Goal: Task Accomplishment & Management: Manage account settings

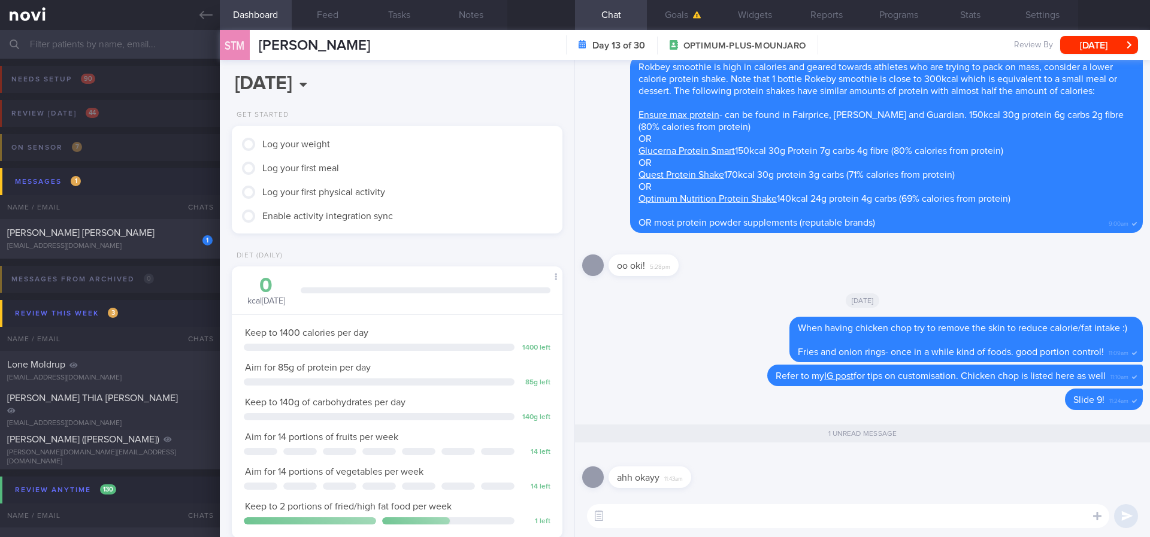
scroll to position [165, 296]
click at [157, 225] on div "1 RACHEL HO SZE YINN rachelraeho@gmail.com Yesterday OPTIMUM-PLUS-RYBELSUS Trac…" at bounding box center [575, 239] width 1150 height 40
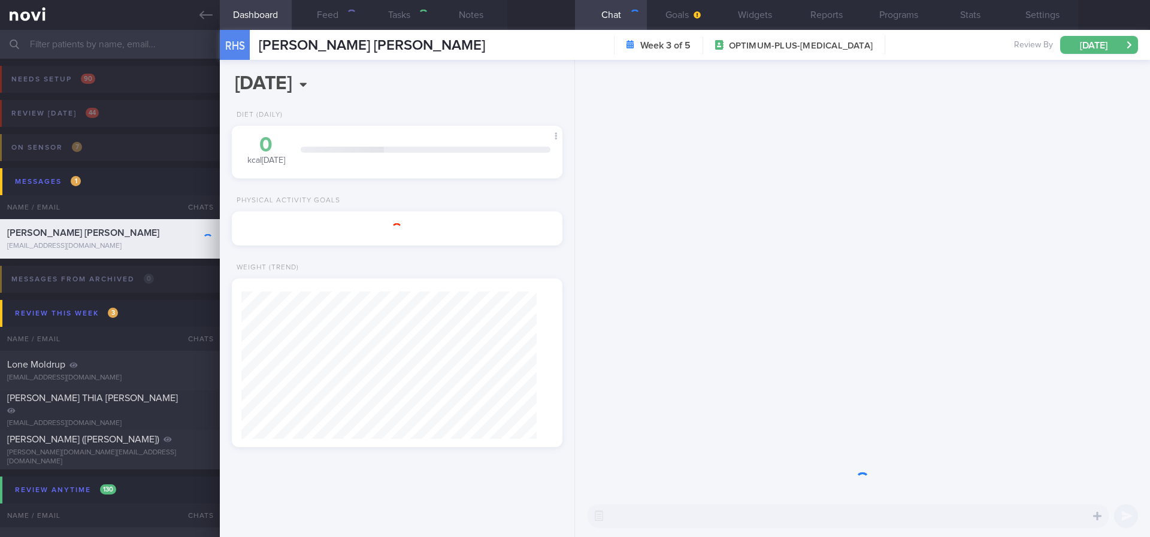
select select "8"
type input "Tracked"
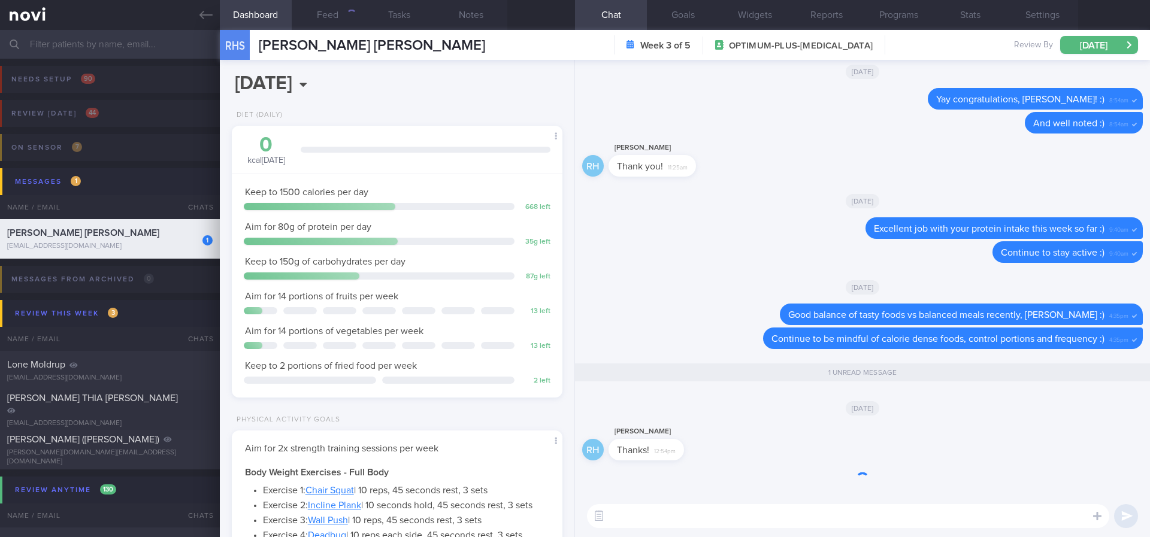
scroll to position [1, 0]
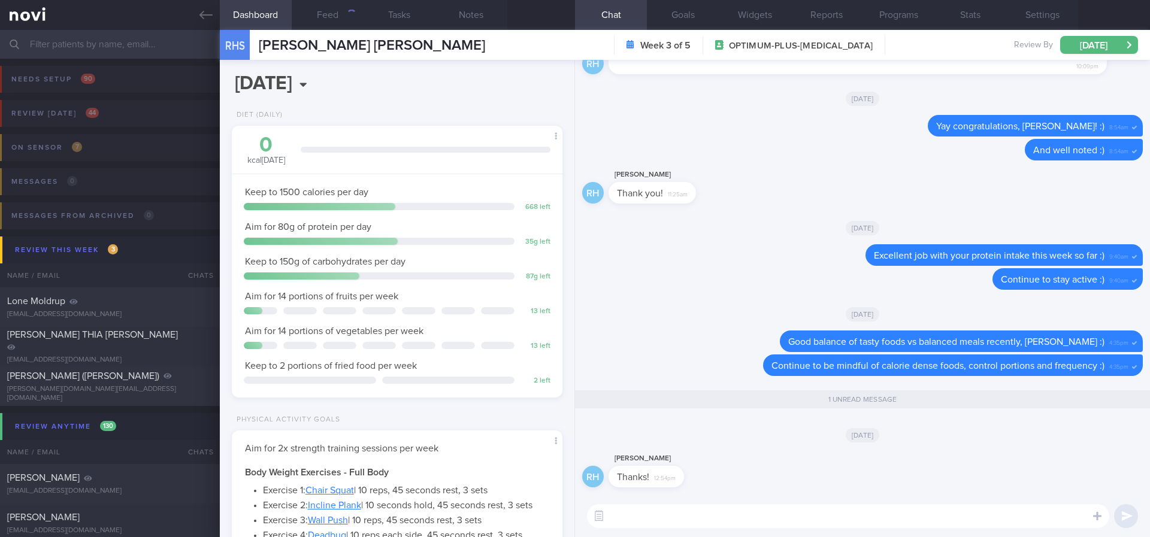
click at [129, 35] on input "text" at bounding box center [575, 44] width 1150 height 29
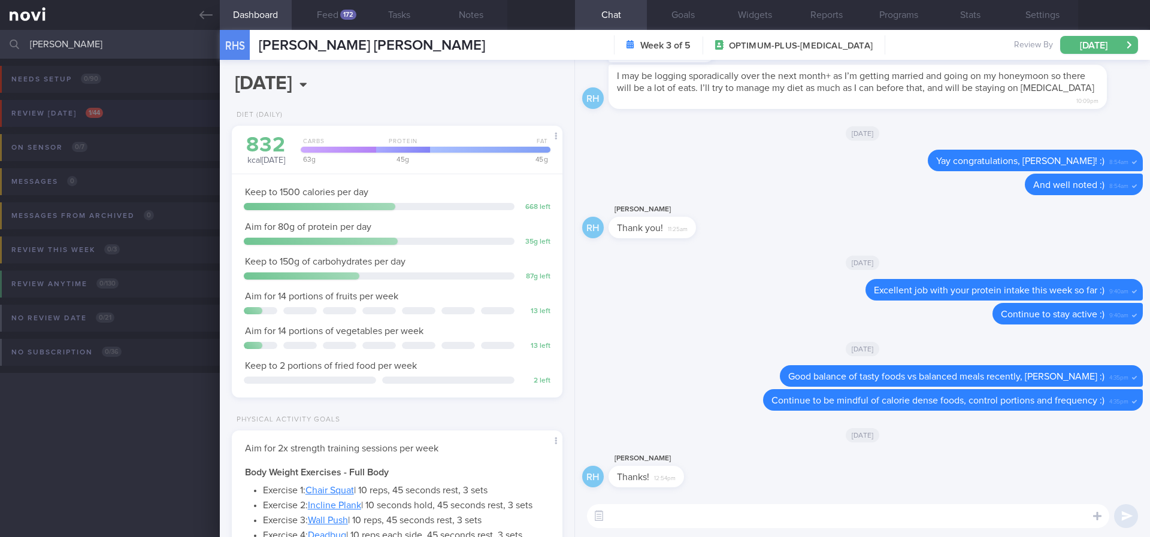
type input "li hao"
click at [149, 114] on button "Review [DATE] 1 / 44" at bounding box center [573, 117] width 1154 height 34
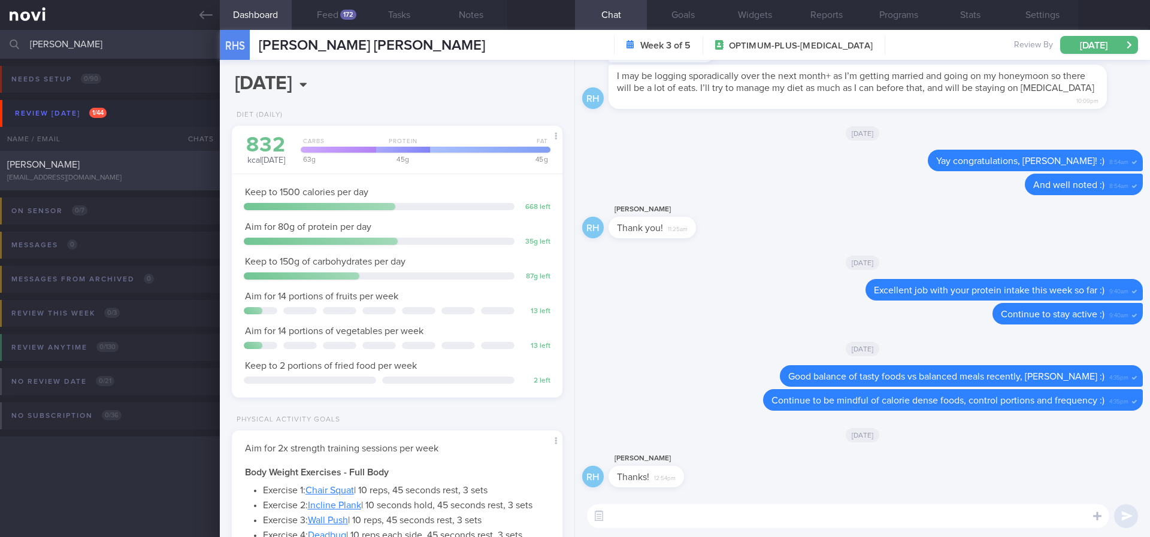
click at [123, 171] on div "Li Hao Won lihaowon@gmail.com" at bounding box center [110, 171] width 220 height 24
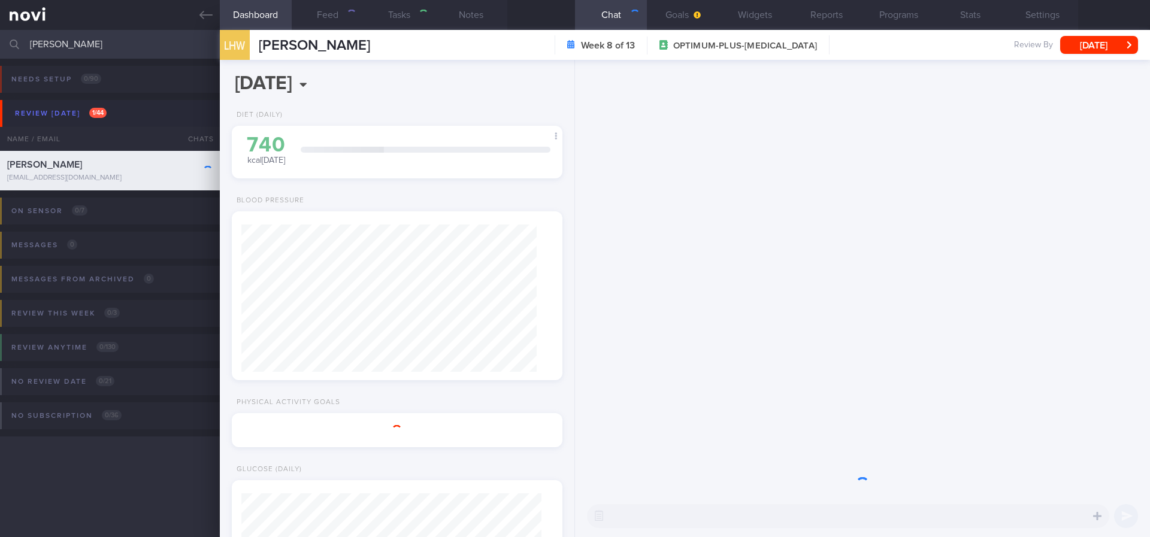
select select "7"
type input "tracked. DM HLD HTN CKD high uric acid. Buzud"
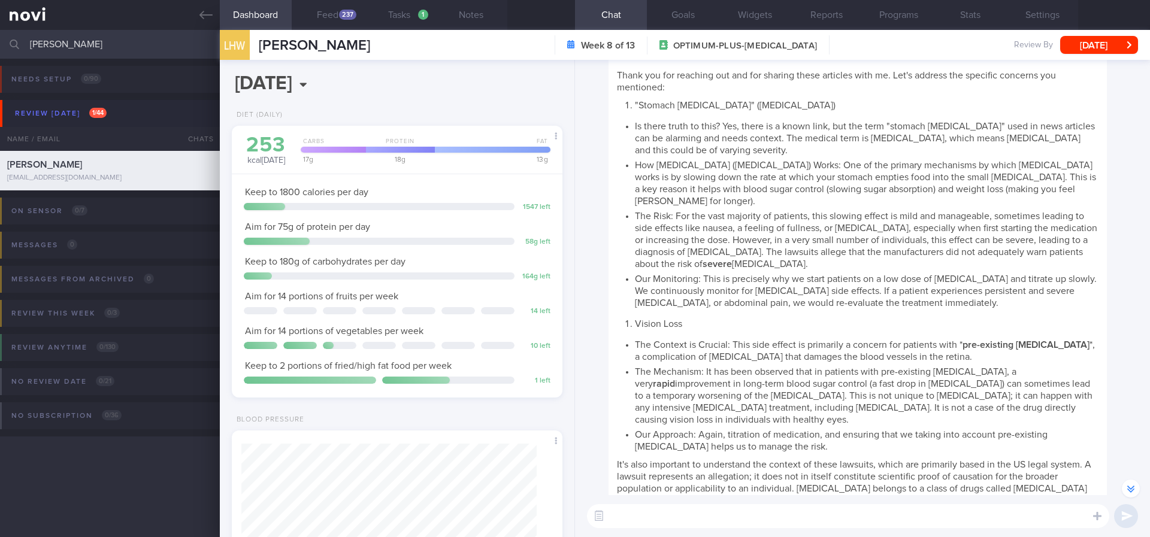
scroll to position [150, 301]
click at [335, 22] on button "Feed 237" at bounding box center [328, 15] width 72 height 30
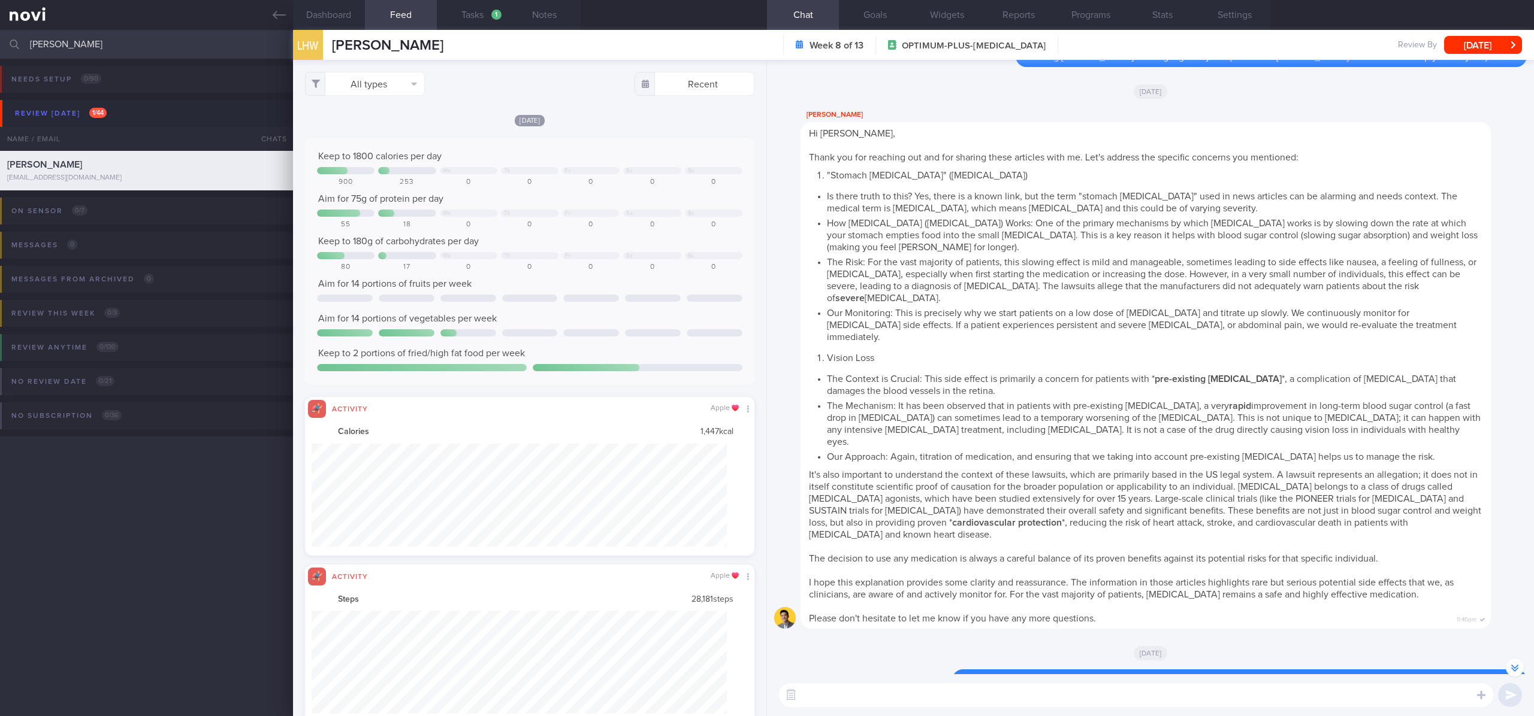
scroll to position [-120, 0]
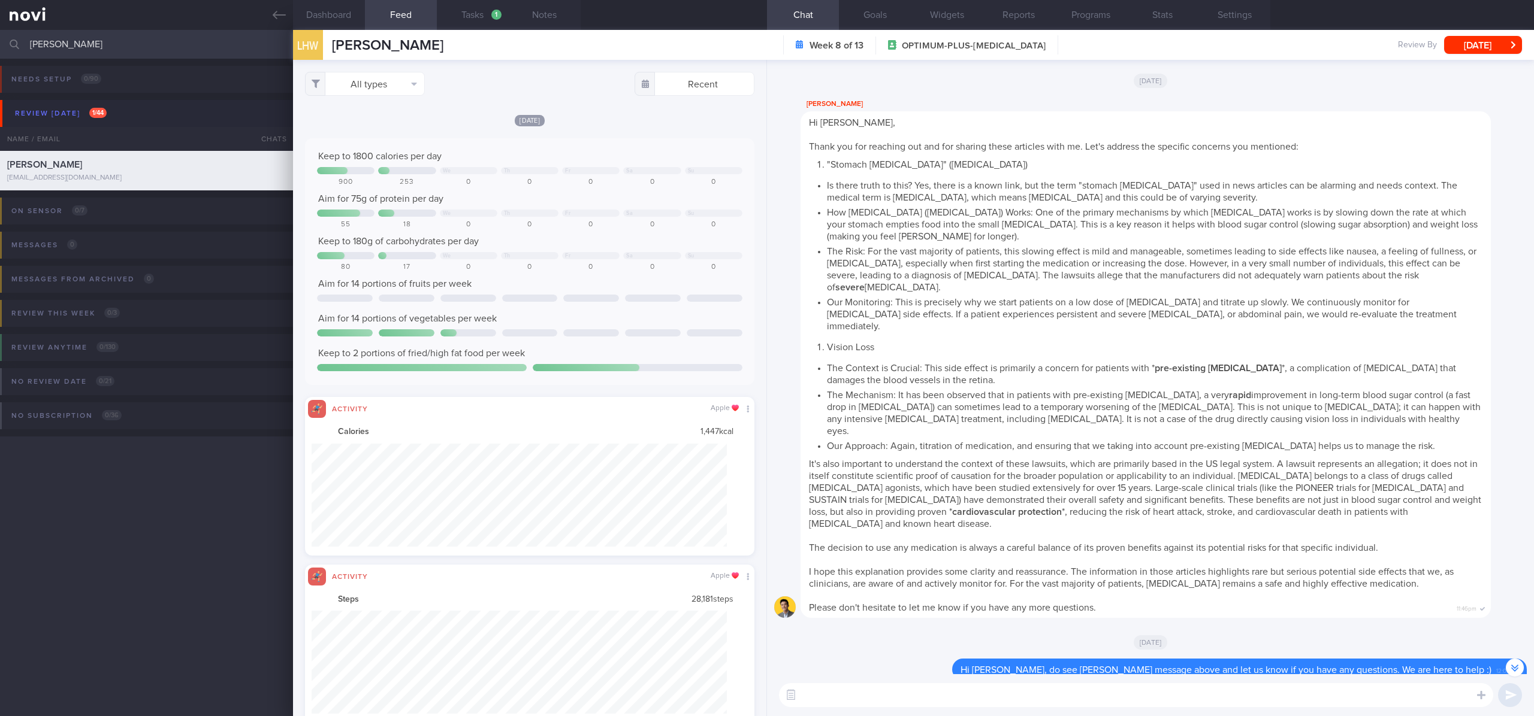
click at [1150, 234] on div "Hi Hao Won, Thank you for reaching out and for sharing these articles with me. …" at bounding box center [1145, 364] width 690 height 507
drag, startPoint x: 177, startPoint y: 52, endPoint x: 0, endPoint y: 52, distance: 177.3
click at [0, 52] on input "li hao" at bounding box center [767, 44] width 1534 height 29
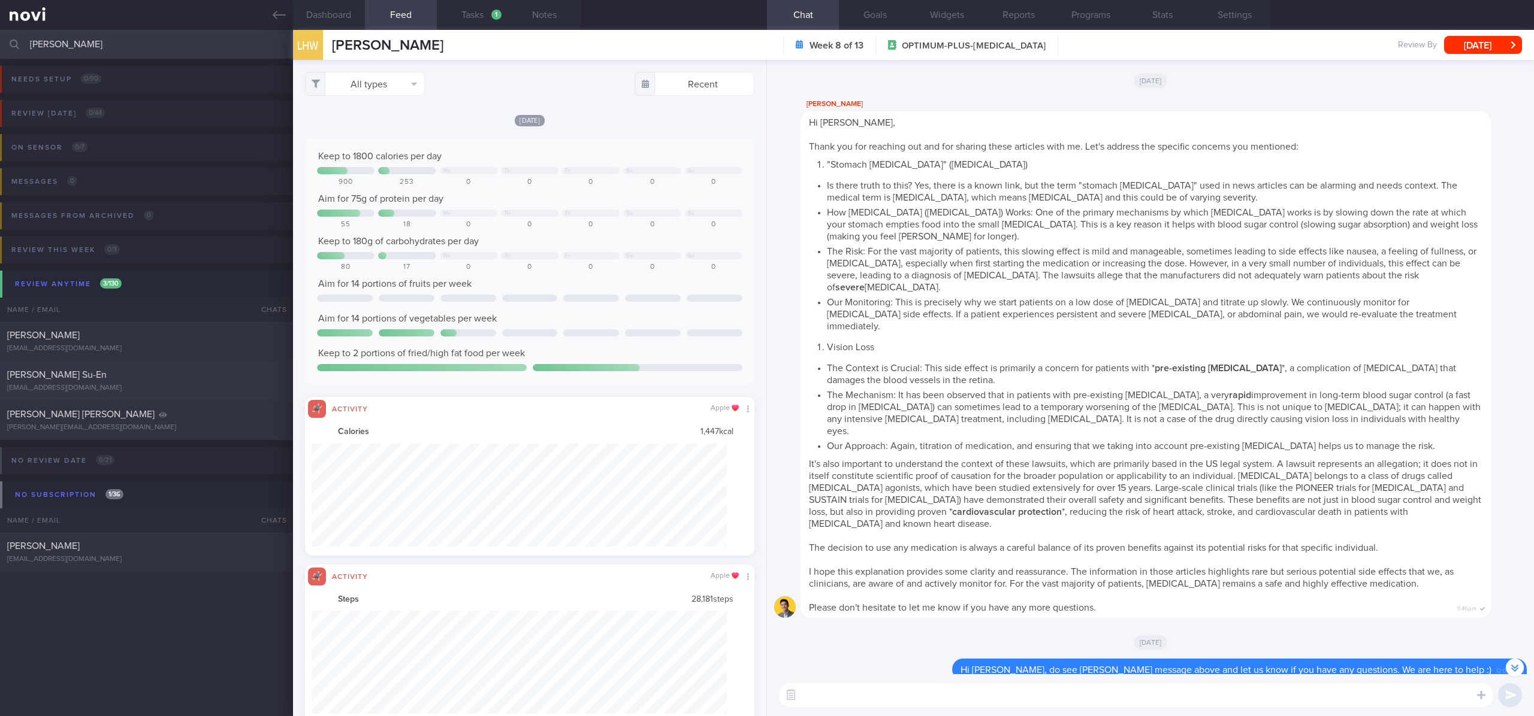
type input "kristi"
click at [113, 376] on div "Kristi-Ann Ong Su-En" at bounding box center [145, 375] width 276 height 12
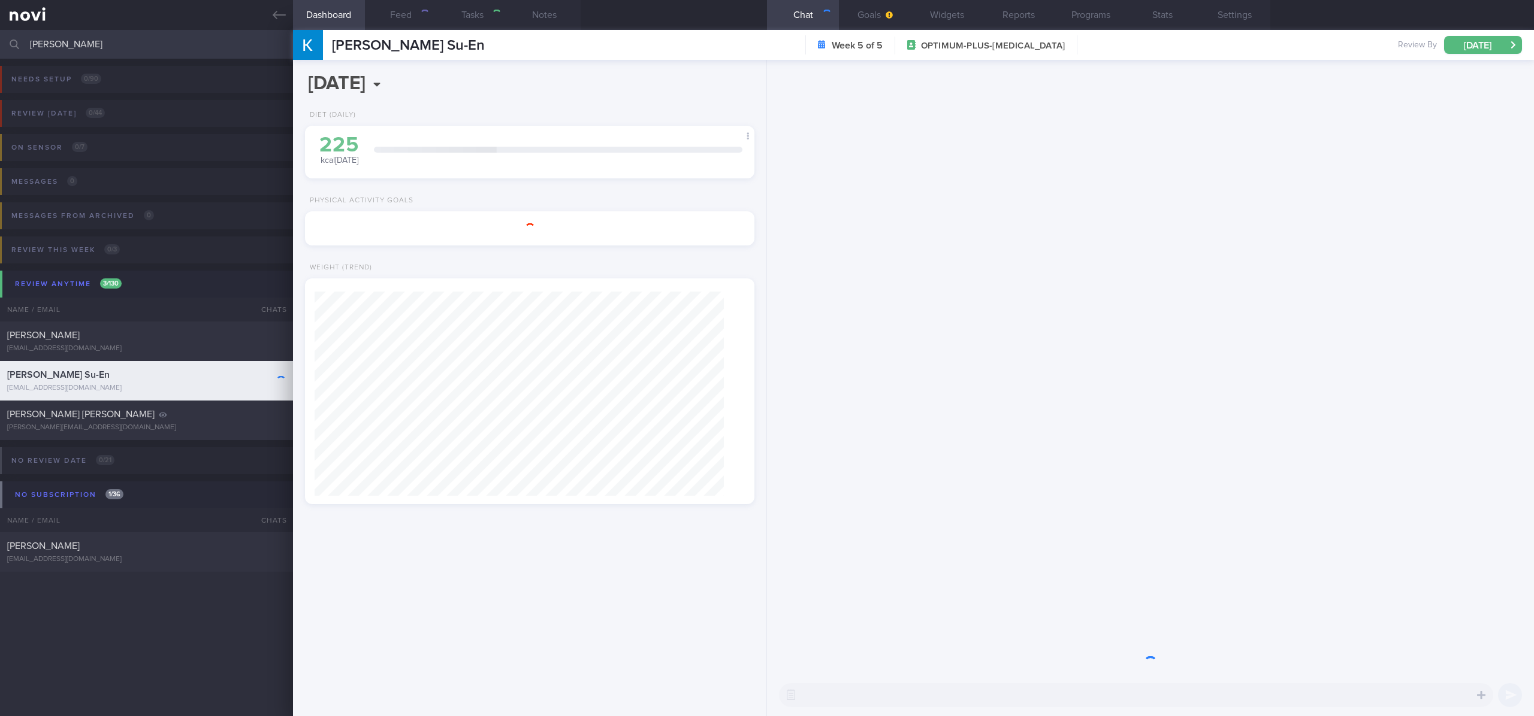
select select "8"
type input "Tracked. Weight 63.5kg (BMI 24.5), aiming for 55kg"
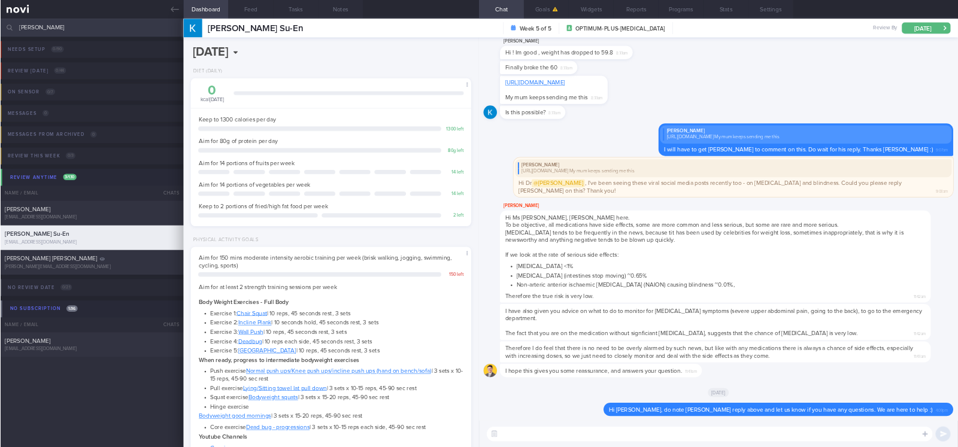
scroll to position [165, 296]
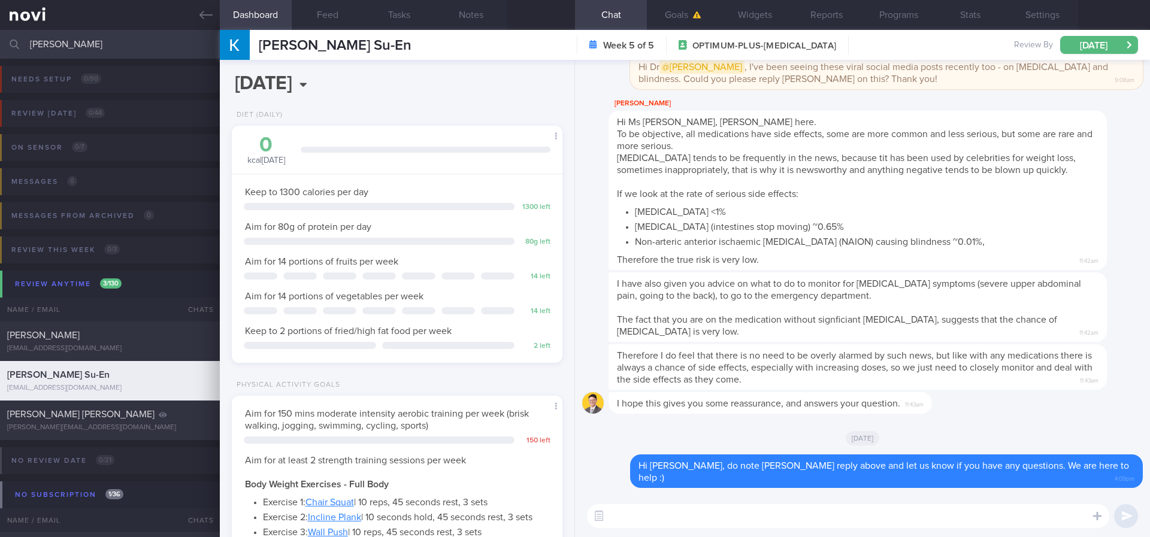
drag, startPoint x: 133, startPoint y: 43, endPoint x: 0, endPoint y: 41, distance: 133.0
click at [0, 41] on input "kristi" at bounding box center [575, 44] width 1150 height 29
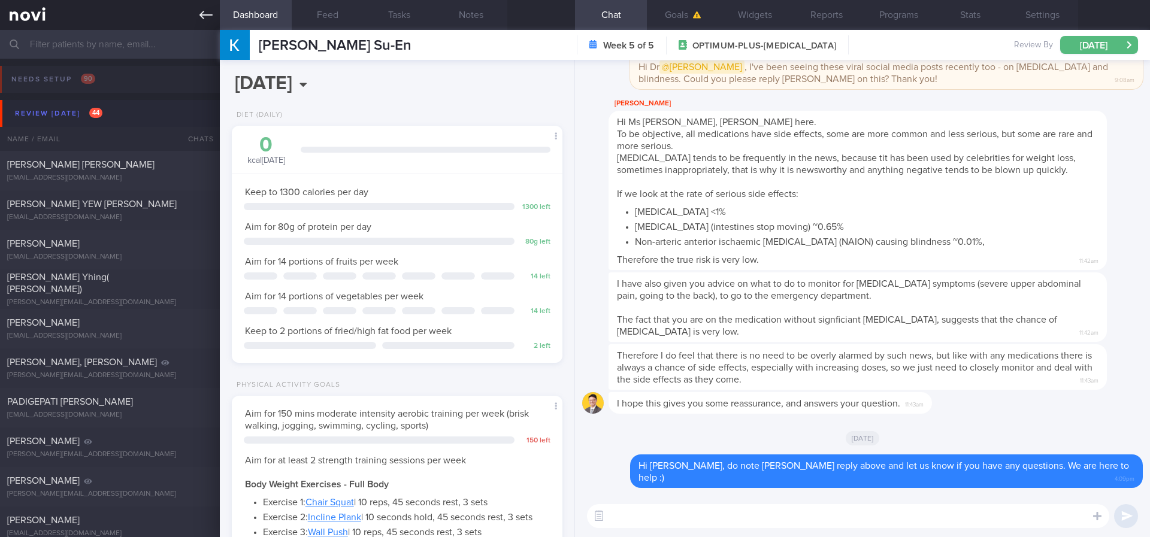
click at [193, 20] on link at bounding box center [110, 15] width 220 height 30
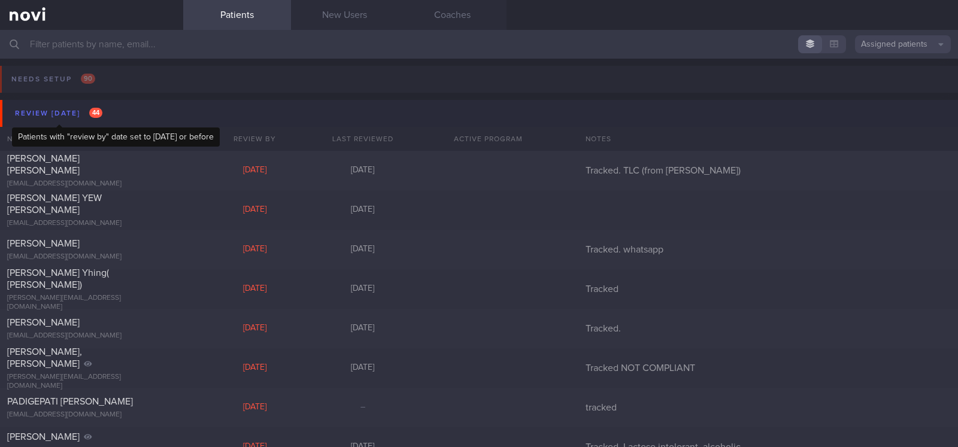
click at [75, 117] on div "Review [DATE] 44" at bounding box center [58, 113] width 93 height 16
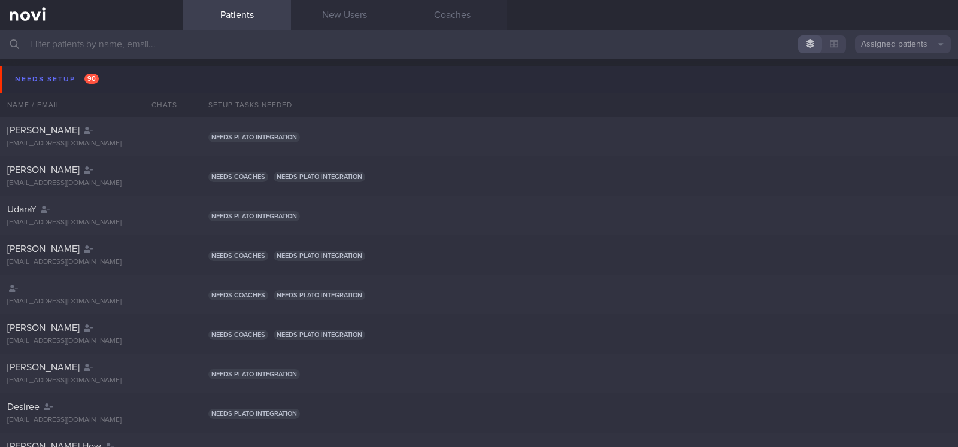
click at [149, 80] on button "Needs setup 90" at bounding box center [481, 79] width 962 height 27
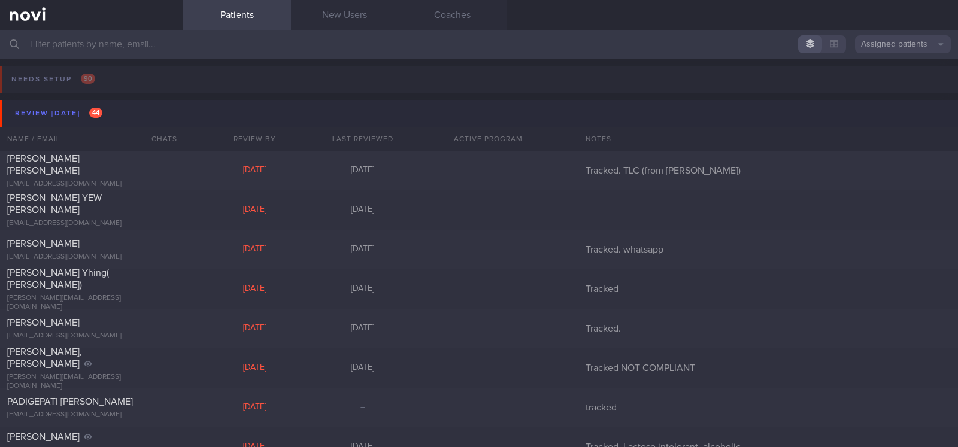
click at [117, 113] on button "Review [DATE] 44" at bounding box center [481, 113] width 962 height 27
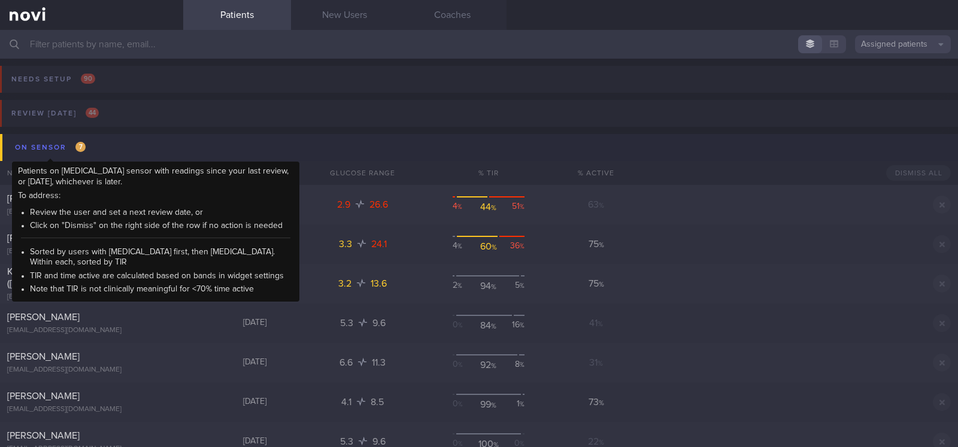
click at [87, 143] on div "On sensor 7" at bounding box center [50, 148] width 77 height 16
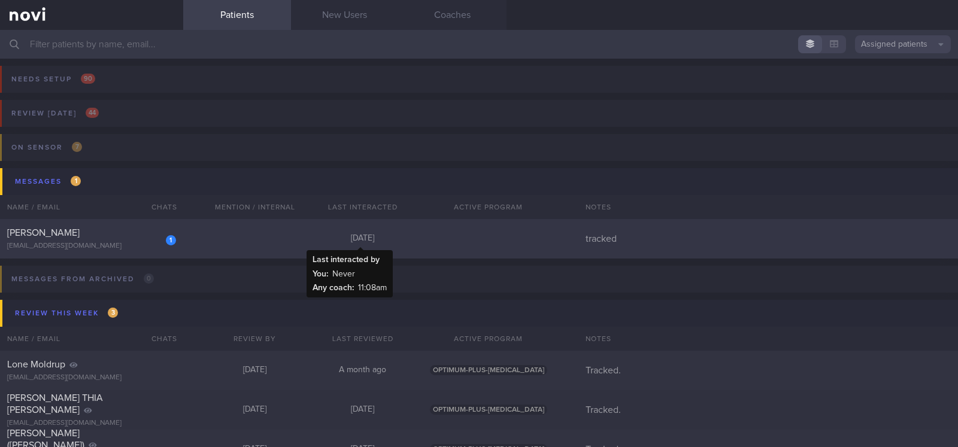
click at [394, 235] on div "[DATE]" at bounding box center [363, 239] width 108 height 11
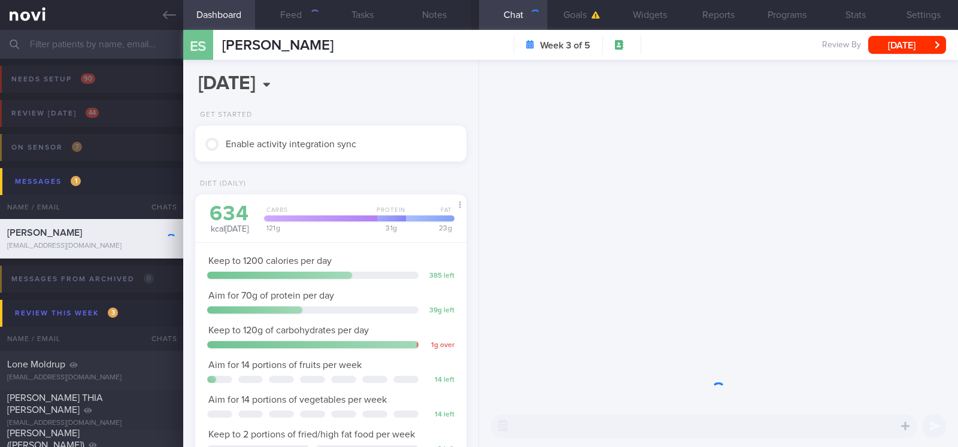
scroll to position [136, 238]
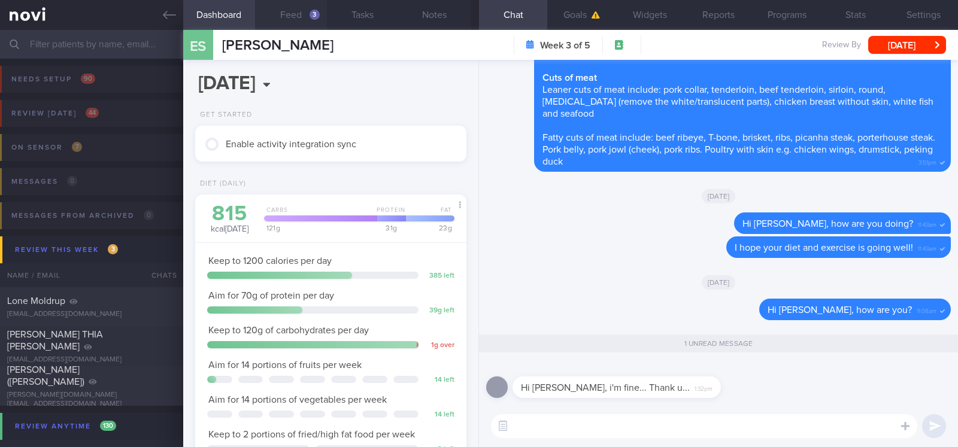
click at [303, 14] on button "Feed 3" at bounding box center [291, 15] width 72 height 30
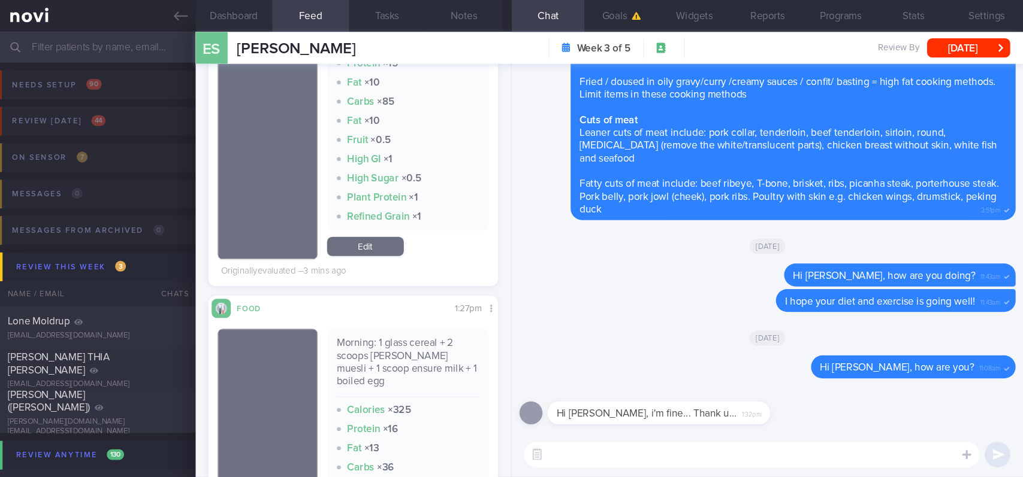
scroll to position [674, 0]
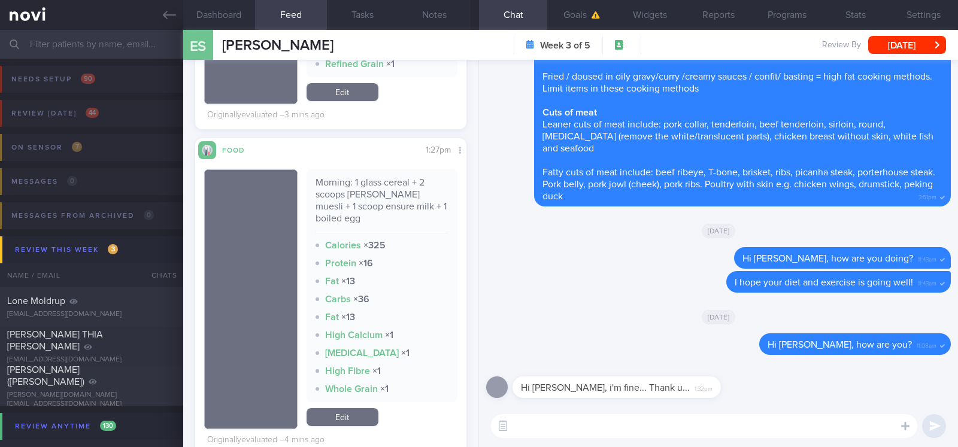
click at [528, 436] on textarea at bounding box center [704, 427] width 427 height 24
click at [530, 430] on textarea at bounding box center [704, 427] width 427 height 24
type textarea "Good to hear from you, [PERSON_NAME] :)"
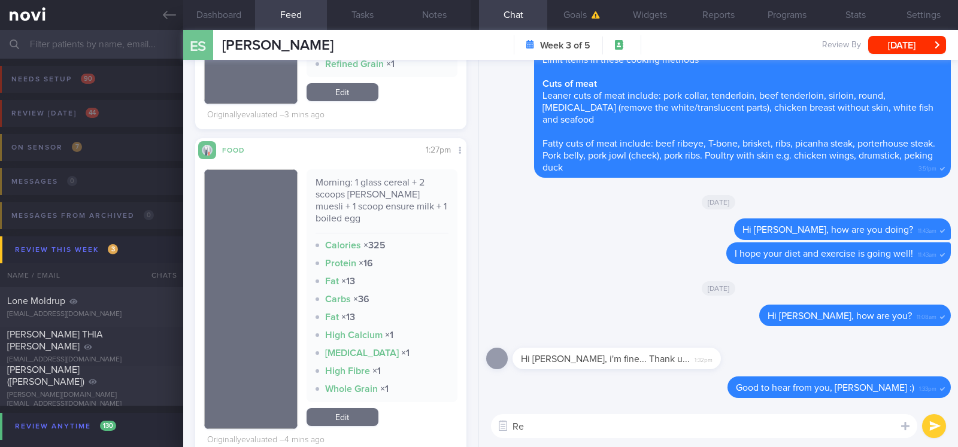
type textarea "R"
type textarea "Noted you took Ensure milk powder this morning - is it Ensure life?"
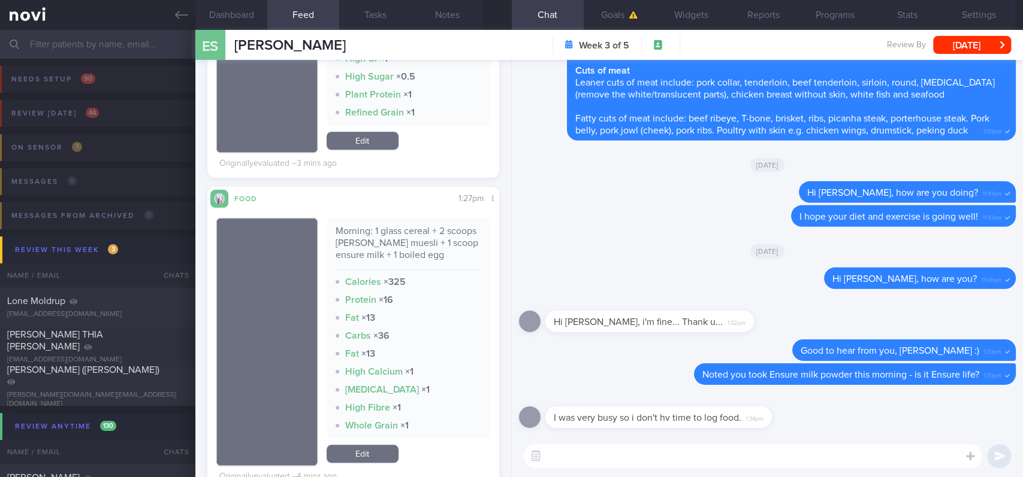
scroll to position [719, 0]
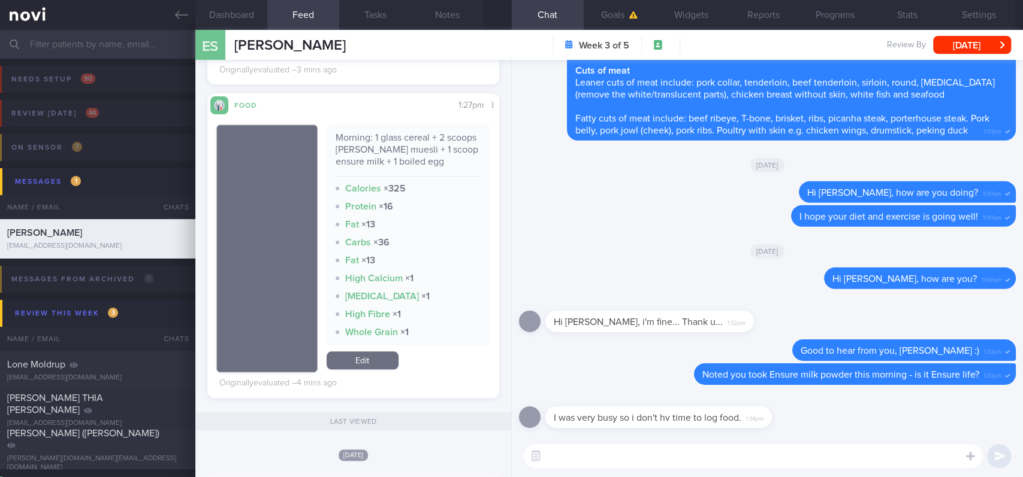
click at [602, 447] on textarea at bounding box center [753, 456] width 458 height 24
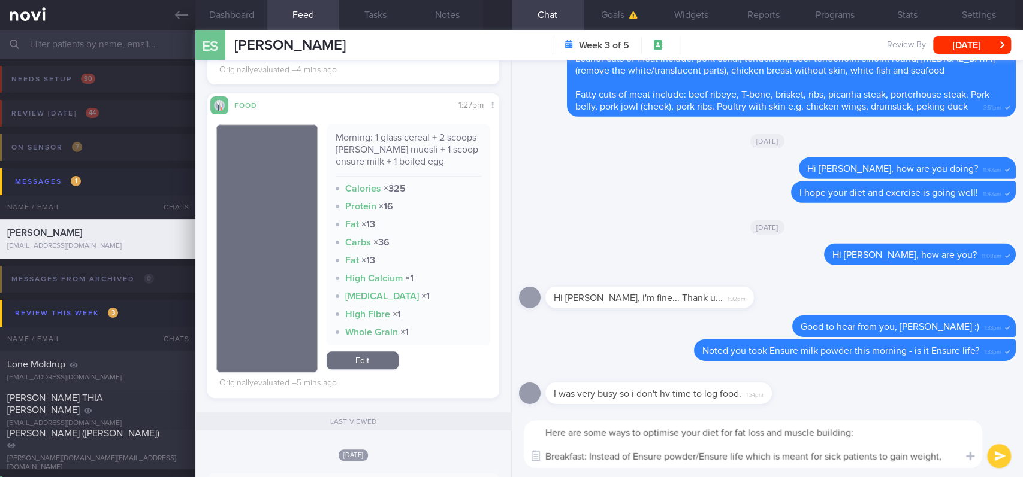
scroll to position [0, 0]
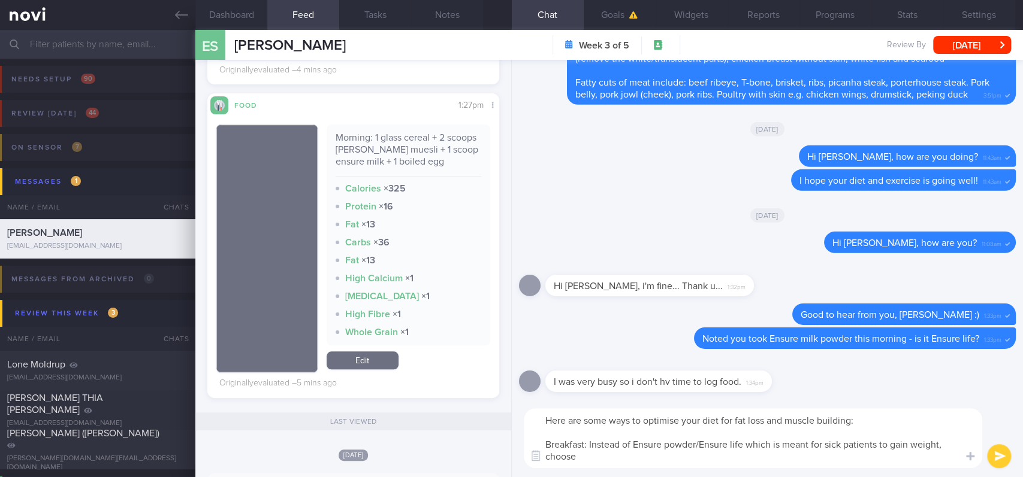
click at [609, 447] on textarea "Here are some ways to optimise your diet for fat loss and muscle building: Brea…" at bounding box center [753, 439] width 458 height 60
paste textarea "[Ensure max protein]([URL][DOMAIN_NAME])"
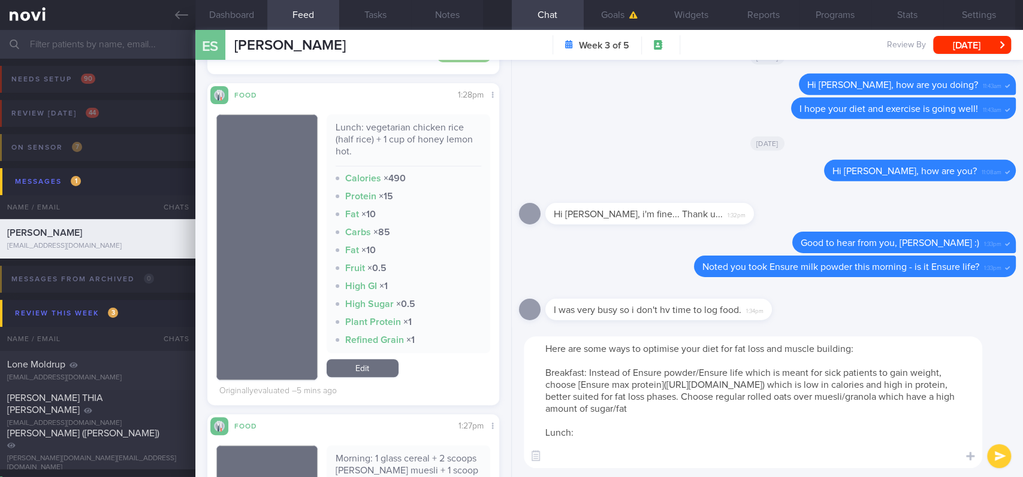
scroll to position [319, 0]
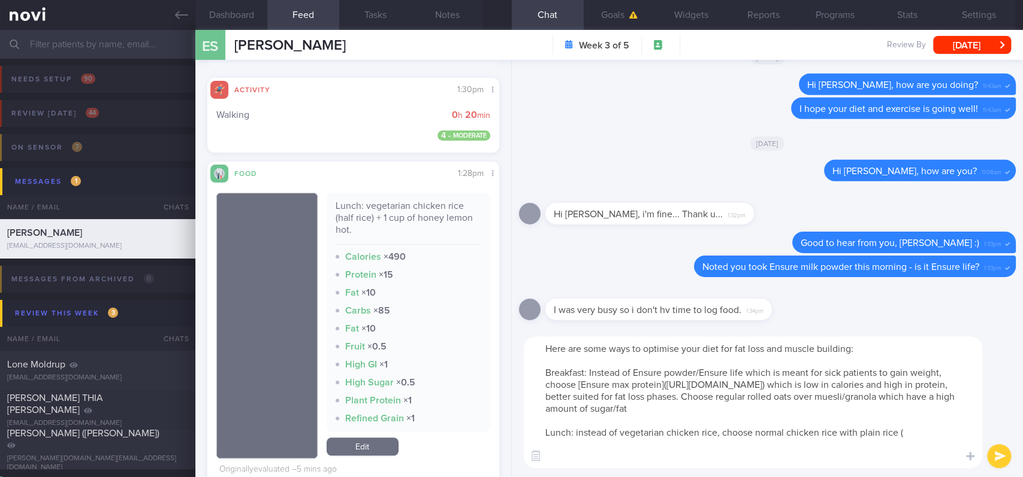
click at [816, 447] on textarea "Here are some ways to optimise your diet for fat loss and muscle building: Brea…" at bounding box center [753, 403] width 458 height 132
click at [694, 443] on textarea "Here are some ways to optimise your diet for fat loss and muscle building: Brea…" at bounding box center [753, 403] width 458 height 132
click at [631, 447] on textarea "Here are some ways to optimise your diet for fat loss and muscle building: Brea…" at bounding box center [753, 403] width 458 height 132
click at [602, 447] on textarea "Here are some ways to optimise your diet for fat loss and muscle building: Brea…" at bounding box center [753, 403] width 458 height 132
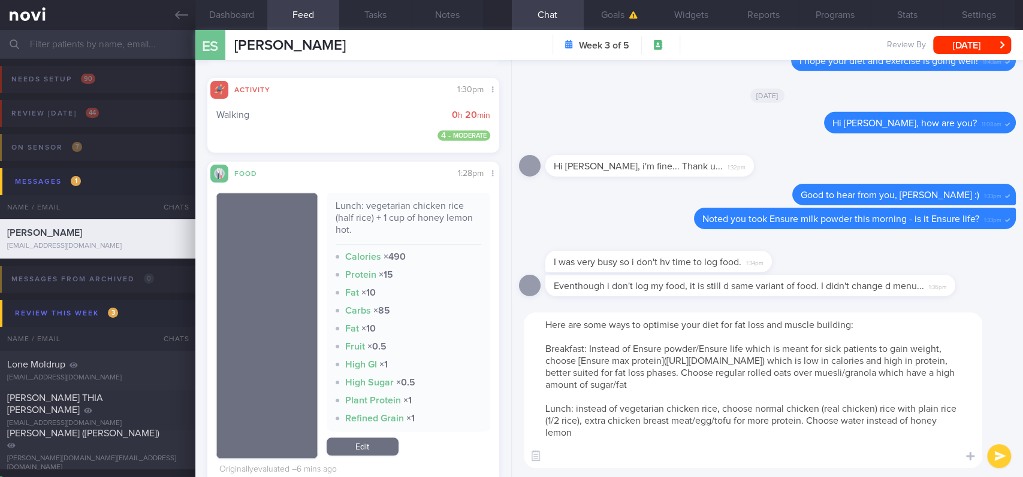
scroll to position [11, 0]
type textarea "Here are some ways to optimise your diet for fat loss and muscle building: Brea…"
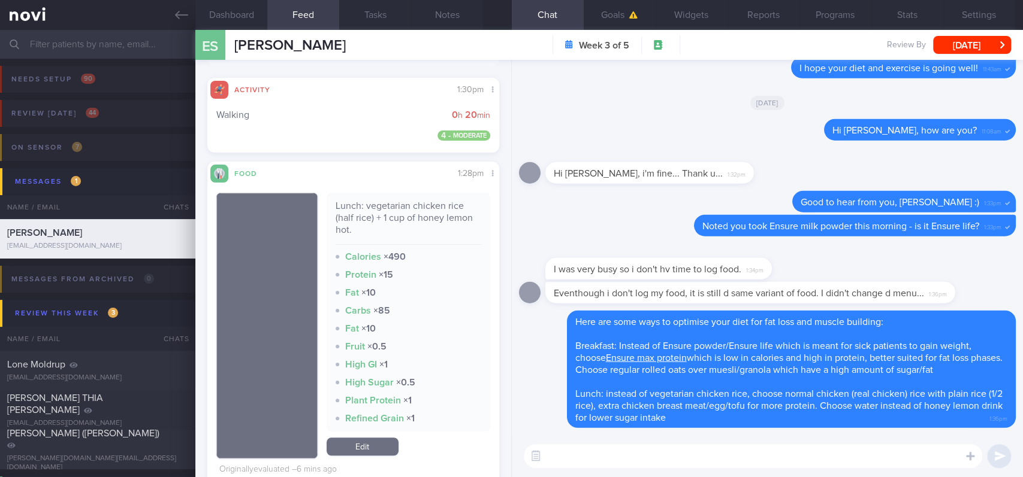
scroll to position [0, 0]
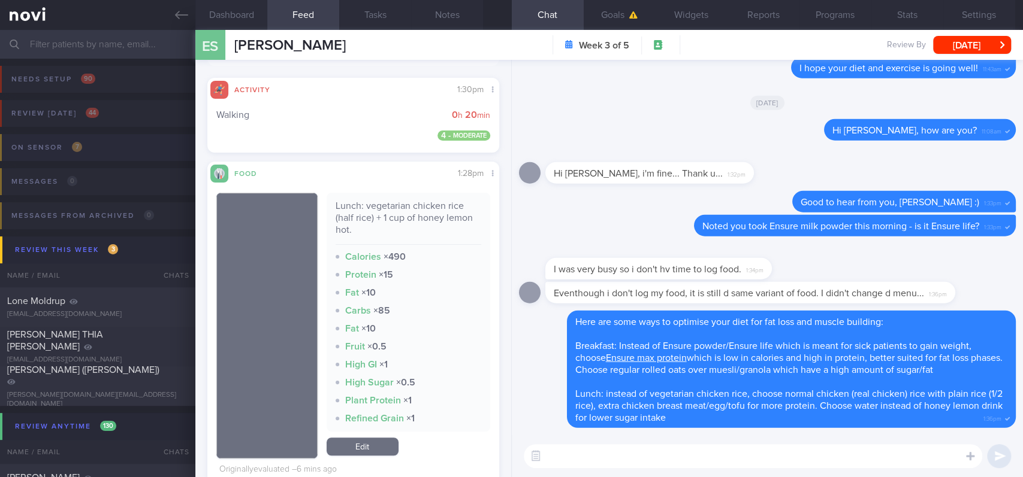
click at [180, 20] on icon at bounding box center [181, 14] width 13 height 13
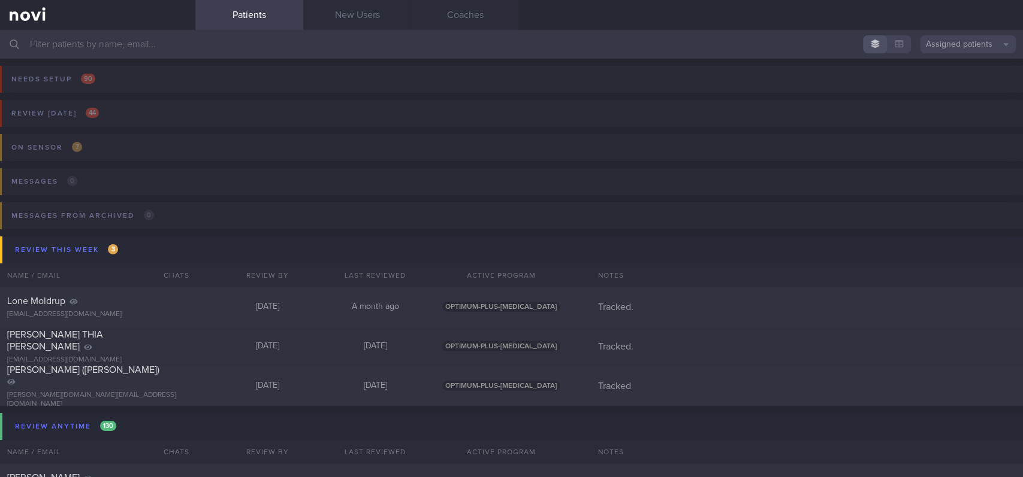
click at [298, 36] on input "text" at bounding box center [511, 44] width 1023 height 29
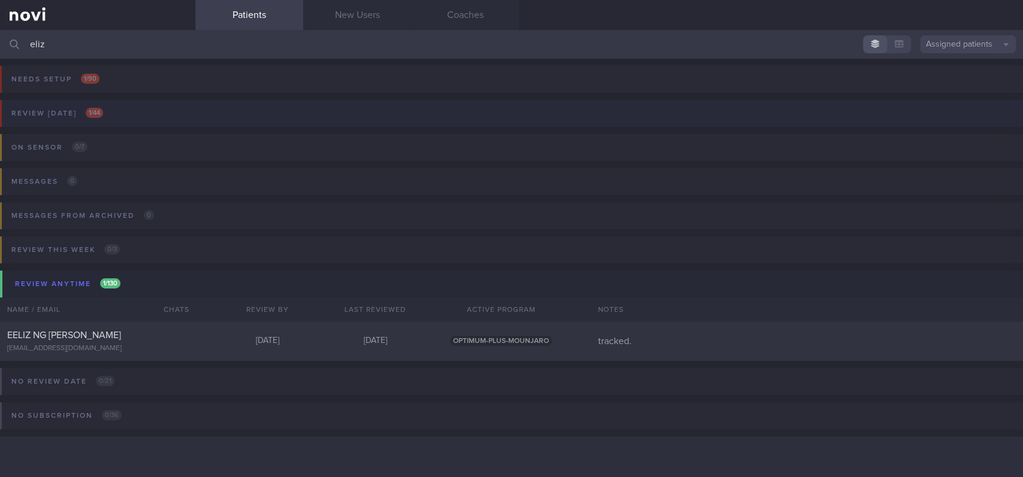
type input "eliz"
click at [158, 108] on button "Review [DATE] 1 / 44" at bounding box center [509, 117] width 1026 height 34
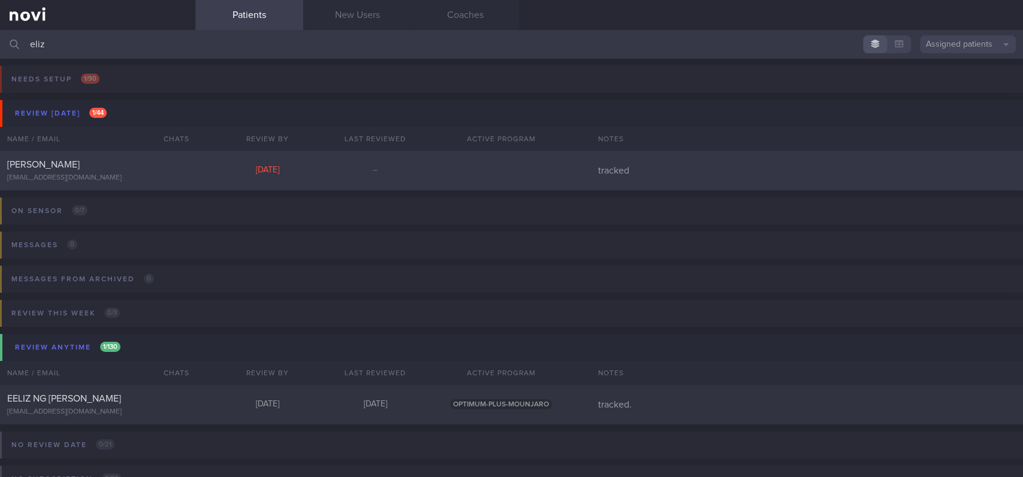
click at [152, 185] on div "[PERSON_NAME] [EMAIL_ADDRESS][DOMAIN_NAME] [DATE] – tracked" at bounding box center [511, 171] width 1023 height 40
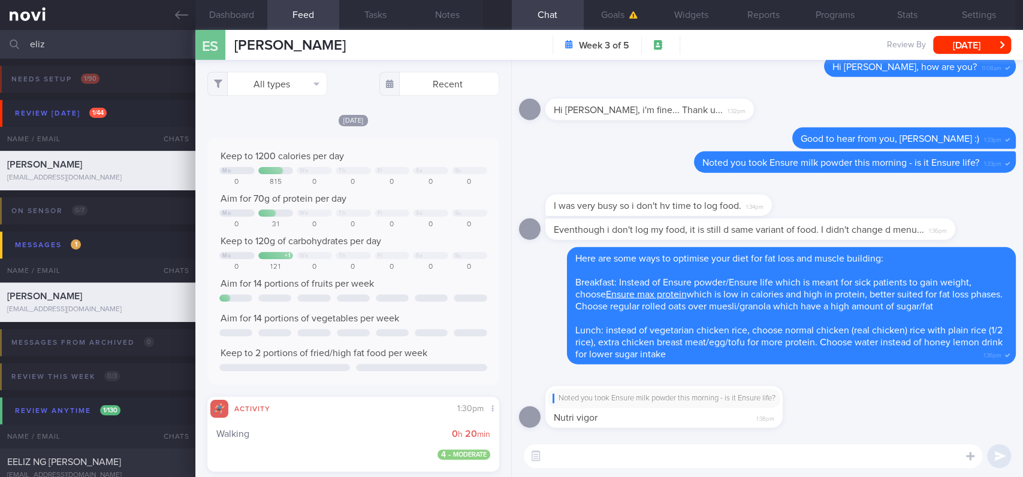
click at [603, 447] on textarea at bounding box center [753, 456] width 458 height 24
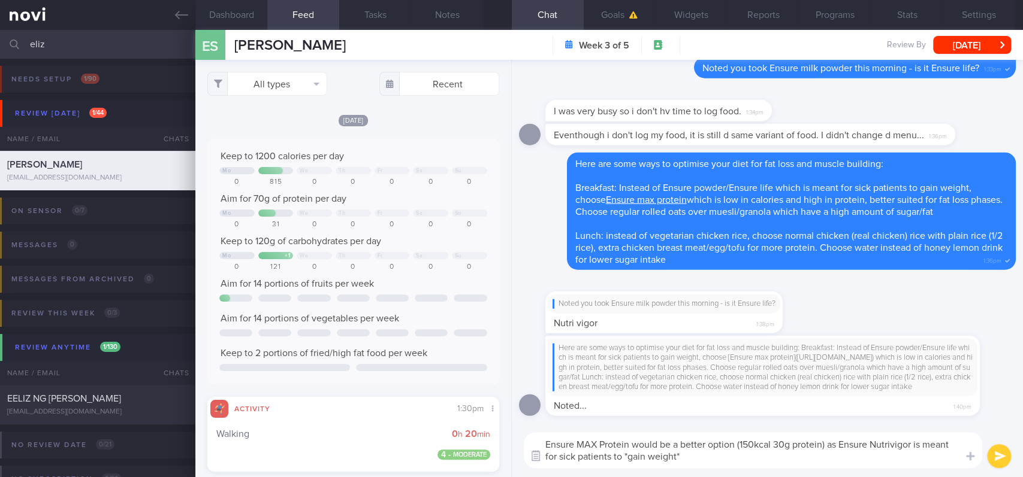
drag, startPoint x: 628, startPoint y: 443, endPoint x: 540, endPoint y: 450, distance: 88.3
click at [540, 447] on div "Chat Templates Admin [MEDICAL_DATA] Weight Nutrition Physical Activity Infograp…" at bounding box center [767, 451] width 511 height 54
paste textarea "[Ensure max protein]([URL][DOMAIN_NAME])"
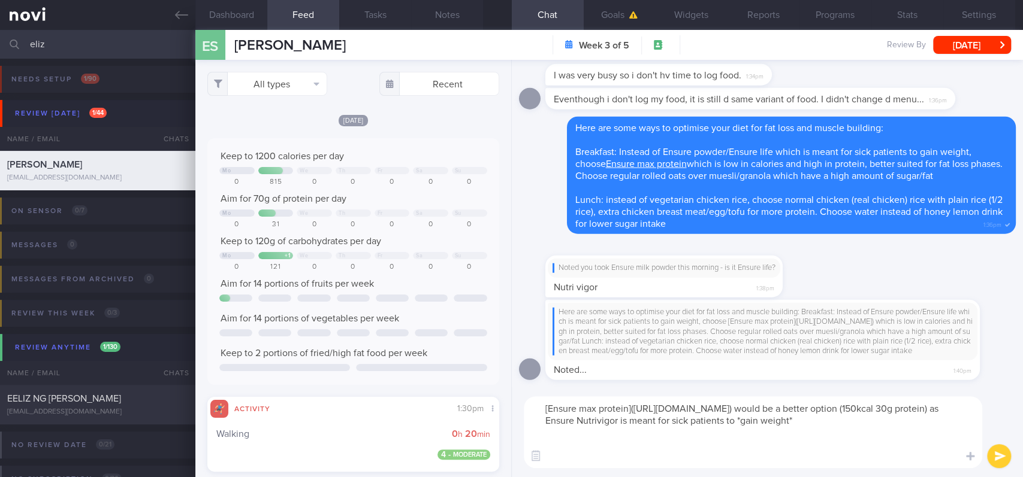
click at [794, 447] on textarea "[Ensure max protein]([URL][DOMAIN_NAME]) would be a better option (150kcal 30g …" at bounding box center [753, 433] width 458 height 72
type textarea "[Ensure max protein]([URL][DOMAIN_NAME]) would be a better option (150kcal 30g …"
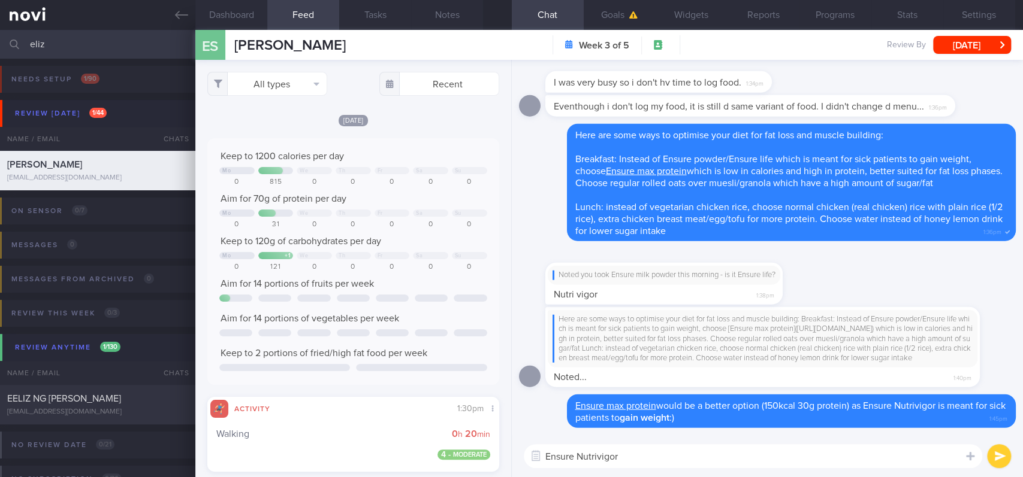
paste textarea "[Ensure max protein]([URL][DOMAIN_NAME])"
click at [617, 447] on textarea "Ensure Nutrivigor 231kcal 8.6g protein per serving" at bounding box center [753, 456] width 458 height 24
type textarea "Ensure Nutrivigor provides 231kcal 8.6g protein per serving"
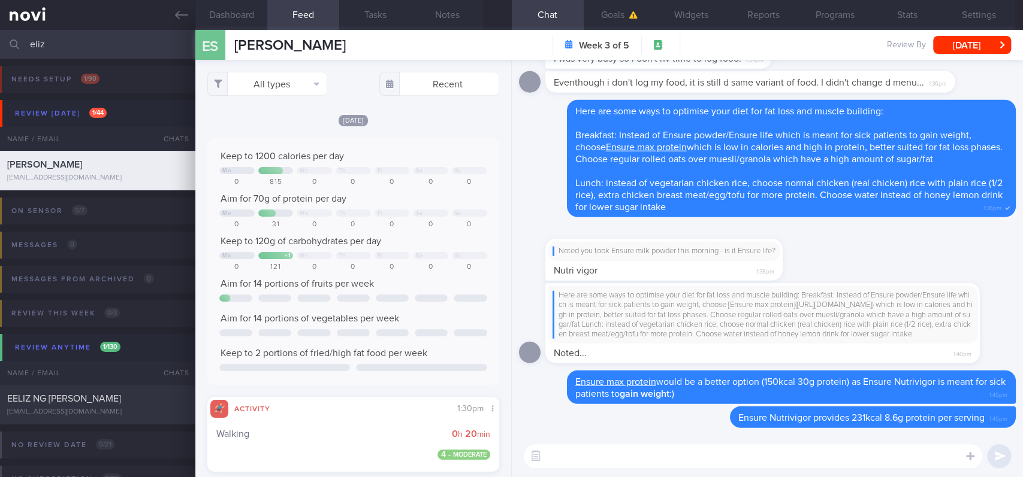
click at [958, 262] on div "Noted you took Ensure milk powder this morning - is it Ensure life? Nutri vigor…" at bounding box center [767, 254] width 497 height 59
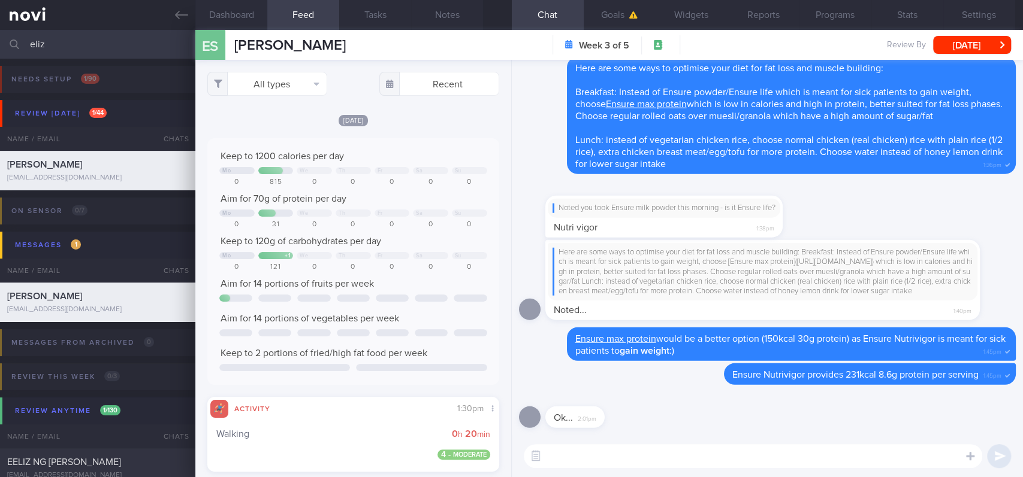
click at [613, 447] on textarea at bounding box center [753, 456] width 458 height 24
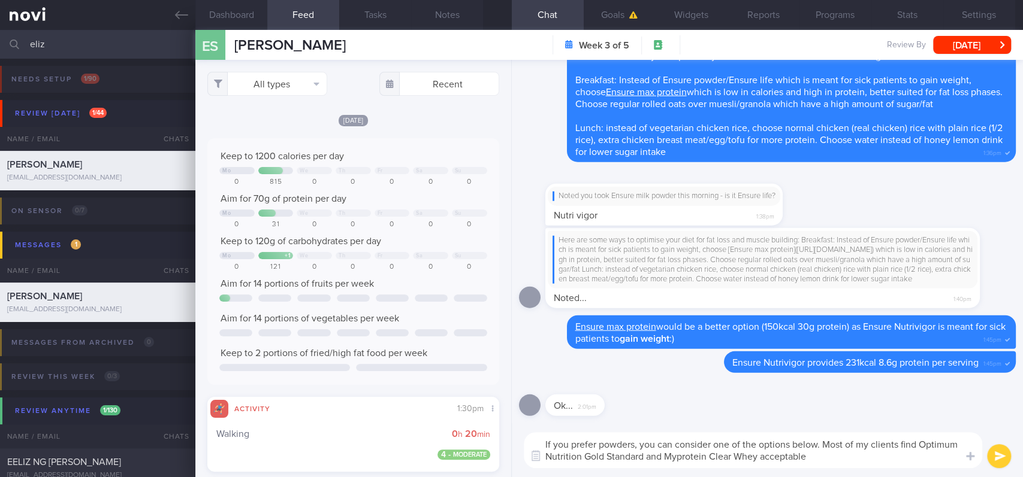
type textarea "If you prefer powders, you can consider one of the options below. Most of my cl…"
click at [958, 447] on button "submit" at bounding box center [999, 456] width 24 height 24
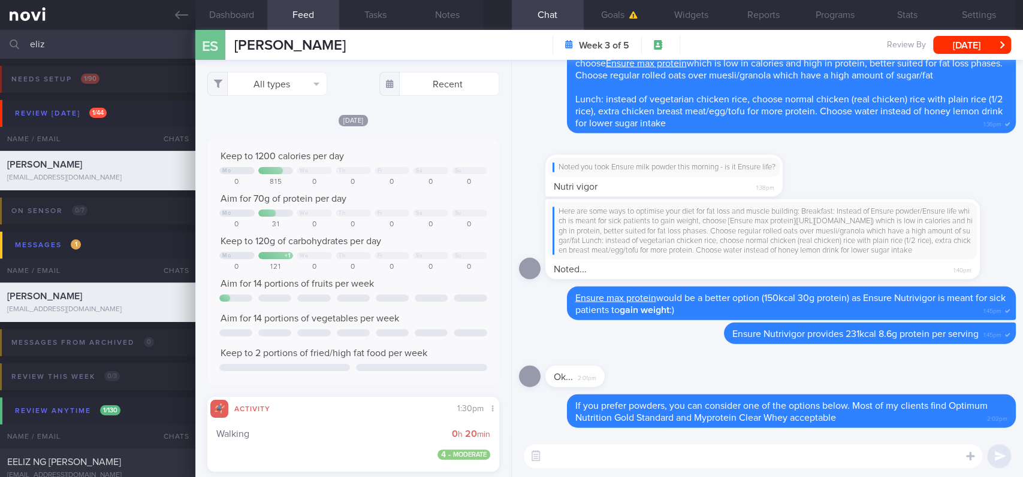
paste textarea "*Protein powders:* [MyProtein Impact Whey Isolate]([URL][DOMAIN_NAME]) 109kcal …"
type textarea "*Protein powders:* [MyProtein Impact Whey Isolate]([URL][DOMAIN_NAME]) 109kcal …"
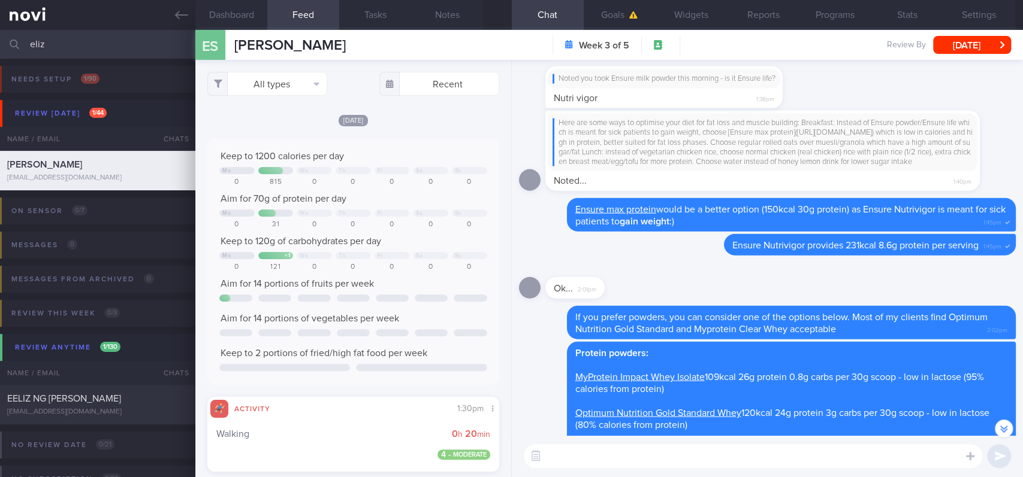
scroll to position [-399, 0]
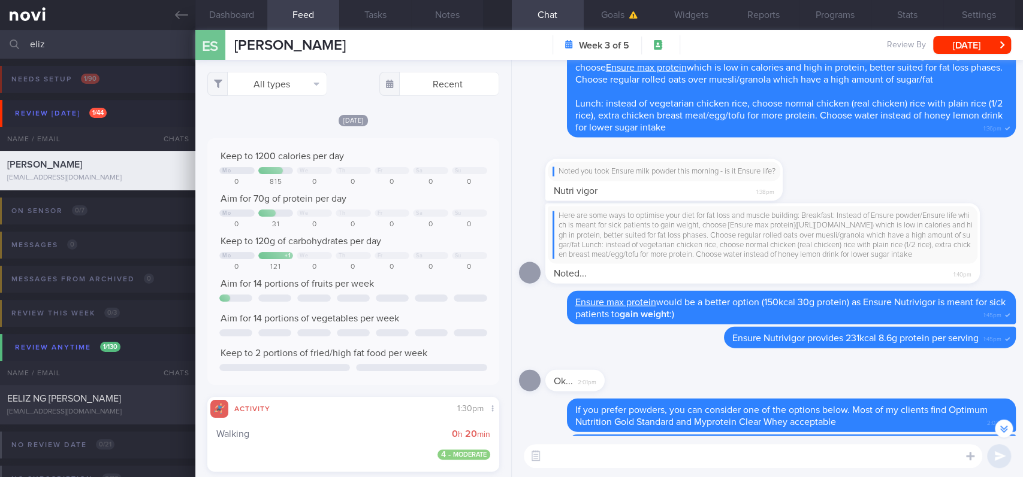
drag, startPoint x: 180, startPoint y: 13, endPoint x: 414, endPoint y: 98, distance: 248.6
click at [180, 13] on icon at bounding box center [181, 14] width 13 height 13
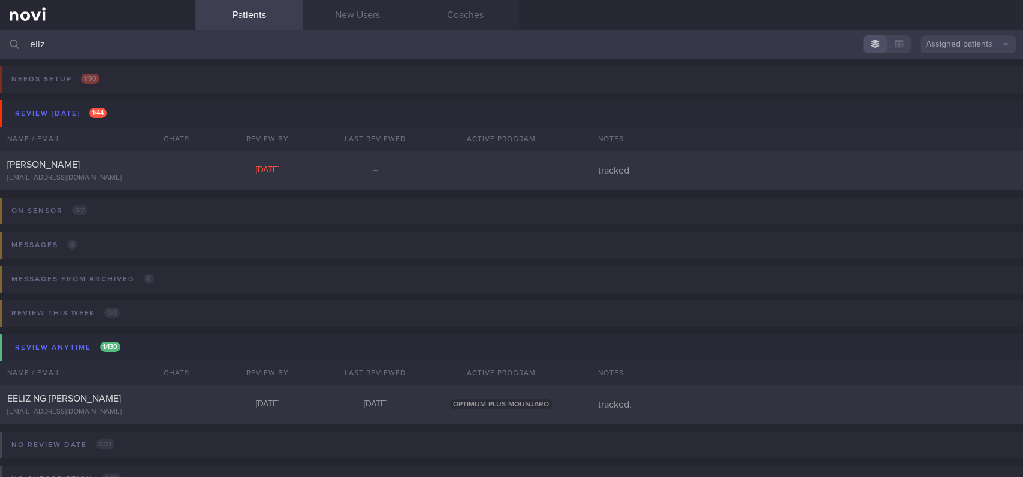
drag, startPoint x: 58, startPoint y: 35, endPoint x: 0, endPoint y: 35, distance: 57.5
click at [0, 35] on input "eliz" at bounding box center [511, 44] width 1023 height 29
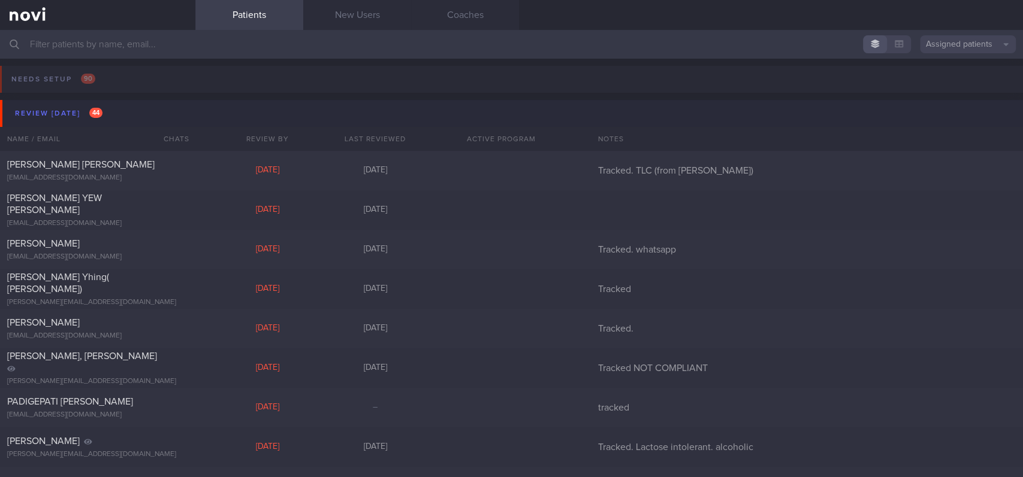
click at [113, 122] on button "Review [DATE] 44" at bounding box center [513, 113] width 1026 height 27
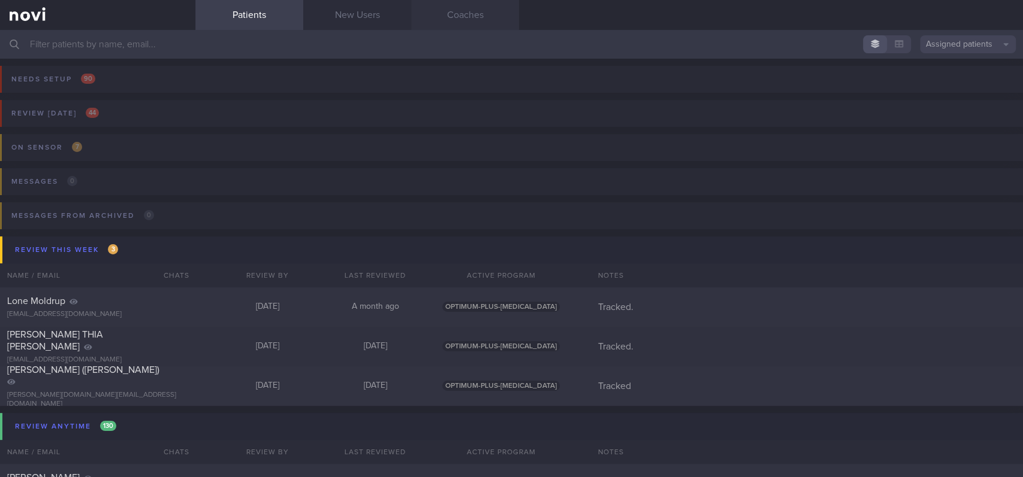
drag, startPoint x: 377, startPoint y: 10, endPoint x: 423, endPoint y: 23, distance: 47.4
click at [377, 10] on link "New Users" at bounding box center [357, 15] width 108 height 30
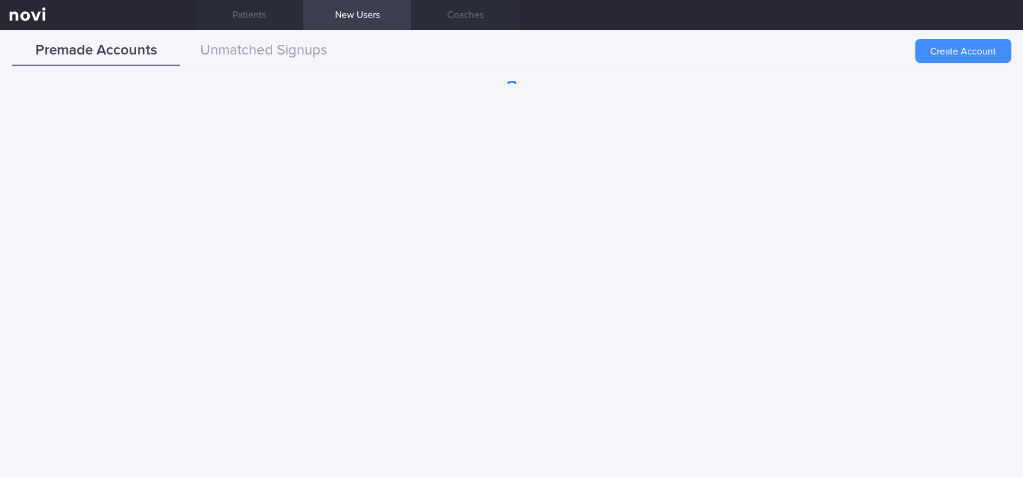
click at [945, 52] on button "Create Account" at bounding box center [963, 51] width 96 height 24
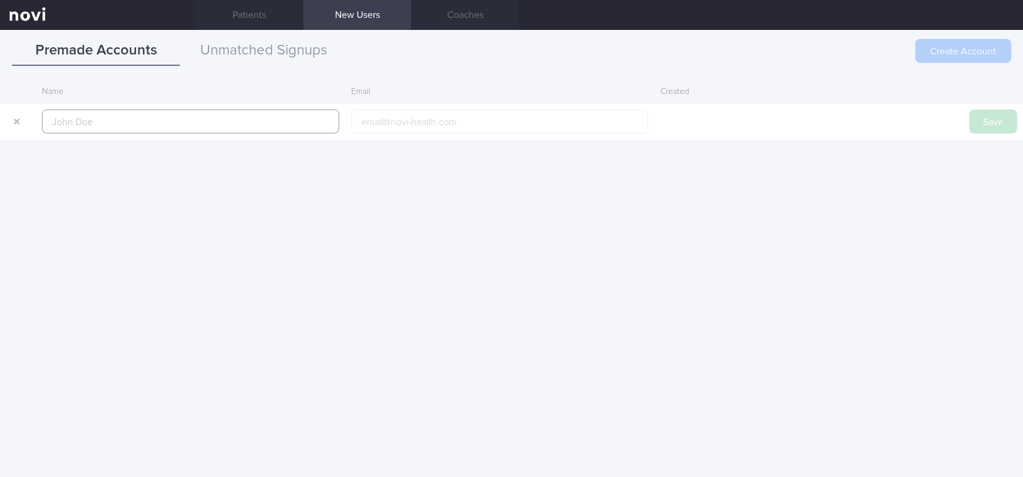
click at [245, 124] on input "text" at bounding box center [190, 122] width 297 height 24
paste input "Selvi D/[PERSON_NAME]"
type input "Selvi D/[PERSON_NAME]"
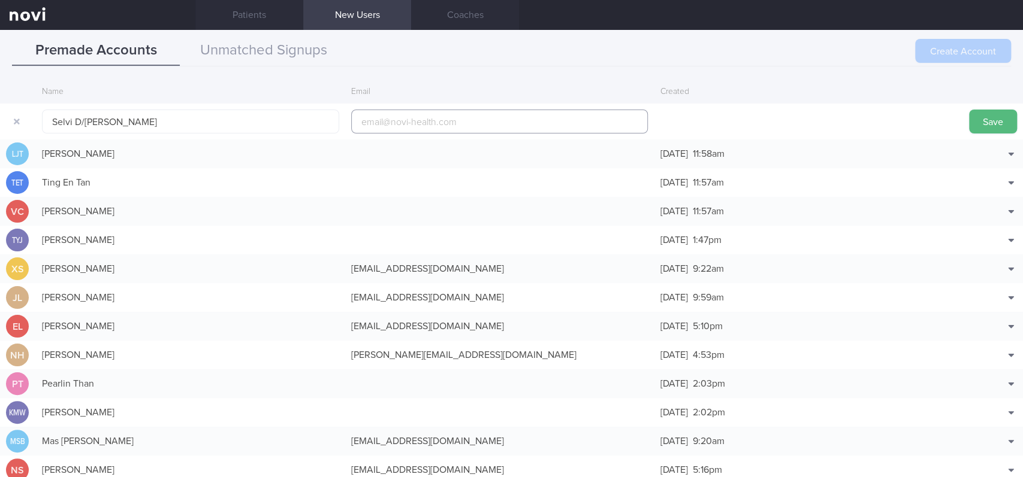
click at [399, 128] on input "email" at bounding box center [499, 122] width 297 height 24
drag, startPoint x: 973, startPoint y: 128, endPoint x: 571, endPoint y: 304, distance: 438.8
click at [958, 128] on button "Save" at bounding box center [993, 122] width 48 height 24
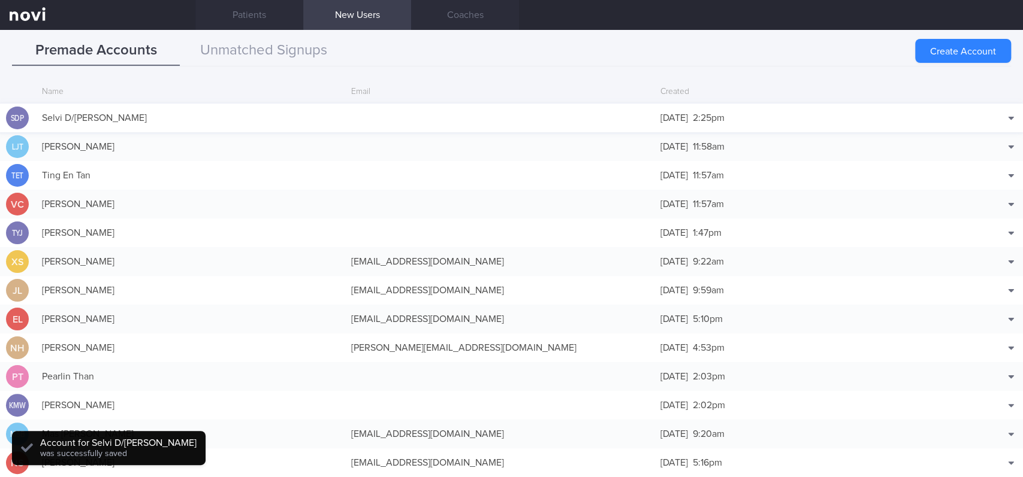
click at [142, 113] on div "Selvi D/[PERSON_NAME]" at bounding box center [190, 118] width 309 height 24
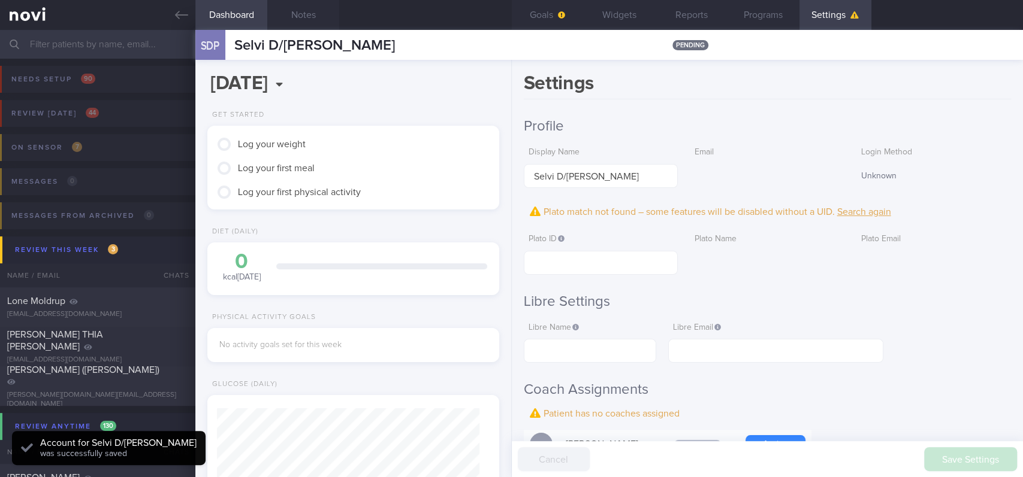
scroll to position [131, 262]
click at [326, 19] on button "Notes" at bounding box center [303, 15] width 72 height 30
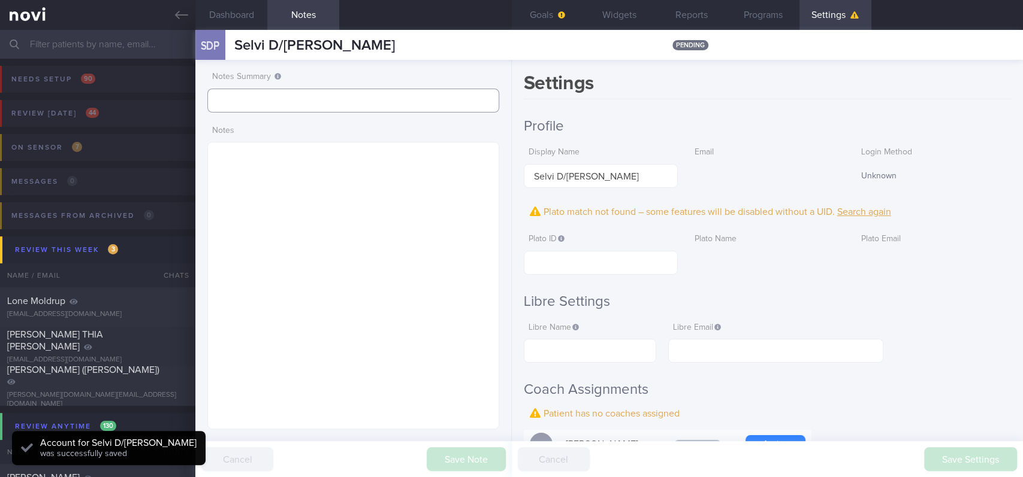
click at [282, 108] on input "text" at bounding box center [353, 101] width 292 height 24
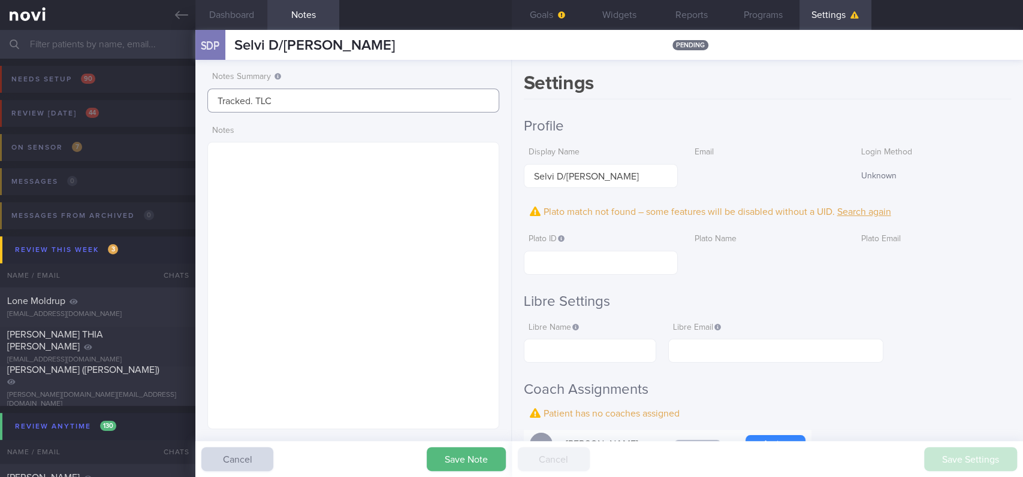
type input "Tracked. TLC"
click at [393, 208] on textarea at bounding box center [353, 286] width 292 height 288
paste textarea "Obesity s/p Gastric band surgery 2013 and removal 2020 Hx of [MEDICAL_DATA] T2D…"
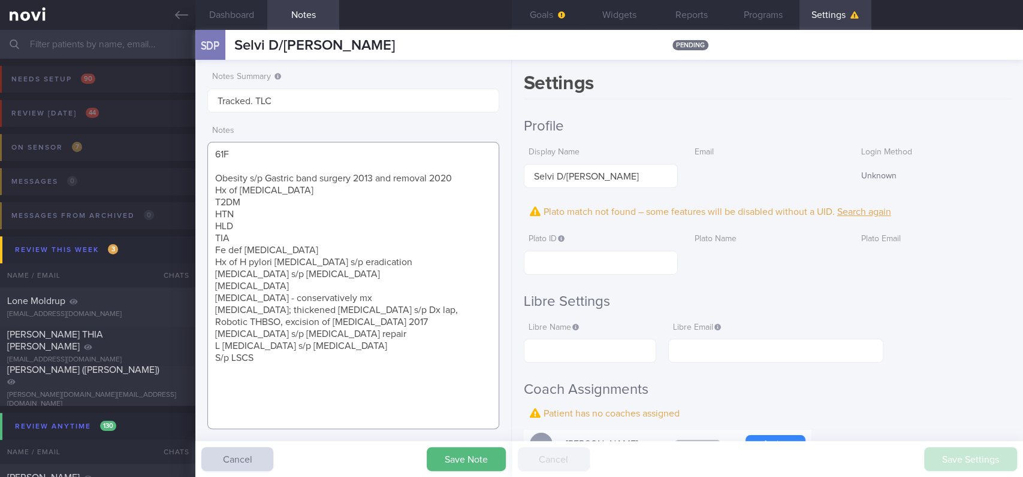
click at [277, 348] on textarea "61F Obesity s/p Gastric band surgery 2013 and removal 2020 Hx of [MEDICAL_DATA]…" at bounding box center [353, 286] width 292 height 288
click at [280, 366] on textarea "61F Obesity s/p Gastric band surgery 2013 and removal 2020 Hx of [MEDICAL_DATA]…" at bounding box center [353, 286] width 292 height 288
paste textarea "[MEDICAL_DATA] 75mg OM [MEDICAL_DATA] 40g OM [MEDICAL_DATA] 850mg TDS [MEDICAL_…"
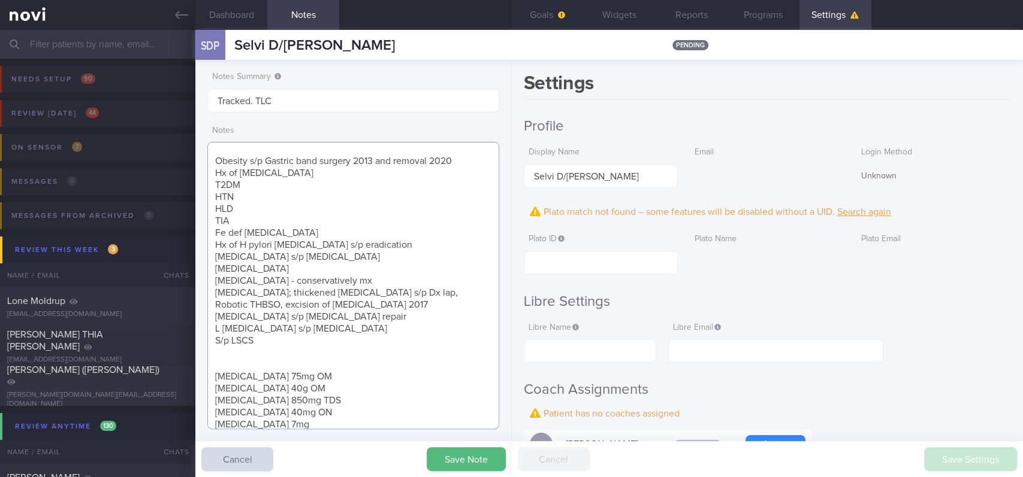
scroll to position [41, 0]
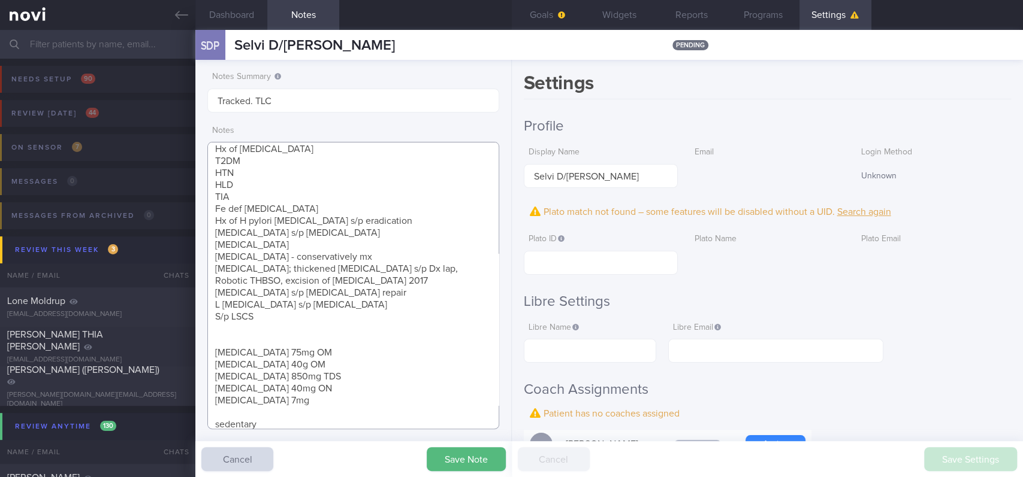
drag, startPoint x: 287, startPoint y: 398, endPoint x: 202, endPoint y: 346, distance: 98.9
click at [202, 346] on div "Notes Summary Tracked. TLC Notes 61F Obesity s/p Gastric band surgery 2013 and …" at bounding box center [353, 269] width 316 height 418
type textarea "61F Obesity s/p Gastric band surgery 2013 and removal 2020 Hx of [MEDICAL_DATA]…"
click at [470, 447] on button "Save Note" at bounding box center [466, 459] width 79 height 24
click at [556, 15] on span "button" at bounding box center [560, 15] width 10 height 10
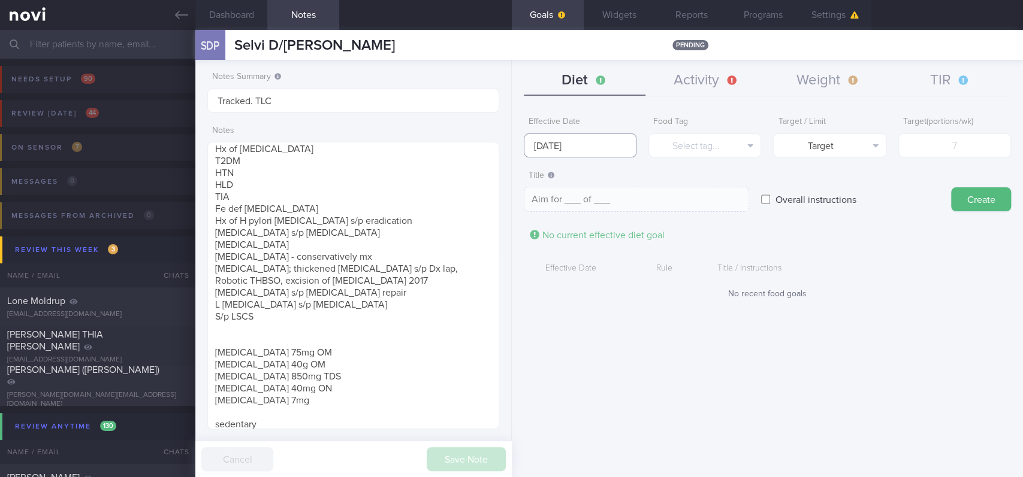
click at [594, 137] on input "[DATE]" at bounding box center [580, 146] width 113 height 24
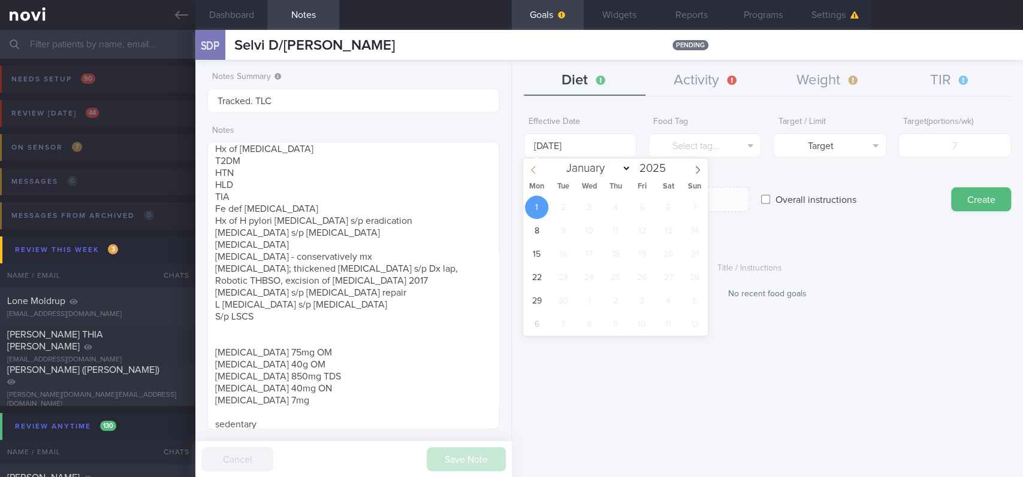
click at [536, 170] on icon at bounding box center [533, 170] width 8 height 8
select select "7"
click at [532, 297] on span "25" at bounding box center [536, 300] width 23 height 23
type input "[DATE]"
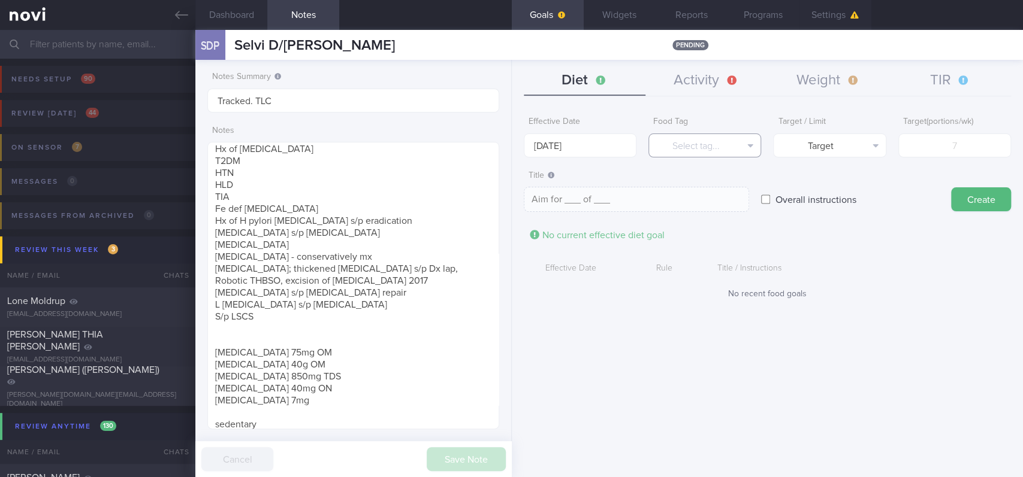
click at [689, 149] on button "Select tag..." at bounding box center [704, 146] width 113 height 24
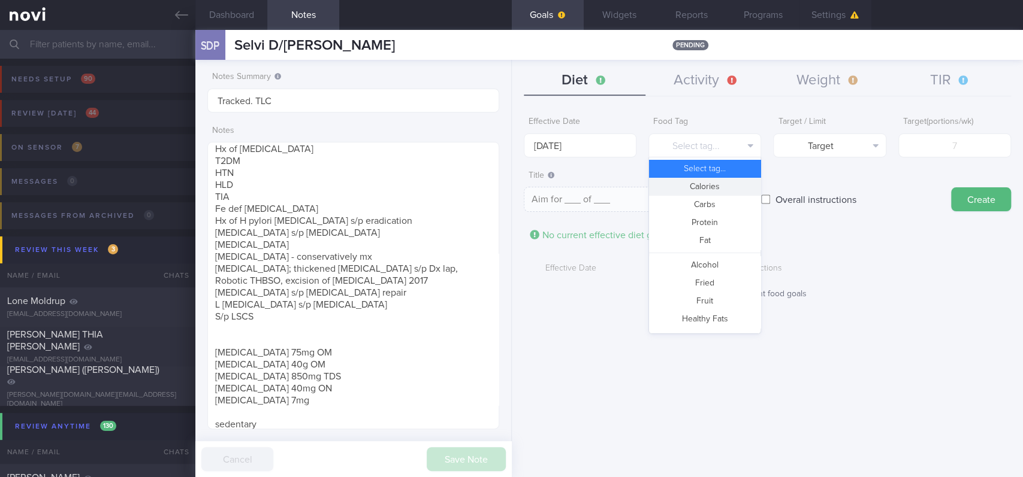
click at [696, 180] on button "Calories" at bounding box center [704, 187] width 111 height 18
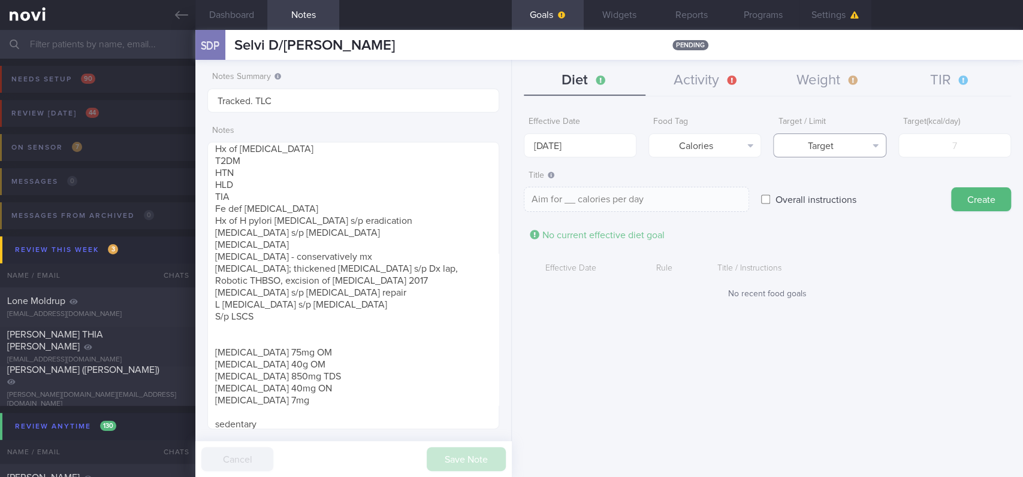
click at [816, 144] on button "Target" at bounding box center [829, 146] width 113 height 24
click at [834, 185] on button "Limit" at bounding box center [828, 187] width 111 height 18
type textarea "Keep to __ calories per day"
click at [958, 145] on input "number" at bounding box center [954, 146] width 113 height 24
type input "13"
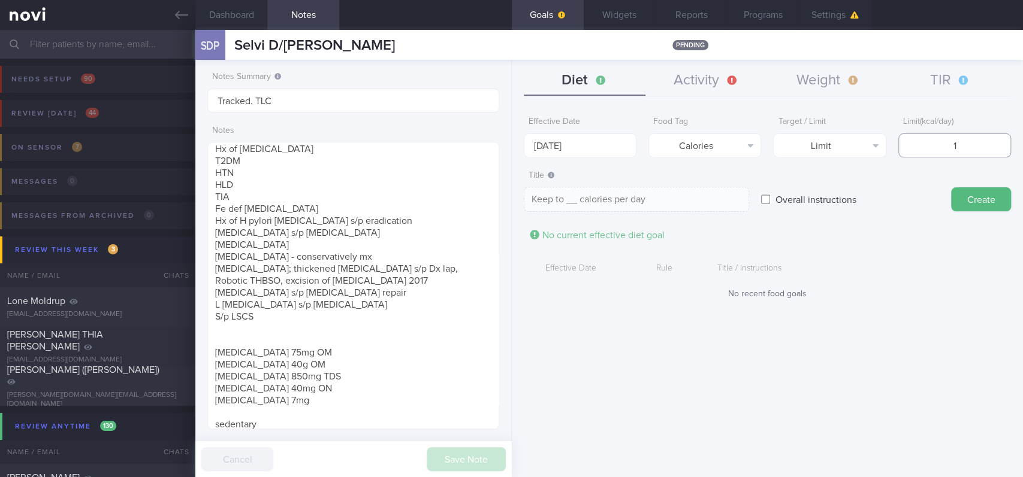
type textarea "Keep to 13 calories per day"
type input "130"
type textarea "Keep to 130 calories per day"
type input "1300"
type textarea "Keep to 1300 calories per day"
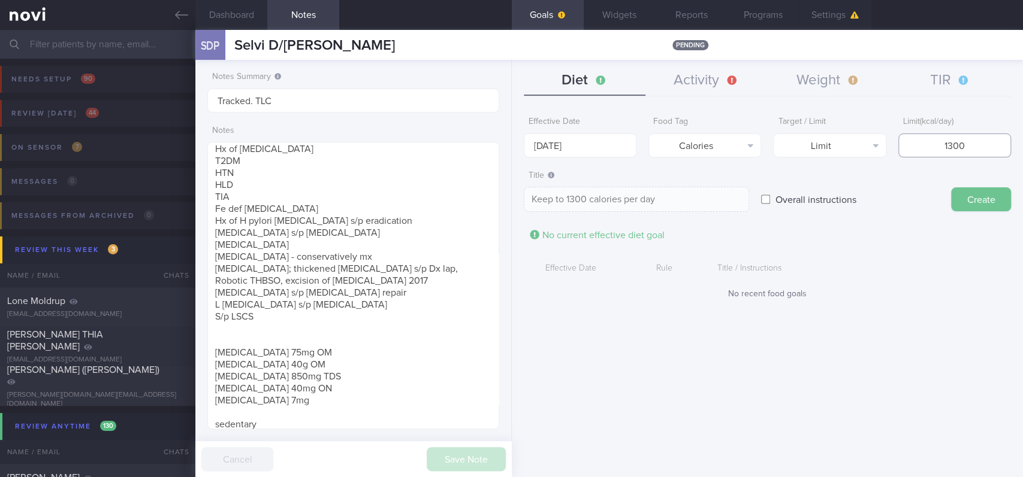
type input "1300"
click at [958, 190] on button "Create" at bounding box center [981, 199] width 60 height 24
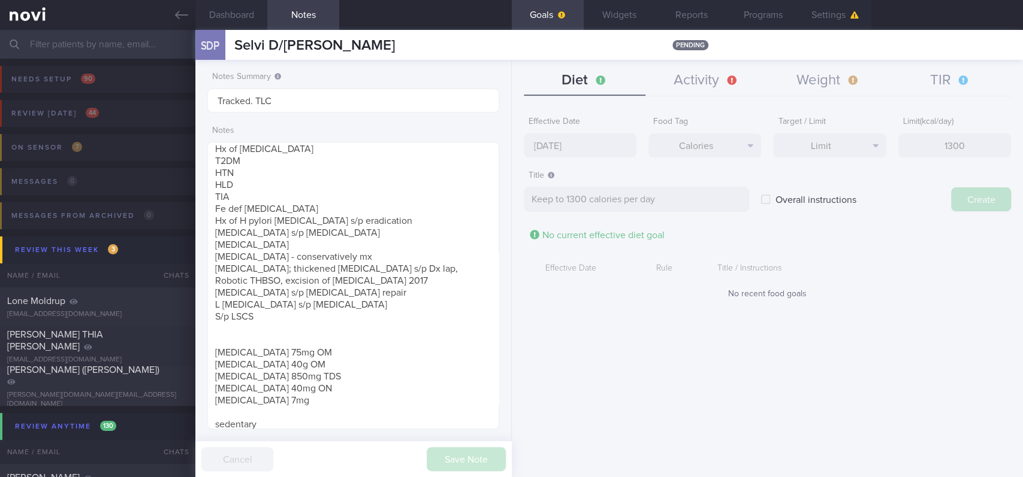
type input "[DATE]"
type textarea "Aim for ___ of ___"
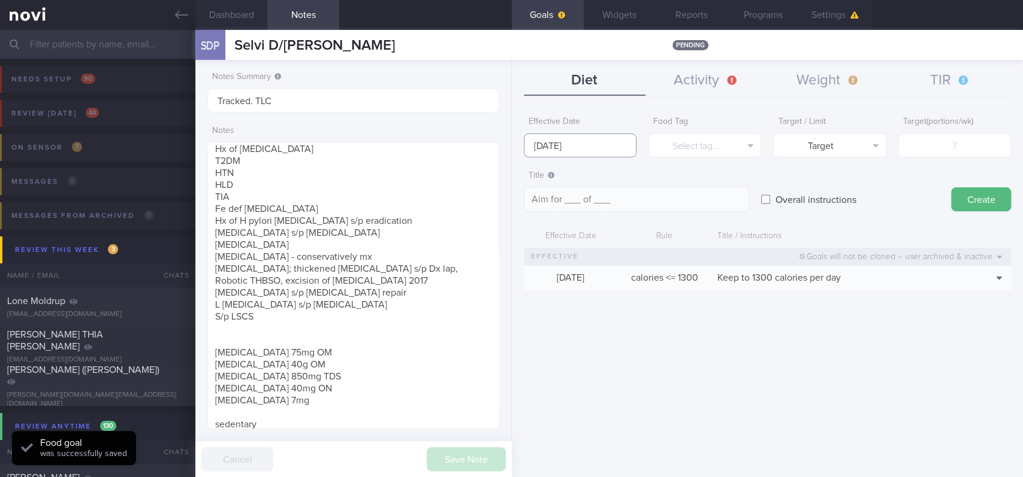
click at [624, 152] on input "[DATE]" at bounding box center [580, 146] width 113 height 24
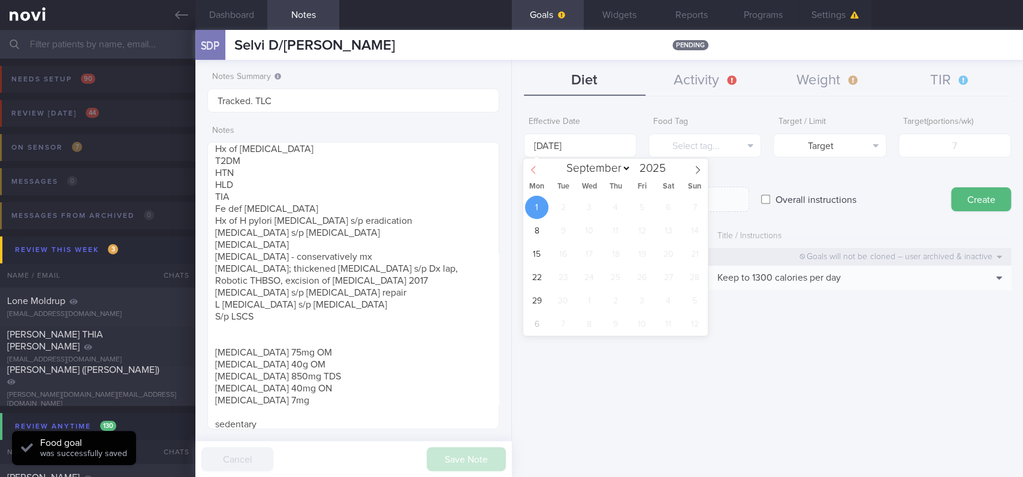
click at [536, 170] on icon at bounding box center [533, 170] width 8 height 8
select select "7"
click at [535, 296] on span "25" at bounding box center [536, 300] width 23 height 23
type input "[DATE]"
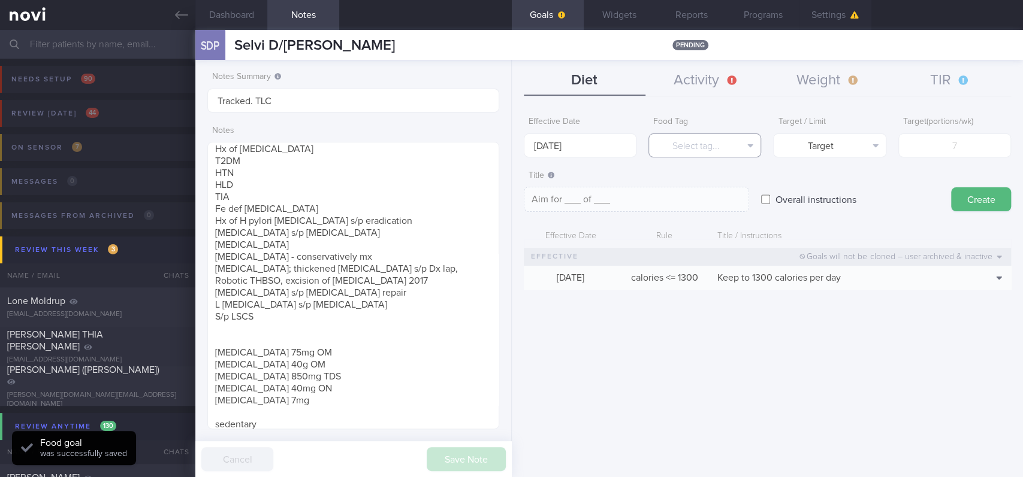
click at [724, 147] on button "Select tag..." at bounding box center [704, 146] width 113 height 24
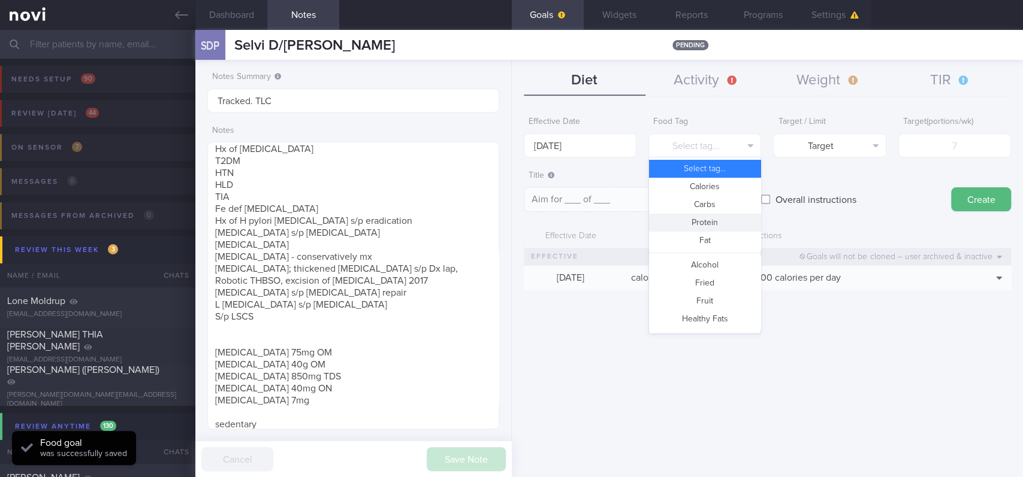
click at [705, 218] on button "Protein" at bounding box center [704, 223] width 111 height 18
type textarea "Aim for __g of protein per day"
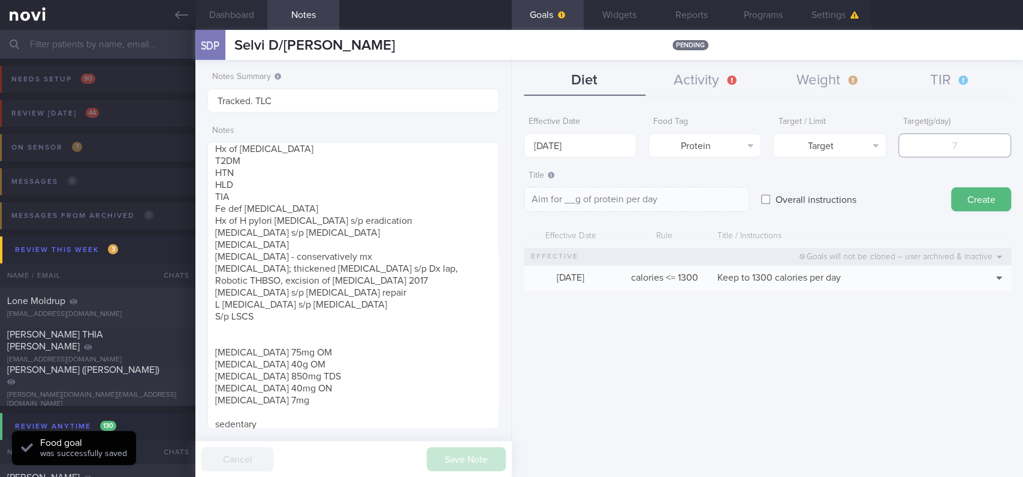
click at [926, 142] on input "number" at bounding box center [954, 146] width 113 height 24
type input "80"
type textarea "Aim for 80g of protein per day"
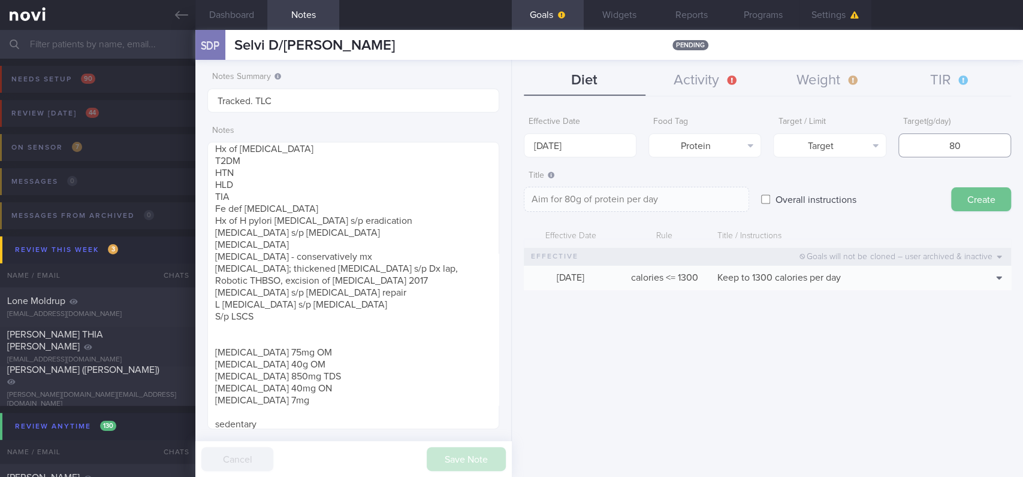
type input "80"
click at [958, 198] on button "Create" at bounding box center [981, 199] width 60 height 24
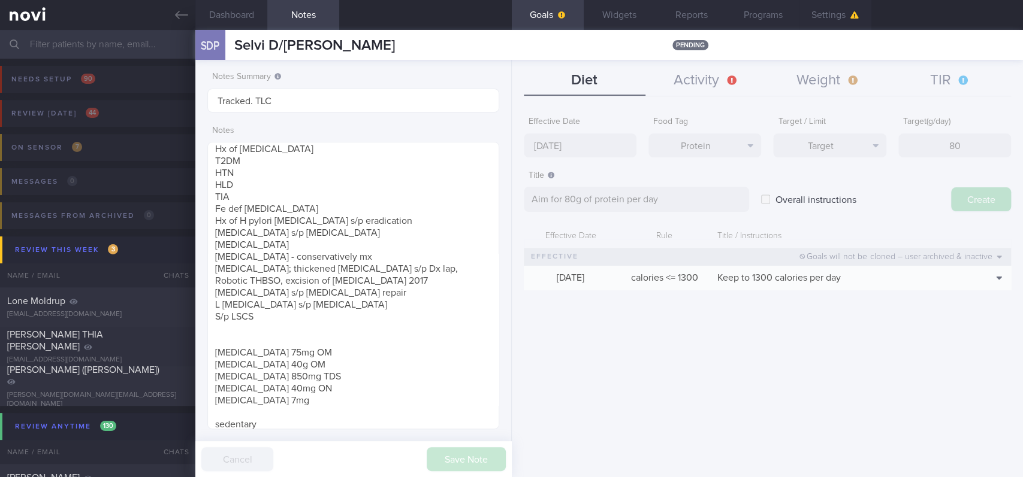
type input "[DATE]"
type textarea "Aim for ___ of ___"
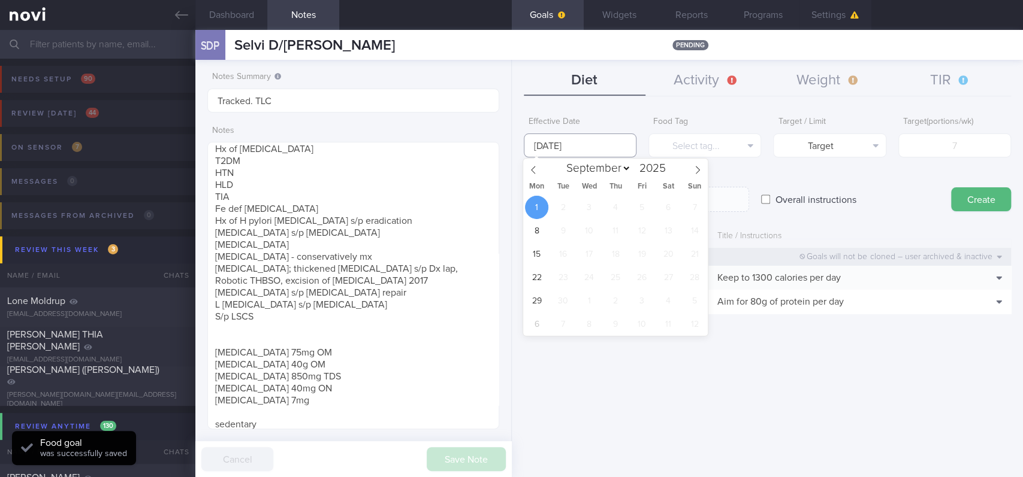
click at [580, 141] on input "[DATE]" at bounding box center [580, 146] width 113 height 24
click at [534, 173] on icon at bounding box center [533, 170] width 4 height 8
select select "7"
click at [533, 300] on span "25" at bounding box center [536, 300] width 23 height 23
type input "[DATE]"
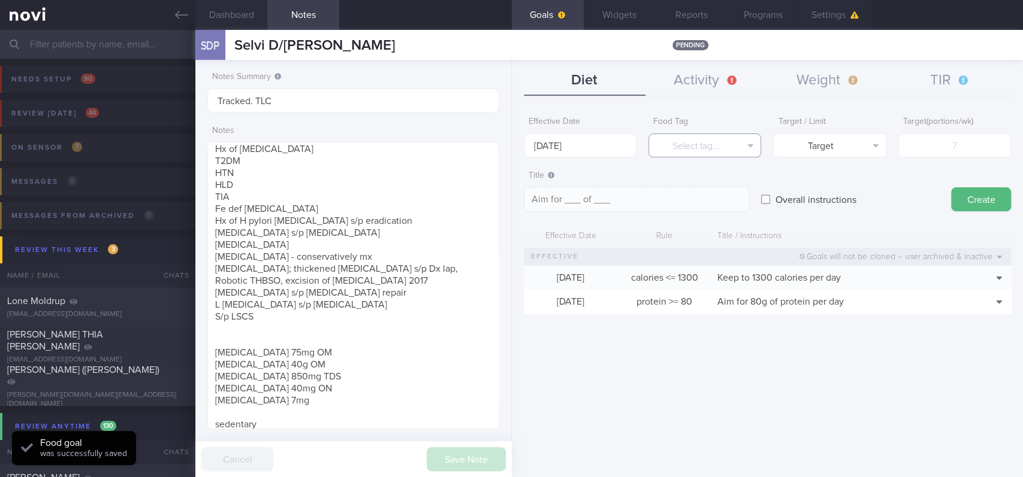
click at [694, 141] on button "Select tag..." at bounding box center [704, 146] width 113 height 24
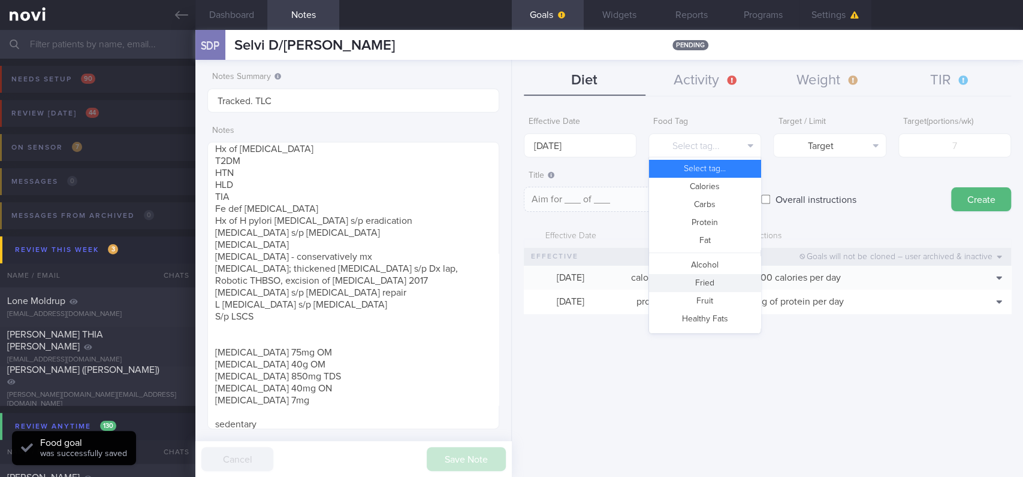
click at [701, 284] on button "Fried" at bounding box center [704, 283] width 111 height 18
type textarea "Aim for __ portions of fried food per week"
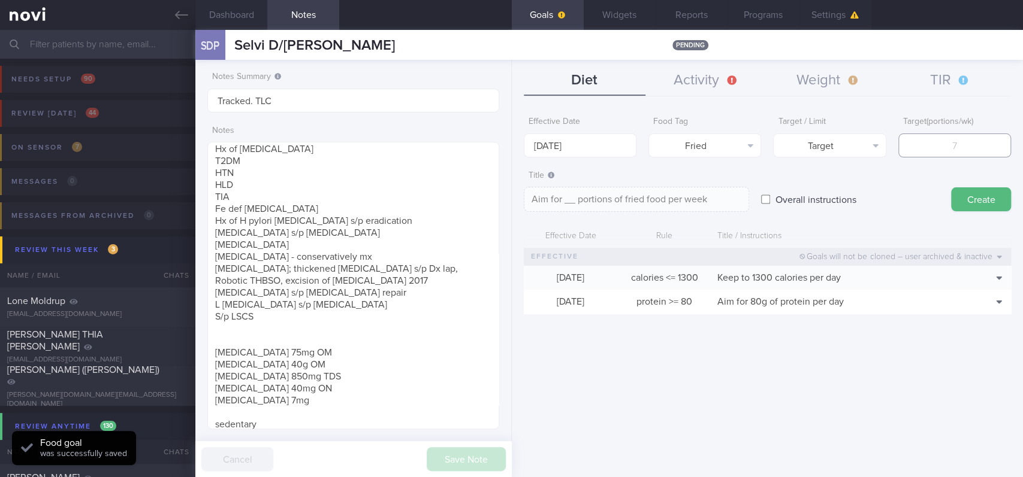
click at [928, 151] on input "number" at bounding box center [954, 146] width 113 height 24
type input "2"
type textarea "Aim for 2 portions of fried food per week"
type input "2"
click at [846, 152] on button "Target" at bounding box center [829, 146] width 113 height 24
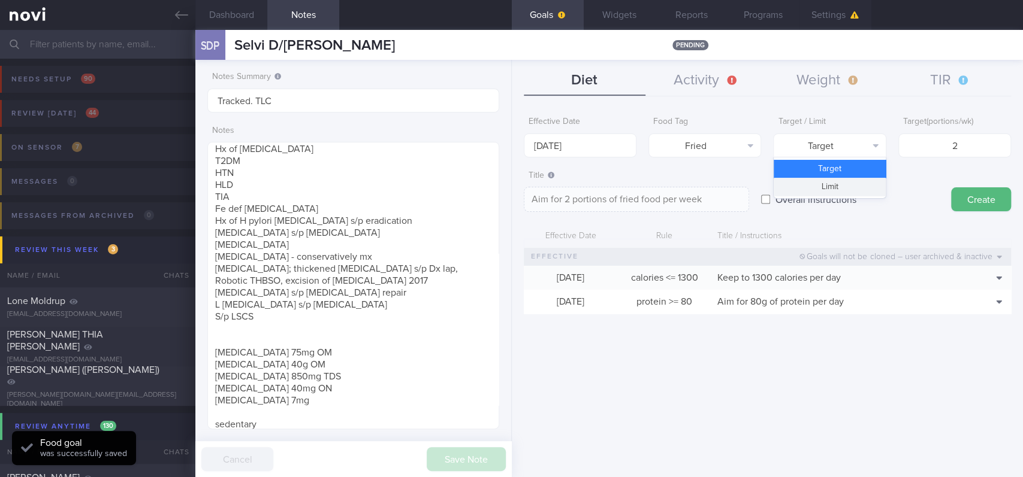
click at [833, 191] on button "Limit" at bounding box center [828, 187] width 111 height 18
click at [643, 202] on textarea "Keep to 2 portions of fried food per week" at bounding box center [636, 199] width 225 height 25
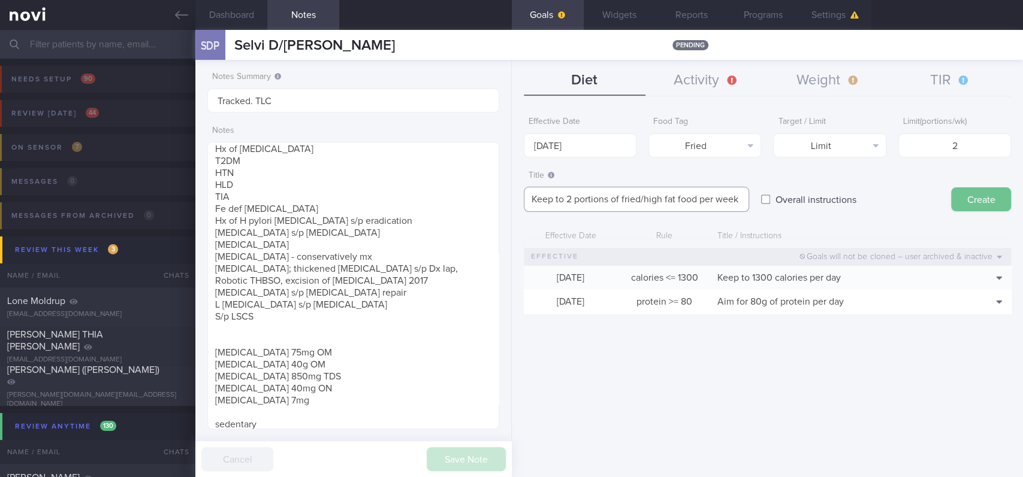
type textarea "Keep to 2 portions of fried/high fat food per week"
click at [954, 195] on button "Create" at bounding box center [981, 199] width 60 height 24
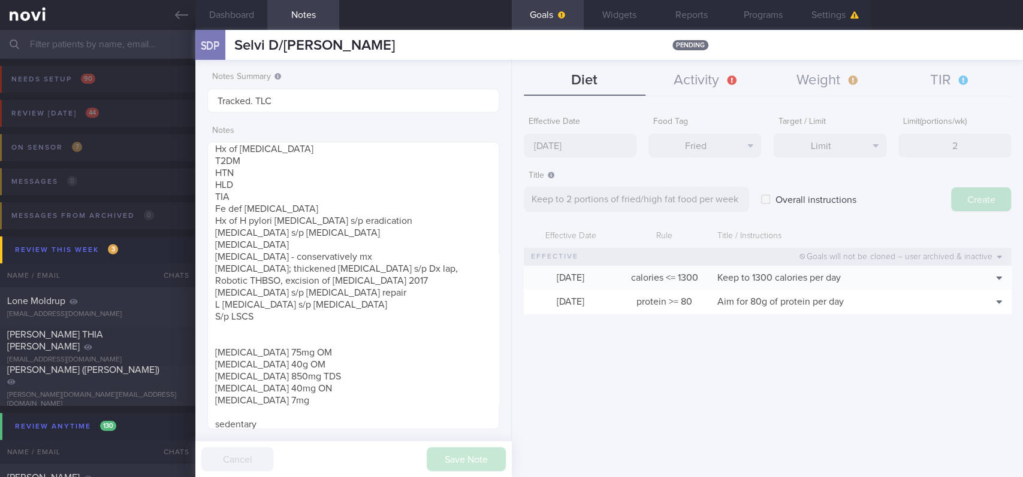
type input "[DATE]"
type textarea "Aim for ___ of ___"
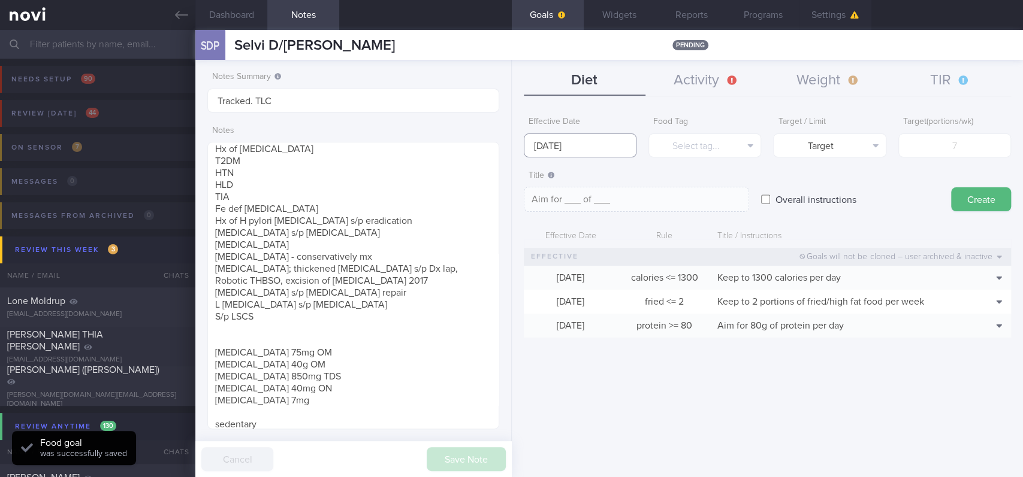
click at [601, 138] on input "[DATE]" at bounding box center [580, 146] width 113 height 24
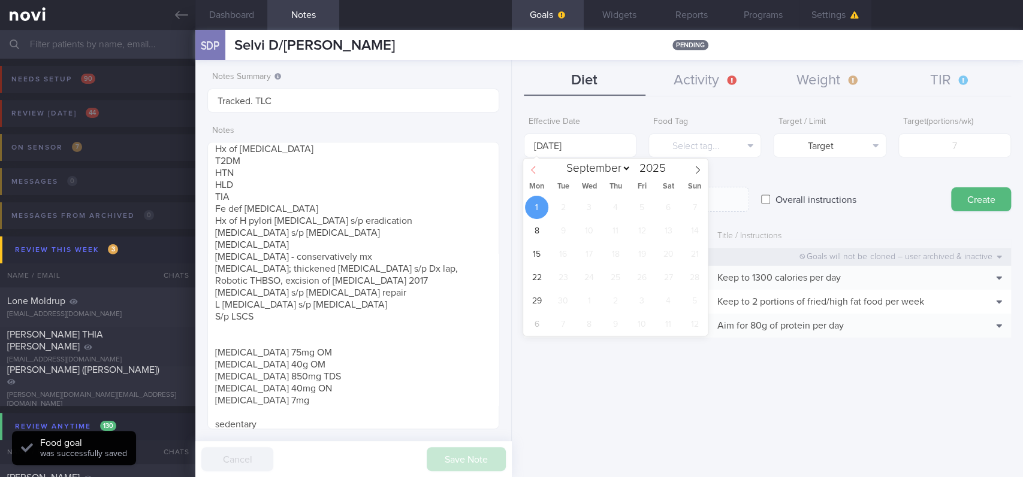
click at [537, 167] on icon at bounding box center [533, 170] width 8 height 8
select select "7"
click at [541, 298] on span "25" at bounding box center [536, 300] width 23 height 23
type input "[DATE]"
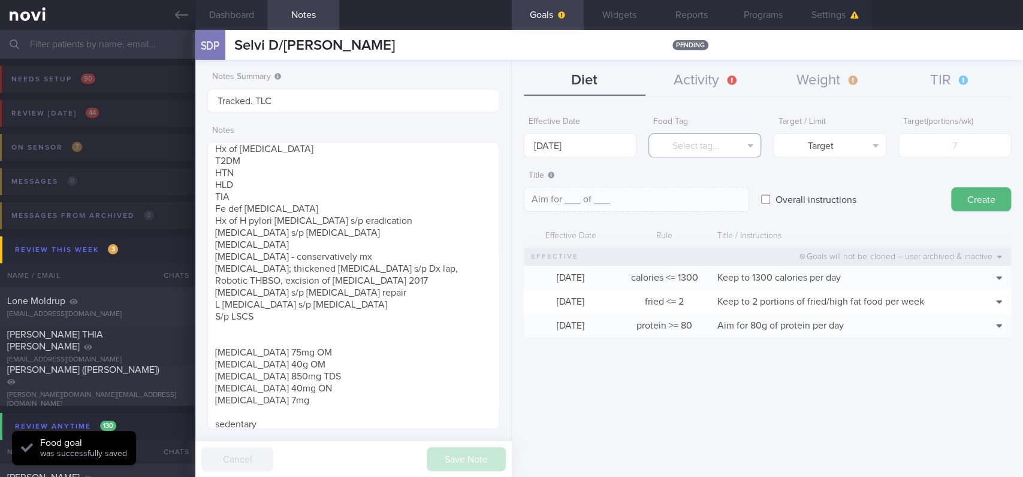
click at [702, 149] on button "Select tag..." at bounding box center [704, 146] width 113 height 24
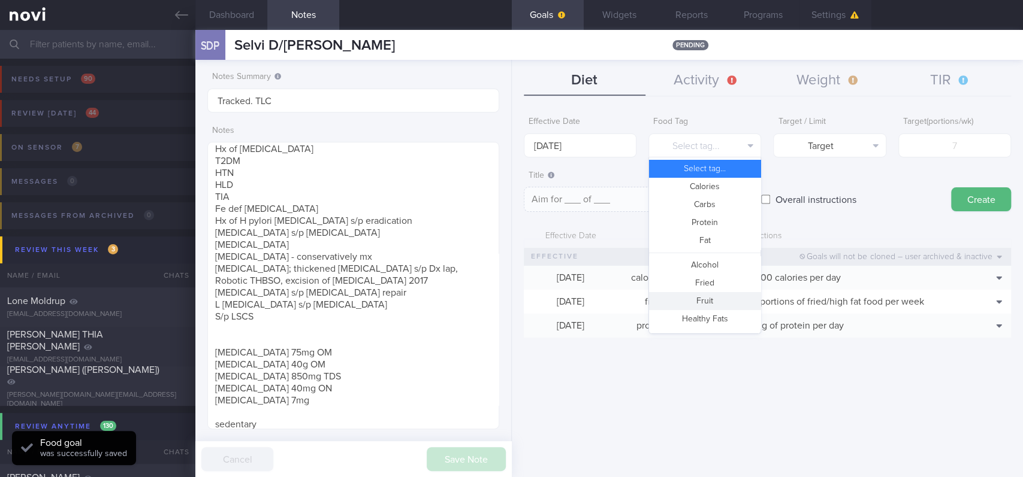
drag, startPoint x: 685, startPoint y: 304, endPoint x: 894, endPoint y: 207, distance: 229.7
click at [687, 303] on button "Fruit" at bounding box center [704, 301] width 111 height 18
type textarea "Aim for __ portions of fruits per week"
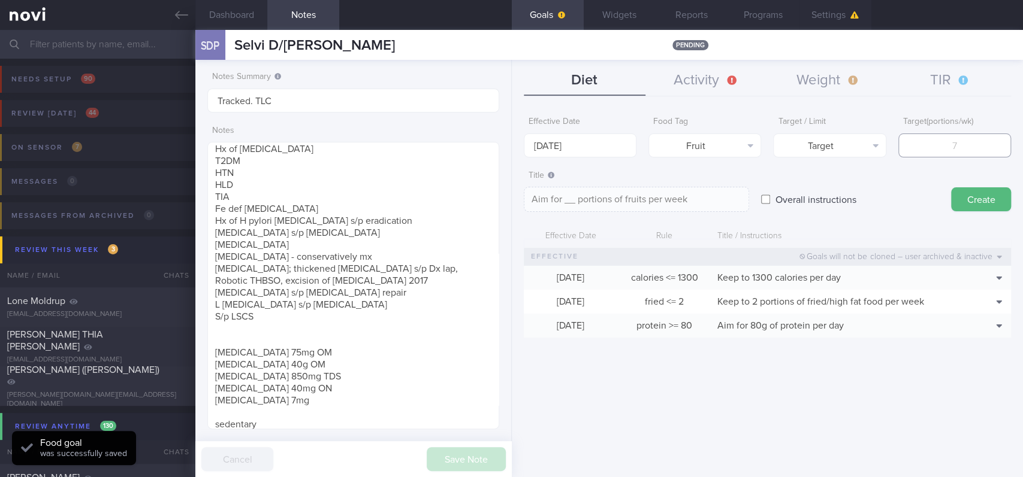
click at [958, 150] on input "number" at bounding box center [954, 146] width 113 height 24
type input "14"
type textarea "Aim for 14 portions of fruits per week"
type input "14"
click at [958, 208] on button "Create" at bounding box center [981, 199] width 60 height 24
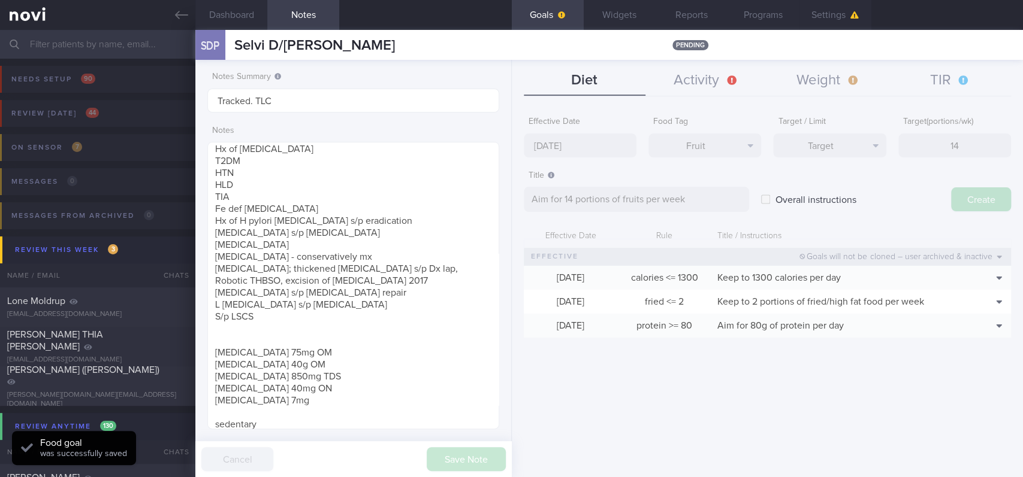
type input "[DATE]"
type textarea "Aim for ___ of ___"
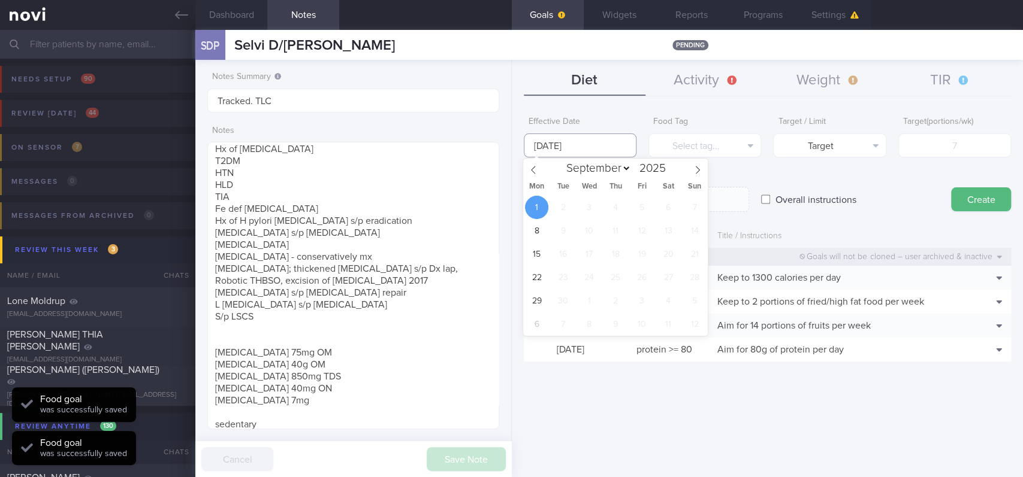
click at [579, 149] on input "[DATE]" at bounding box center [580, 146] width 113 height 24
click at [533, 168] on icon at bounding box center [533, 170] width 4 height 8
select select "7"
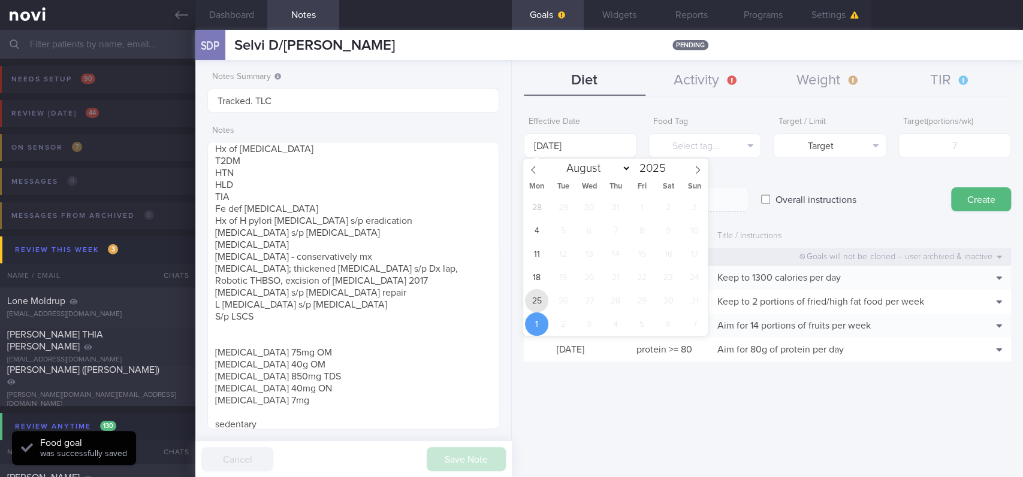
click at [535, 300] on span "25" at bounding box center [536, 300] width 23 height 23
type input "[DATE]"
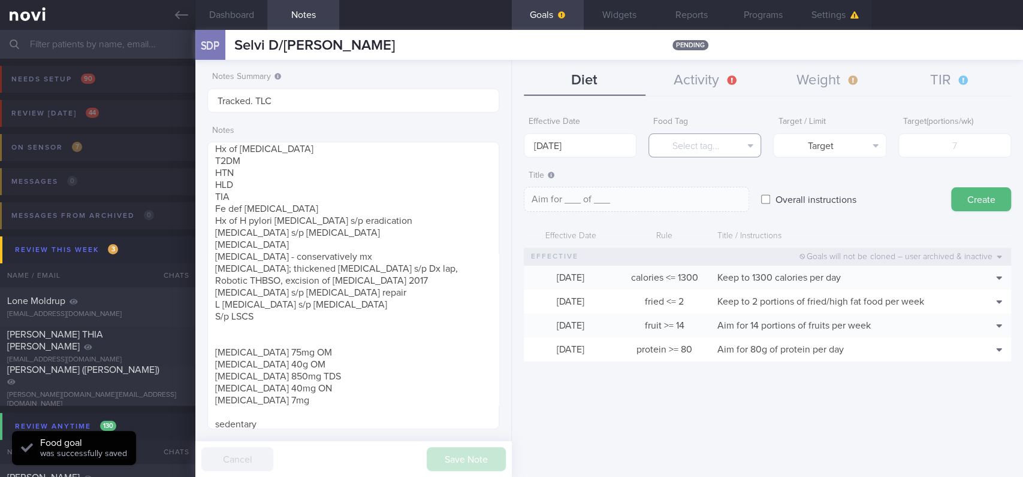
click at [697, 148] on button "Select tag..." at bounding box center [704, 146] width 113 height 24
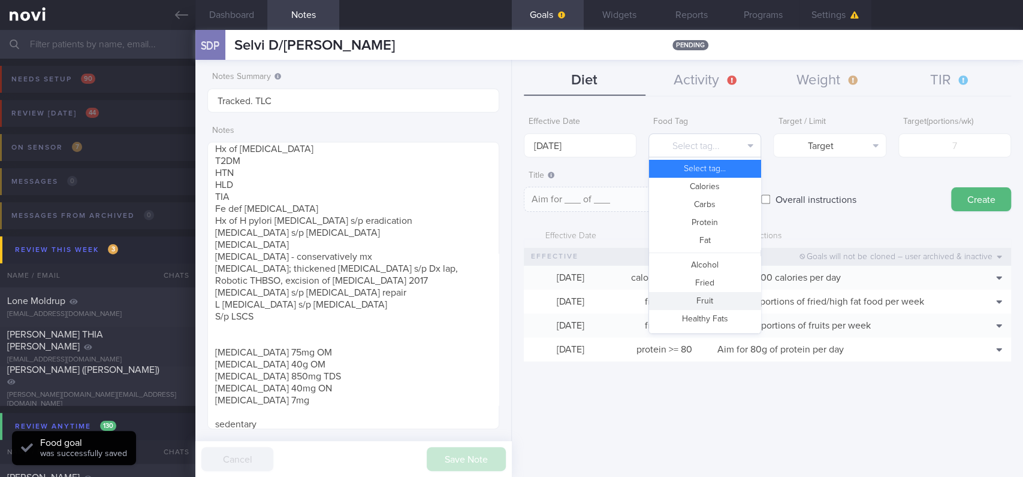
scroll to position [356, 0]
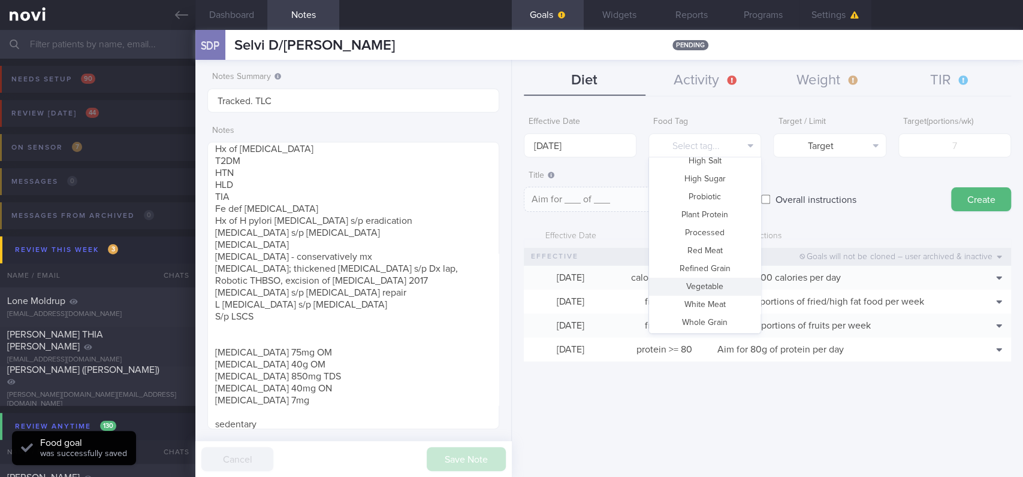
click at [718, 289] on button "Vegetable" at bounding box center [704, 287] width 111 height 18
type textarea "Aim for __ portions of vegetables per week"
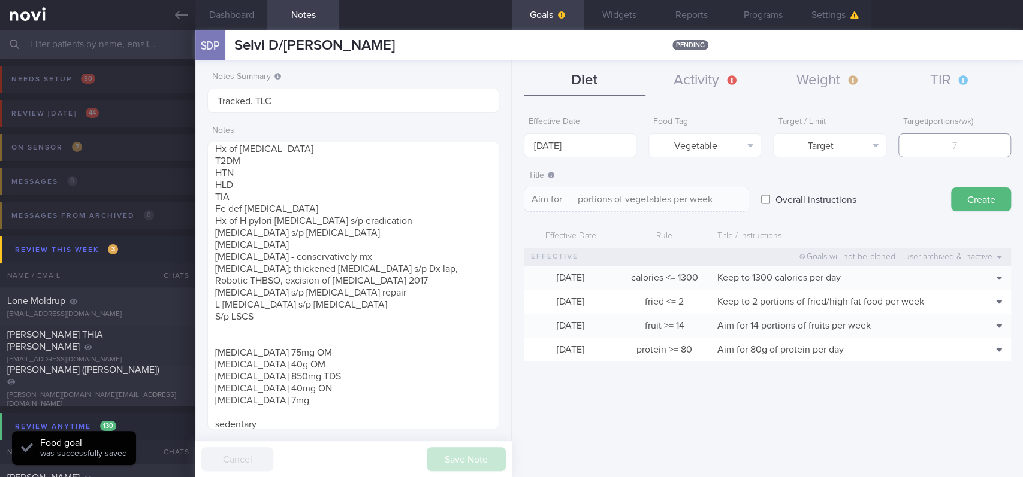
click at [958, 150] on input "number" at bounding box center [954, 146] width 113 height 24
type input "14"
type textarea "Aim for 14 portions of vegetables per week"
type input "14"
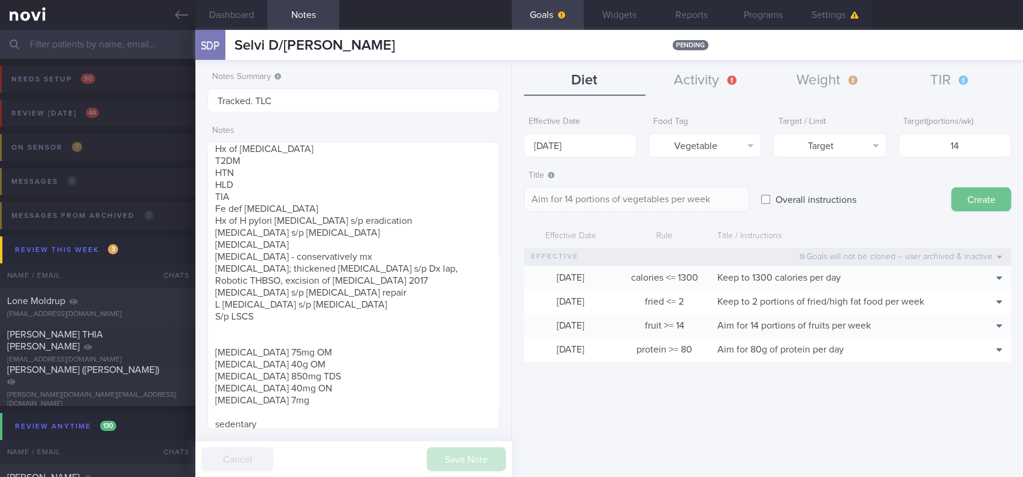
click at [958, 197] on button "Create" at bounding box center [981, 199] width 60 height 24
type input "[DATE]"
type textarea "Aim for ___ of ___"
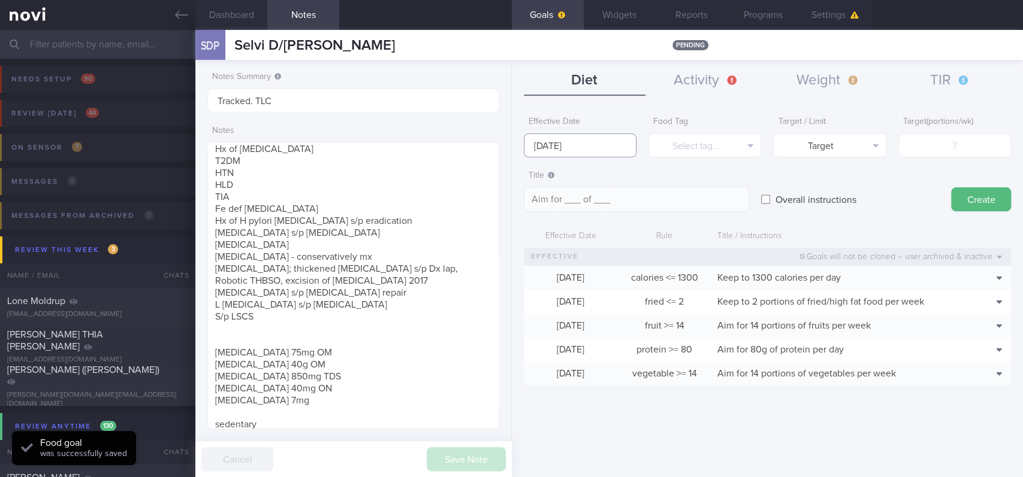
click at [607, 147] on input "[DATE]" at bounding box center [580, 146] width 113 height 24
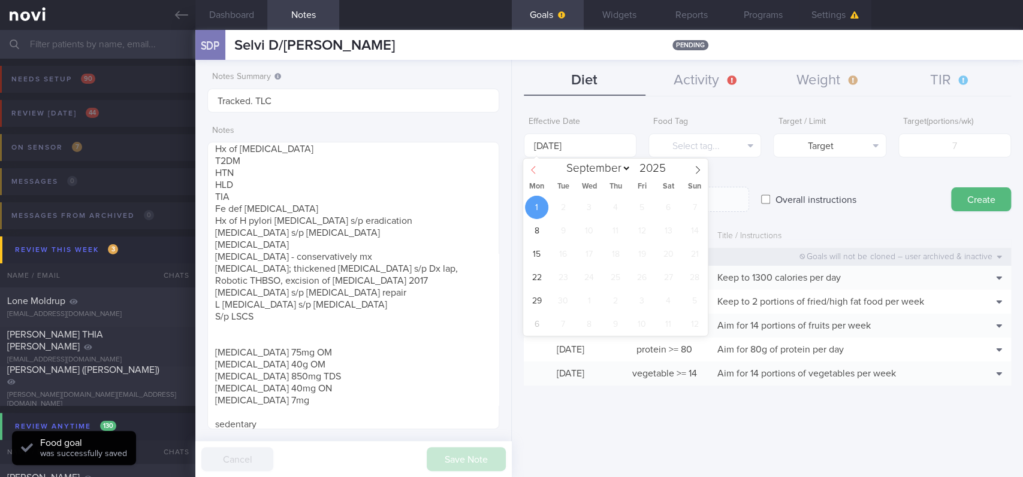
click at [536, 168] on icon at bounding box center [533, 170] width 8 height 8
select select "7"
click at [534, 302] on span "25" at bounding box center [536, 300] width 23 height 23
type input "[DATE]"
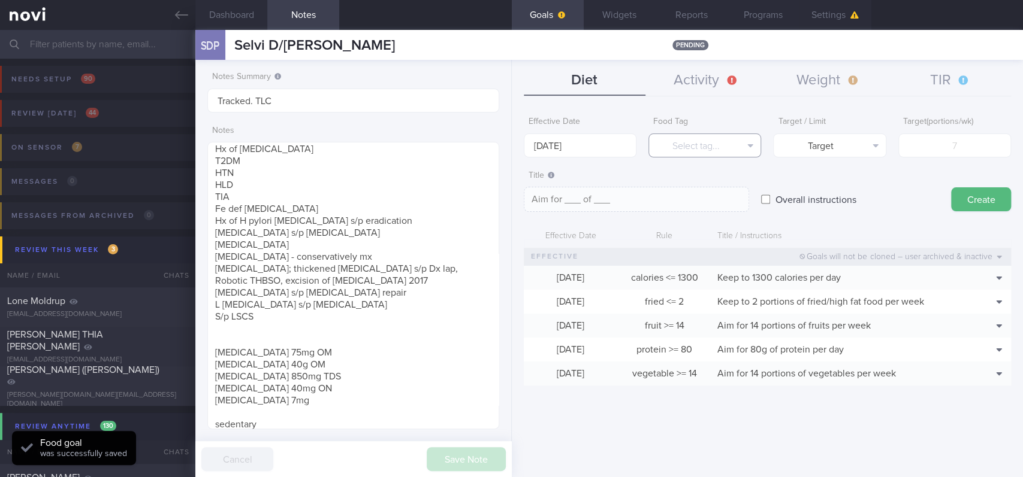
click at [718, 147] on button "Select tag..." at bounding box center [704, 146] width 113 height 24
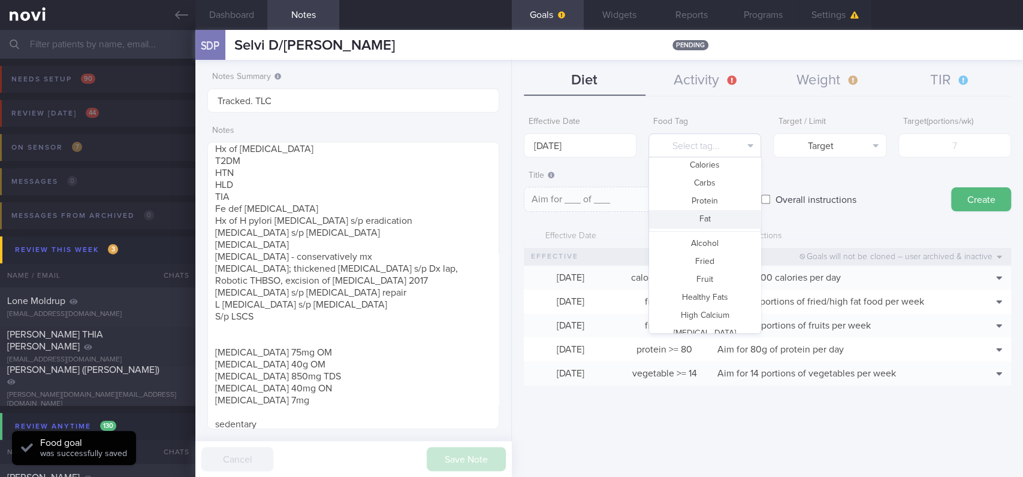
scroll to position [0, 0]
click at [710, 225] on button "Protein" at bounding box center [704, 223] width 111 height 18
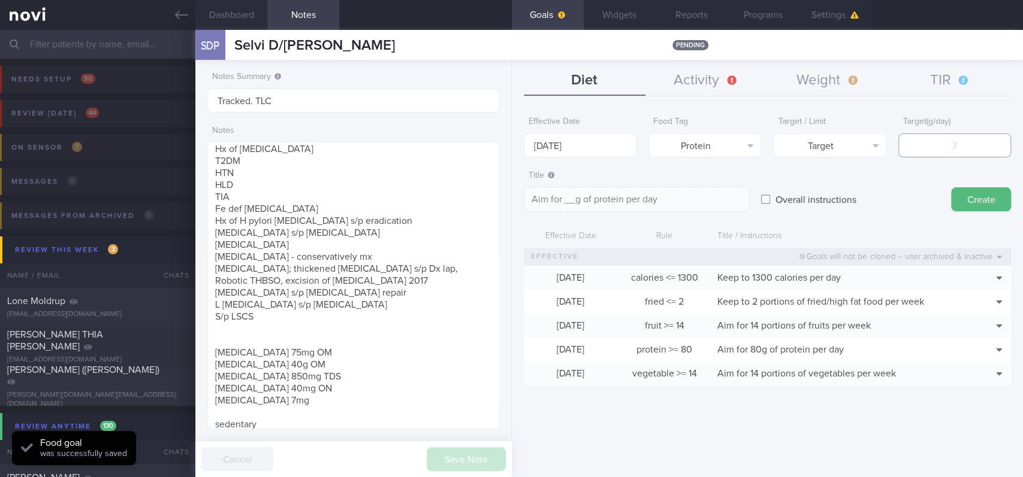
click at [930, 143] on input "number" at bounding box center [954, 146] width 113 height 24
click at [816, 144] on button "Target" at bounding box center [829, 146] width 113 height 24
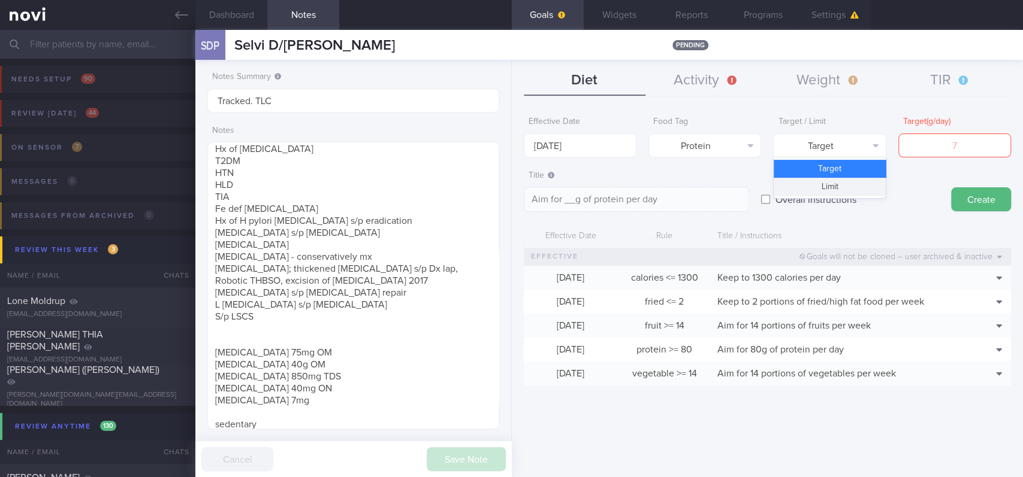
click at [834, 191] on button "Limit" at bounding box center [828, 187] width 111 height 18
click at [717, 148] on button "Protein" at bounding box center [704, 146] width 113 height 24
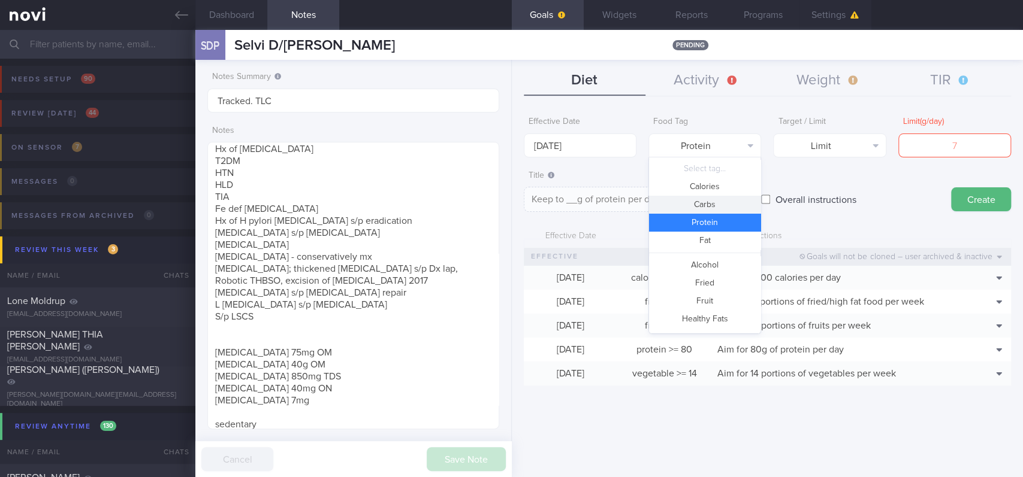
click at [707, 199] on button "Carbs" at bounding box center [704, 205] width 111 height 18
type textarea "Keep to __g of carbohydrates per day"
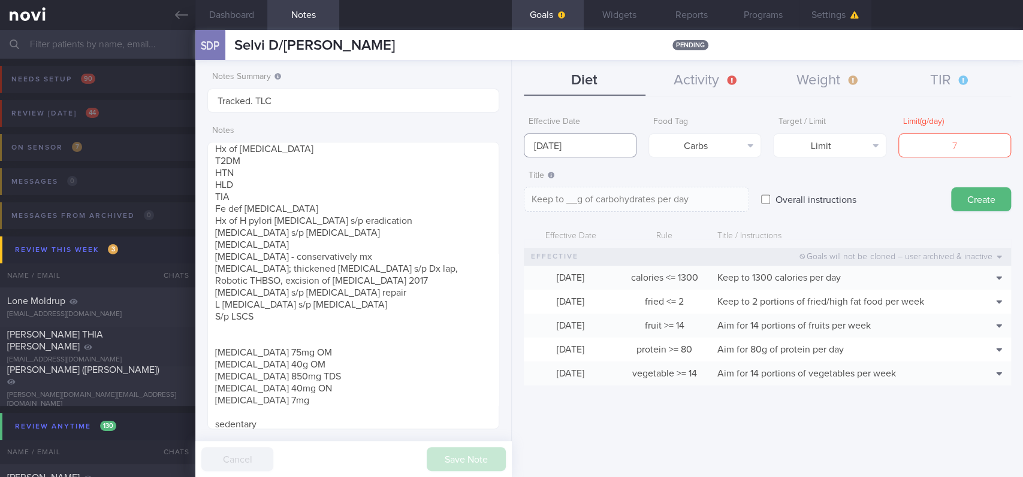
click at [562, 143] on input "[DATE]" at bounding box center [580, 146] width 113 height 24
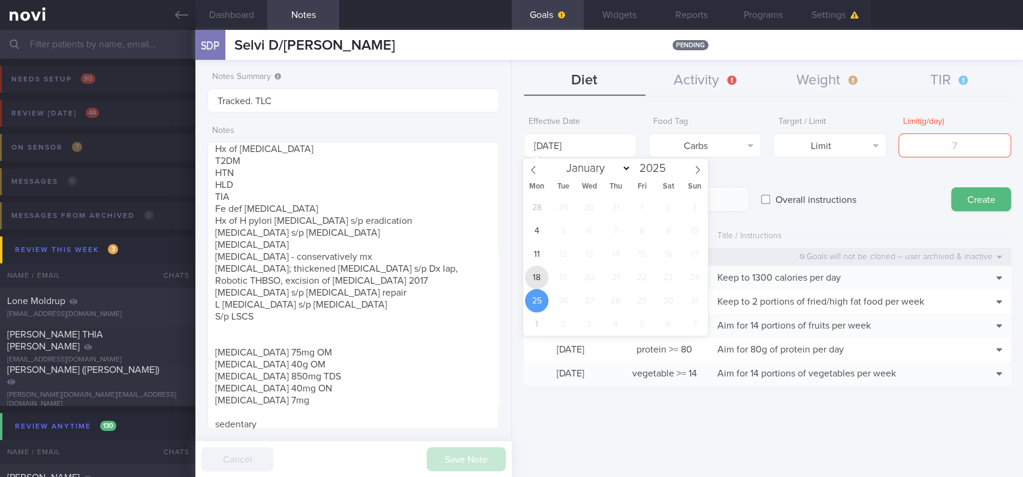
click at [534, 285] on span "18" at bounding box center [536, 277] width 23 height 23
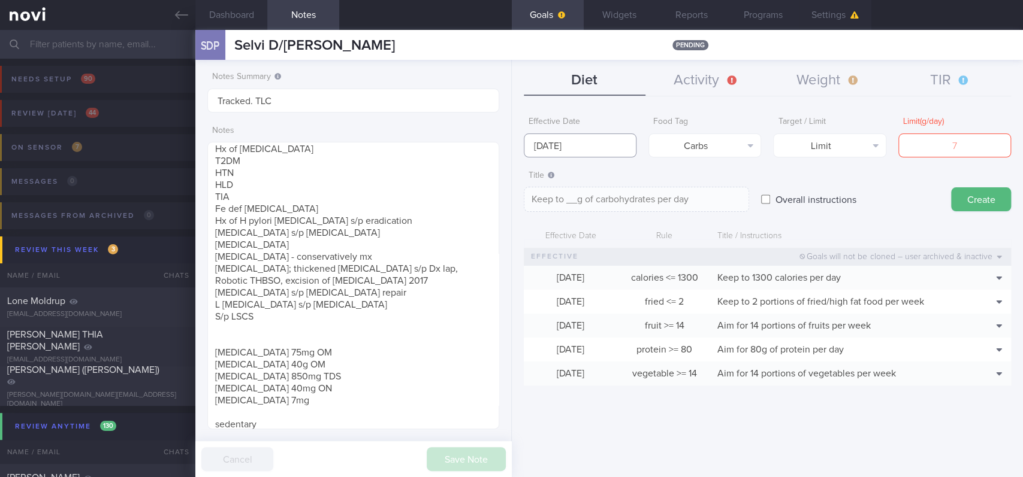
click at [554, 144] on input "[DATE]" at bounding box center [580, 146] width 113 height 24
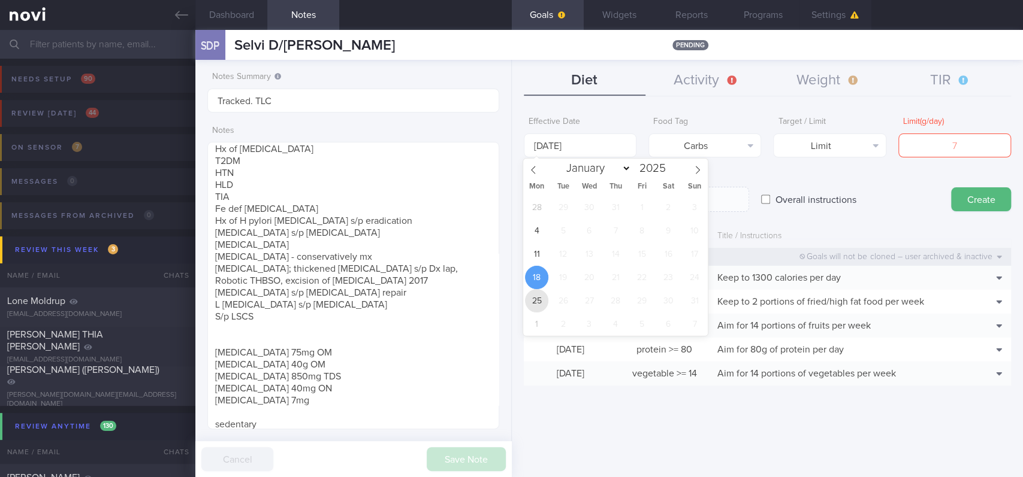
click at [542, 301] on span "25" at bounding box center [536, 300] width 23 height 23
type input "[DATE]"
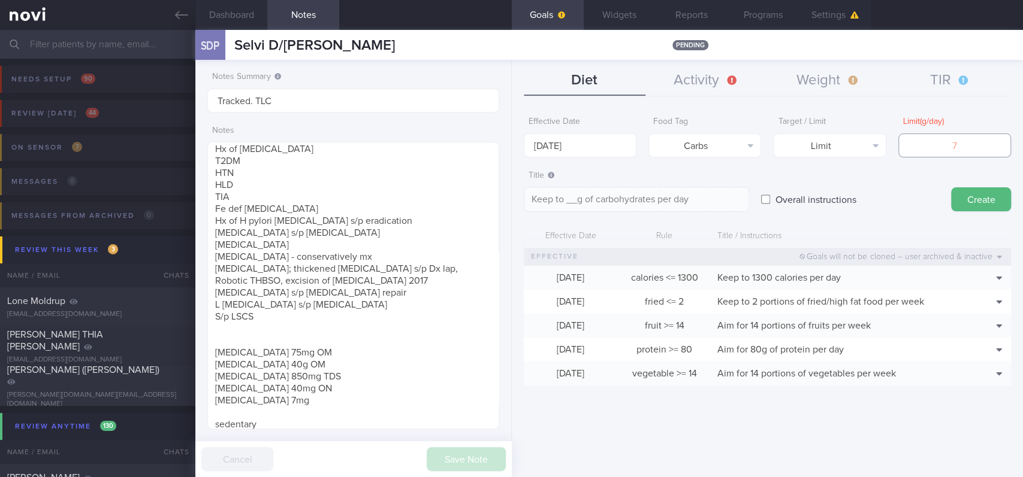
click at [925, 142] on input "number" at bounding box center [954, 146] width 113 height 24
click at [931, 144] on input "number" at bounding box center [954, 146] width 113 height 24
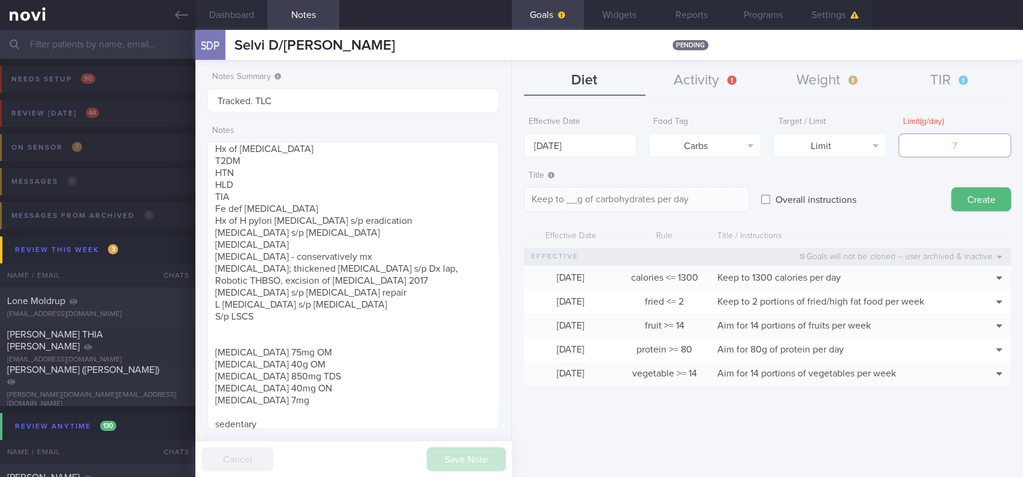
type input "1"
type textarea "Keep to 1g of carbohydrates per day"
type input "13"
type textarea "Keep to 13g of carbohydrates per day"
type input "130"
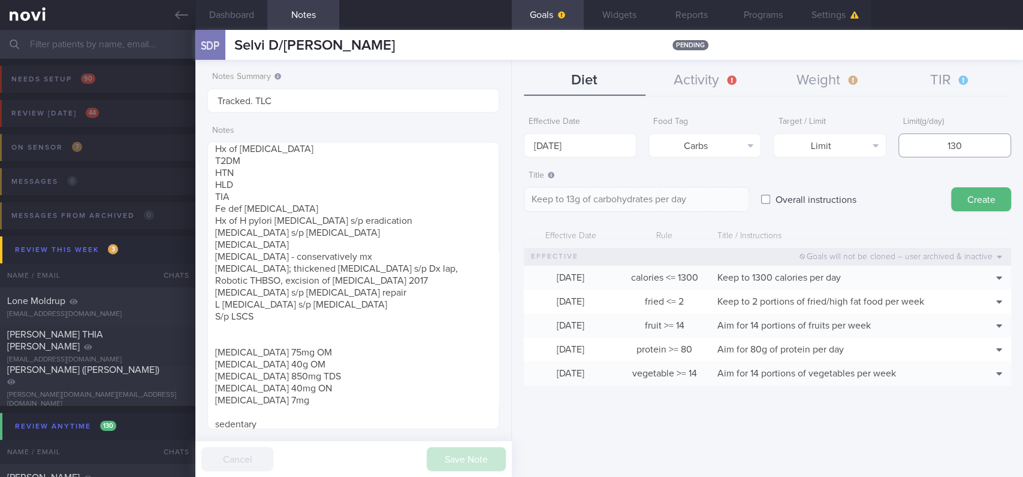
type textarea "Keep to 130g of carbohydrates per day"
type input "130"
click at [958, 204] on button "Create" at bounding box center [981, 199] width 60 height 24
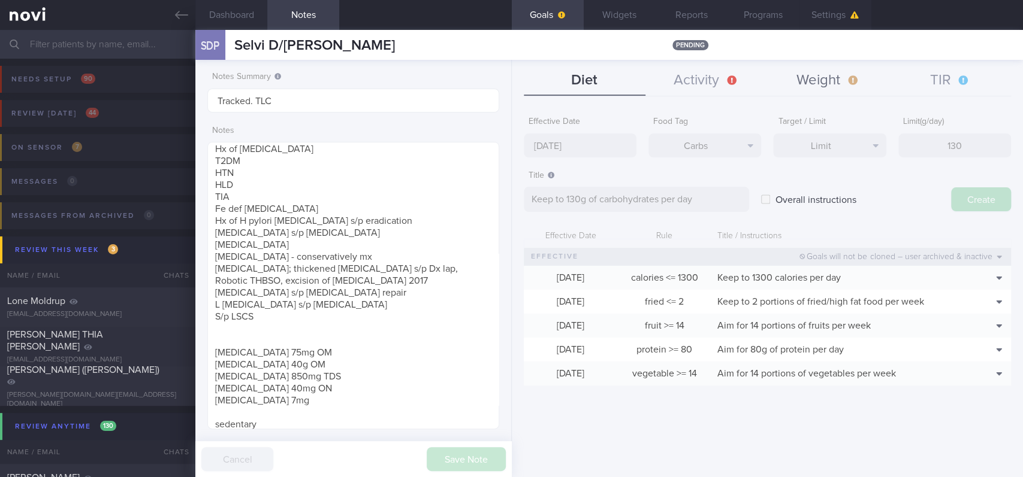
type input "[DATE]"
type textarea "Aim for ___ of ___"
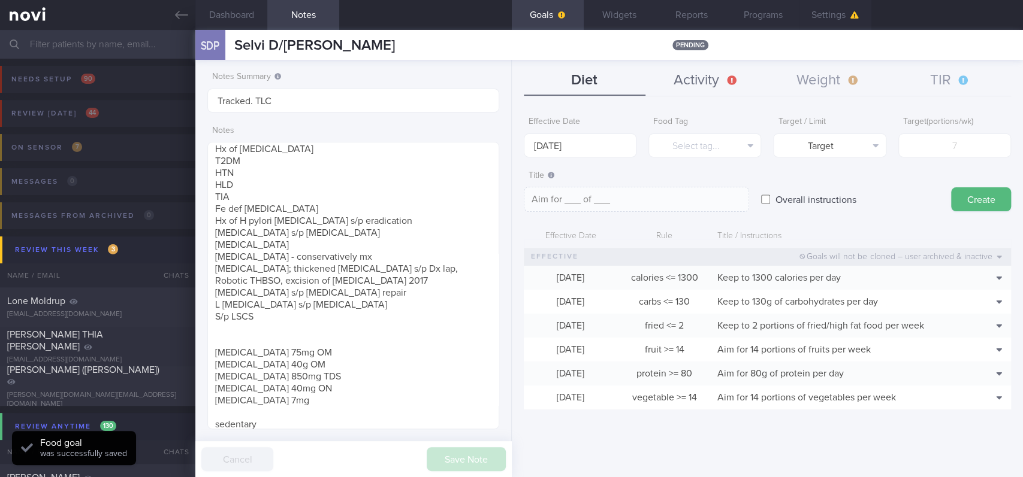
click at [715, 77] on button "Activity" at bounding box center [706, 81] width 122 height 30
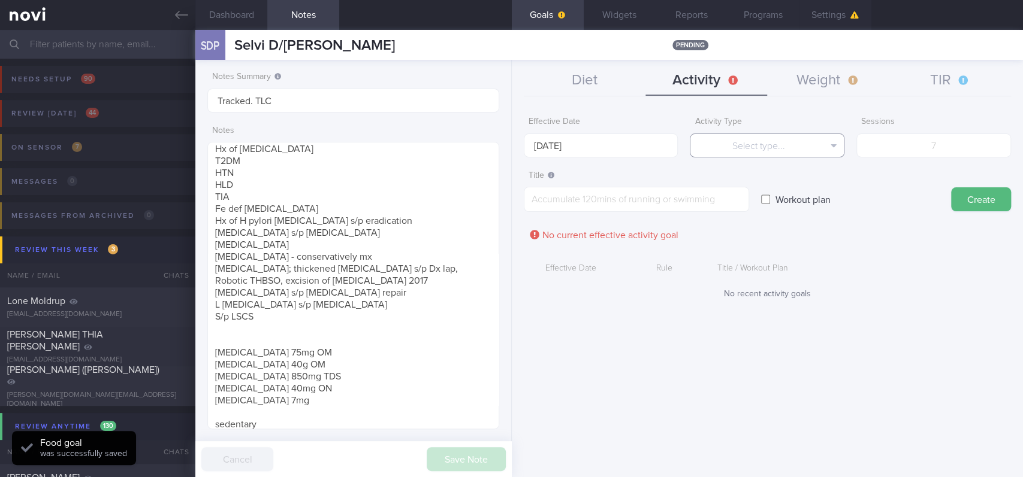
click at [748, 150] on button "Select type..." at bounding box center [766, 146] width 155 height 24
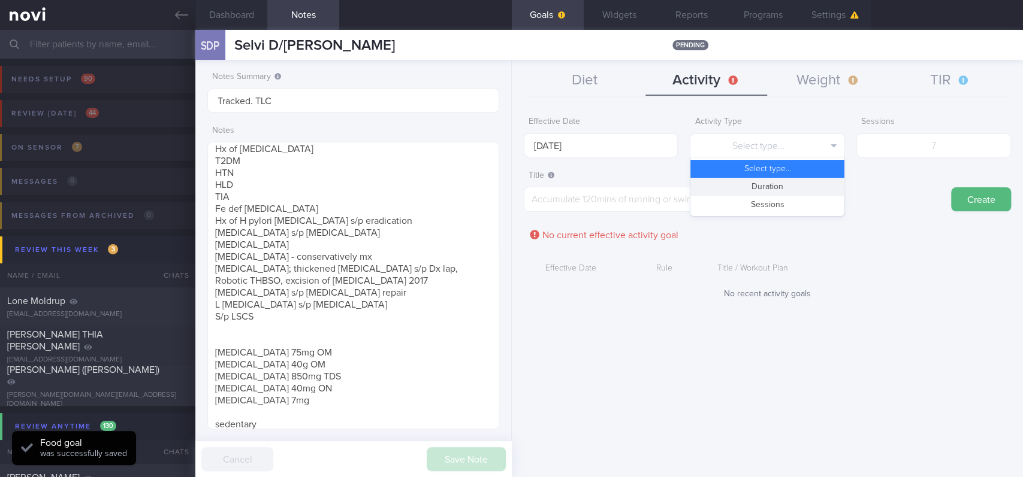
click at [772, 189] on button "Duration" at bounding box center [766, 187] width 153 height 18
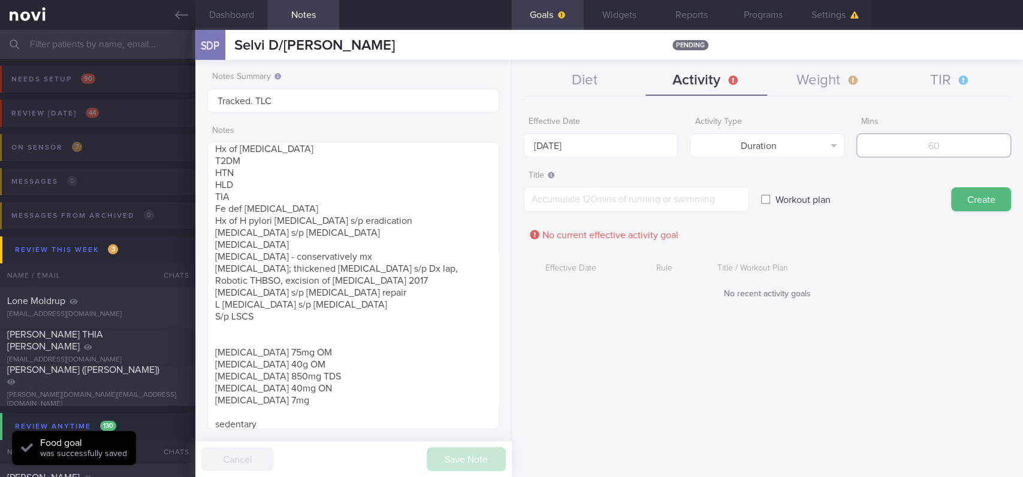
click at [948, 137] on input "number" at bounding box center [933, 146] width 155 height 24
type input "150"
click at [570, 125] on label "Effective Date" at bounding box center [600, 122] width 145 height 11
click at [568, 135] on input "[DATE]" at bounding box center [601, 146] width 155 height 24
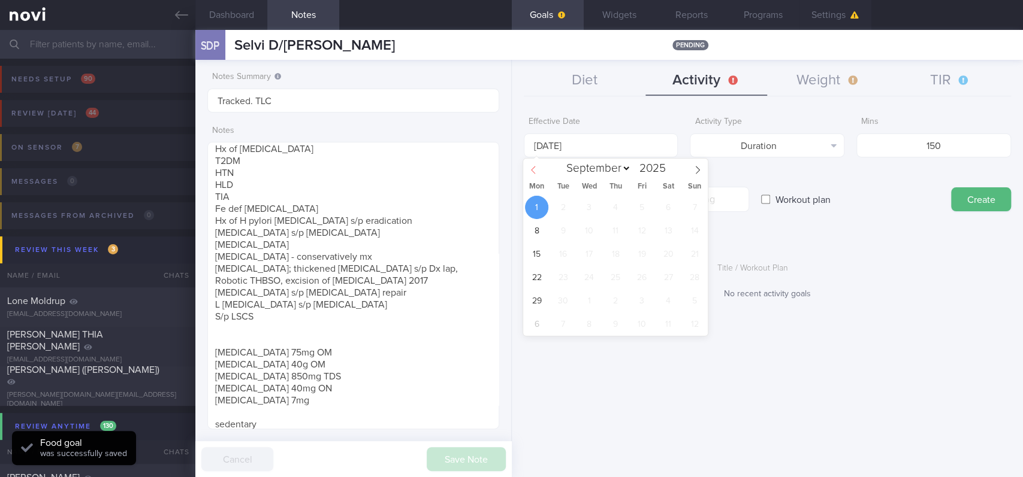
click at [542, 170] on span at bounding box center [533, 169] width 20 height 20
select select "7"
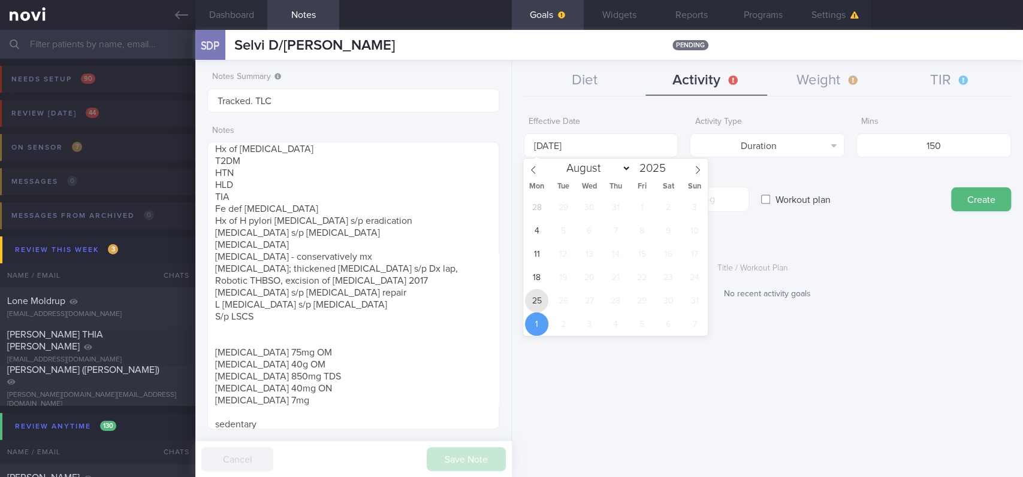
click at [539, 306] on span "25" at bounding box center [536, 300] width 23 height 23
type input "[DATE]"
click at [726, 182] on div "Title ​" at bounding box center [636, 189] width 225 height 48
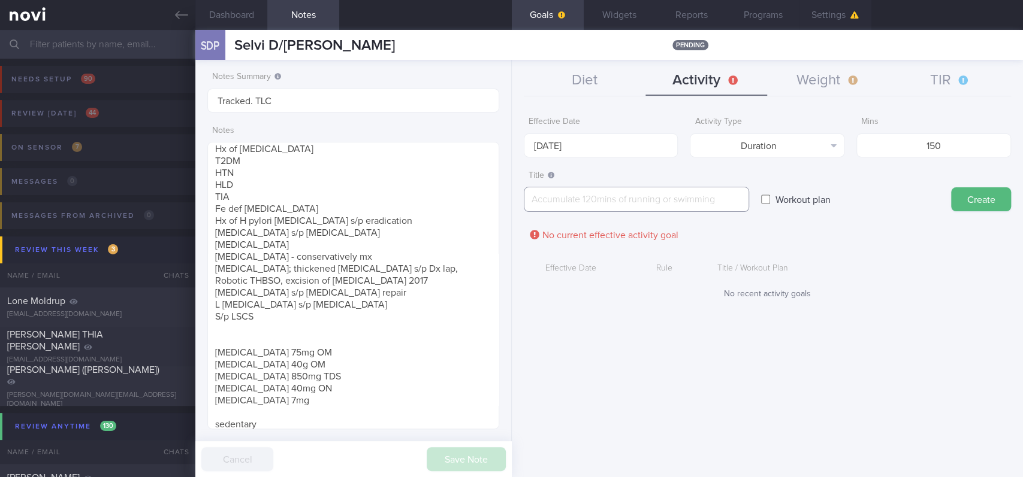
click at [706, 199] on textarea at bounding box center [636, 199] width 225 height 25
paste textarea "Aim for at least 2 strength training sessions per week *Body Weight Exercises -…"
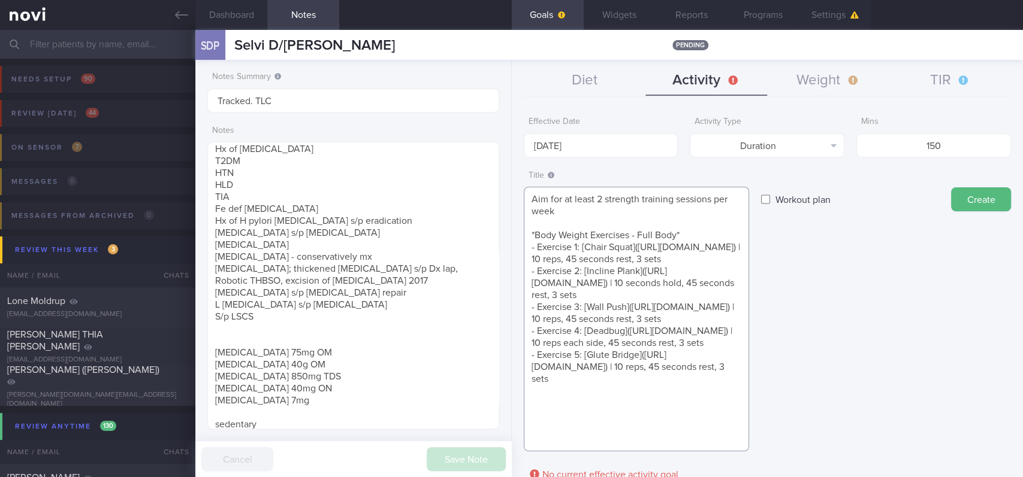
scroll to position [80, 0]
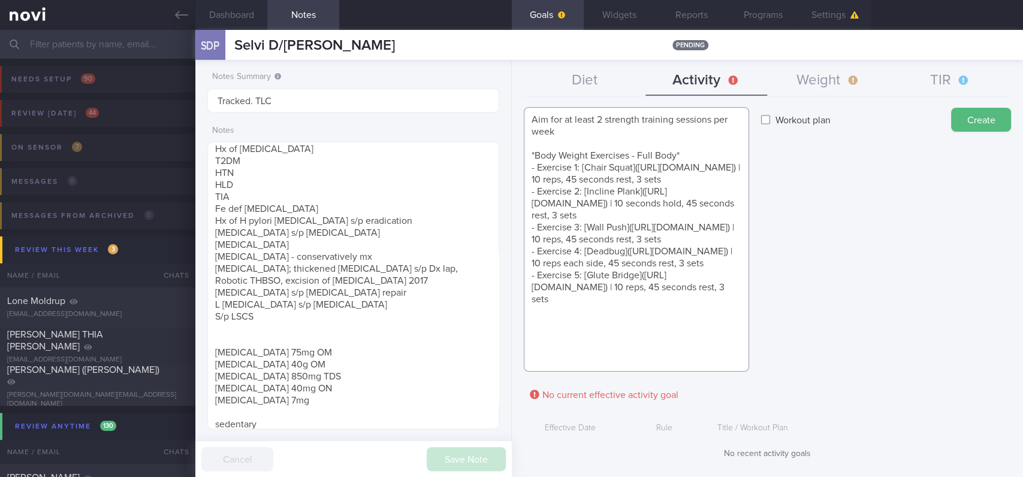
drag, startPoint x: 665, startPoint y: 361, endPoint x: 522, endPoint y: 166, distance: 241.8
click at [524, 166] on textarea "Aim for at least 2 strength training sessions per week *Body Weight Exercises -…" at bounding box center [636, 239] width 225 height 265
paste textarea "Senior friendly* - Exercise 1: [Chair Squat]([URL][DOMAIN_NAME]) | 10 reps, 45 …"
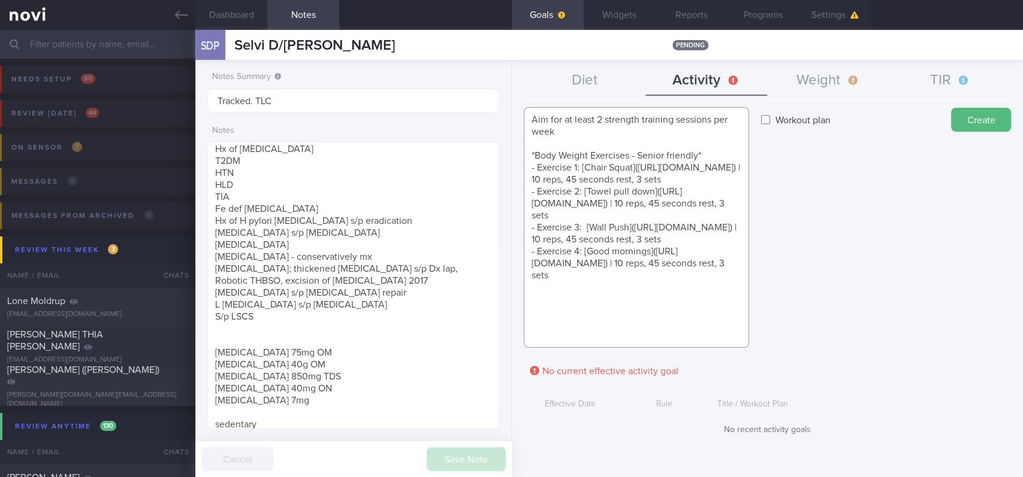
click at [630, 337] on textarea "Aim for at least 2 strength training sessions per week *Body Weight Exercises -…" at bounding box center [636, 227] width 225 height 241
click at [679, 159] on textarea "Aim for at least 2 strength training sessions per week *Body Weight Exercises -…" at bounding box center [636, 233] width 225 height 253
click at [591, 343] on textarea "Aim for at least 2 strength training sessions per week *Body Weight Exercises -…" at bounding box center [636, 233] width 225 height 253
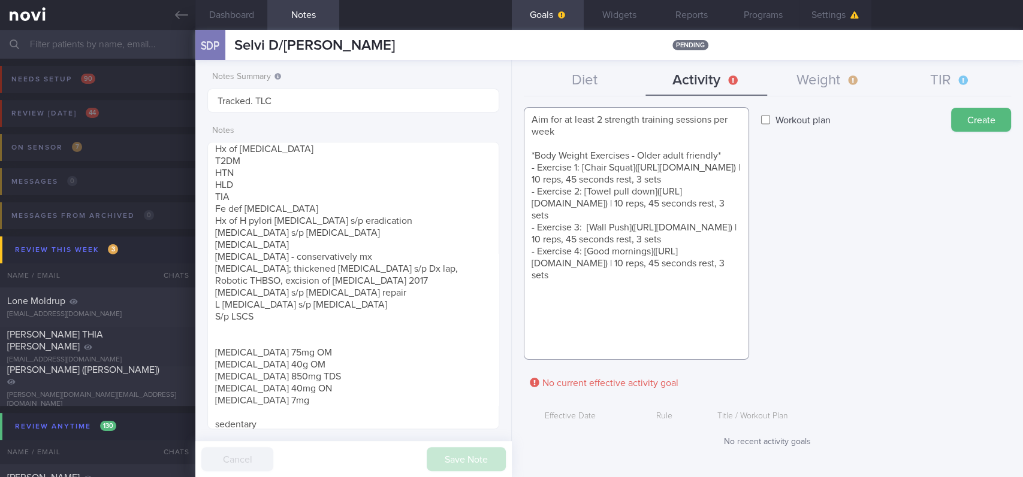
paste textarea "*Older adult friendly Youtube workouts* - [30 min full body workout]([URL][DOMA…"
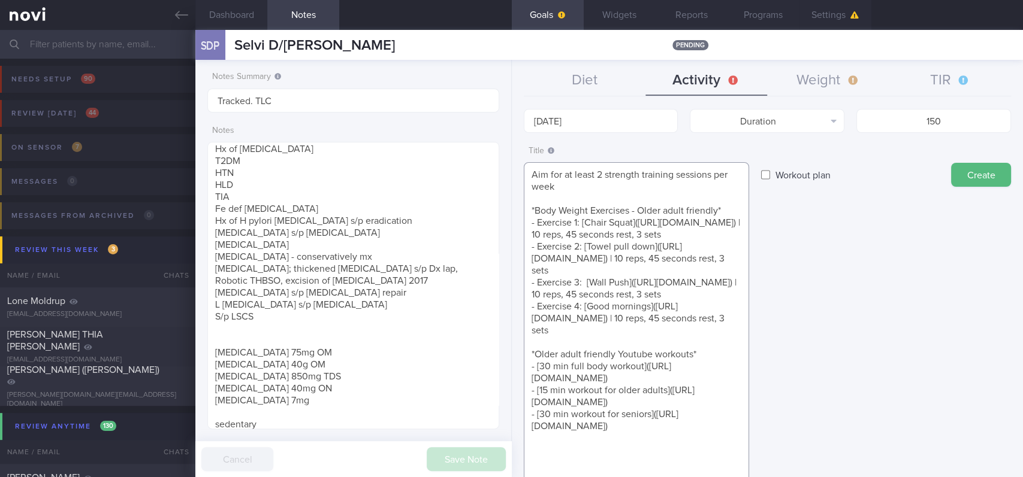
scroll to position [0, 0]
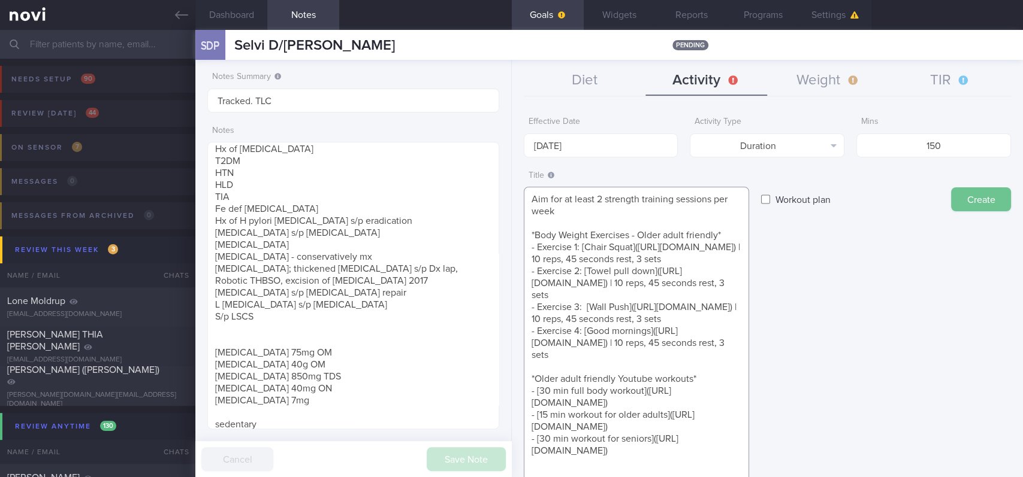
type textarea "Aim for at least 2 strength training sessions per week *Body Weight Exercises -…"
click at [952, 202] on button "Create" at bounding box center [981, 199] width 60 height 24
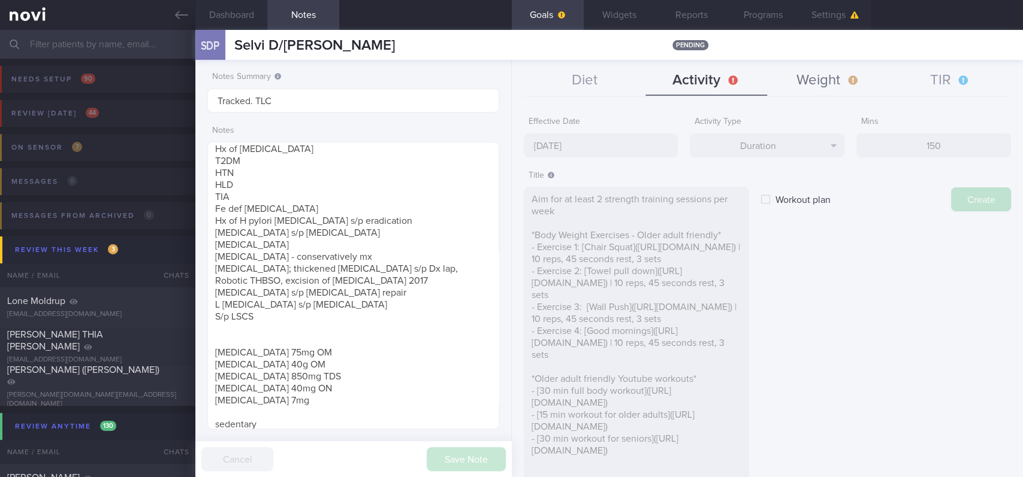
type input "[DATE]"
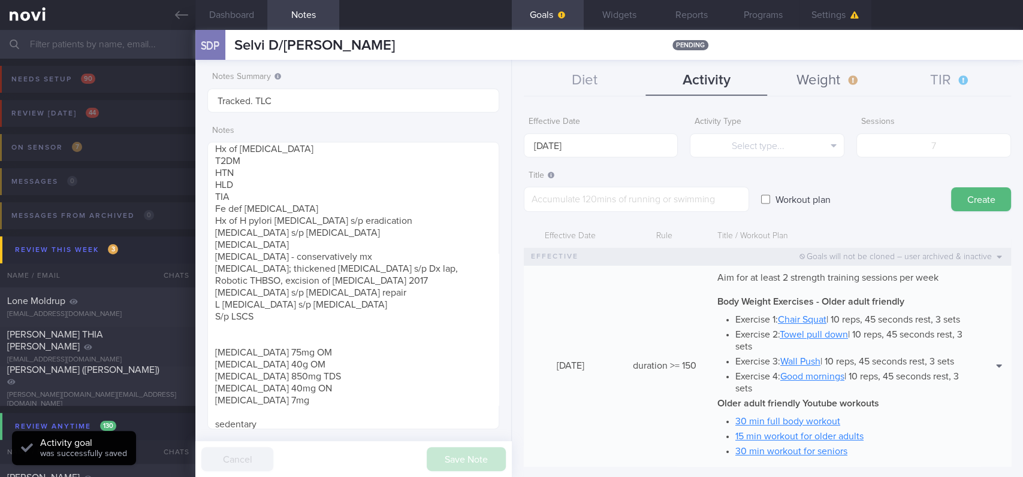
click at [827, 86] on button "Weight" at bounding box center [828, 81] width 122 height 30
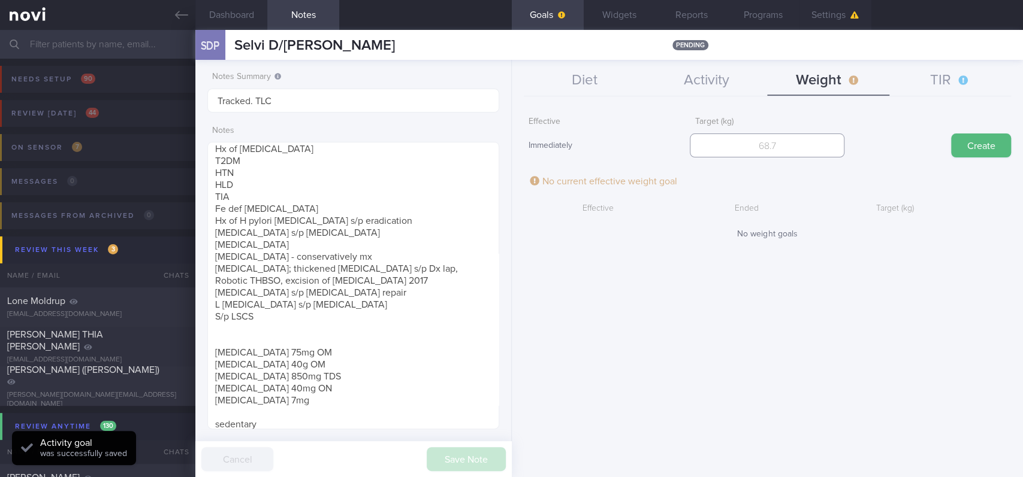
click at [760, 143] on input "number" at bounding box center [766, 146] width 155 height 24
type input "69"
click at [958, 141] on button "Create" at bounding box center [981, 146] width 60 height 24
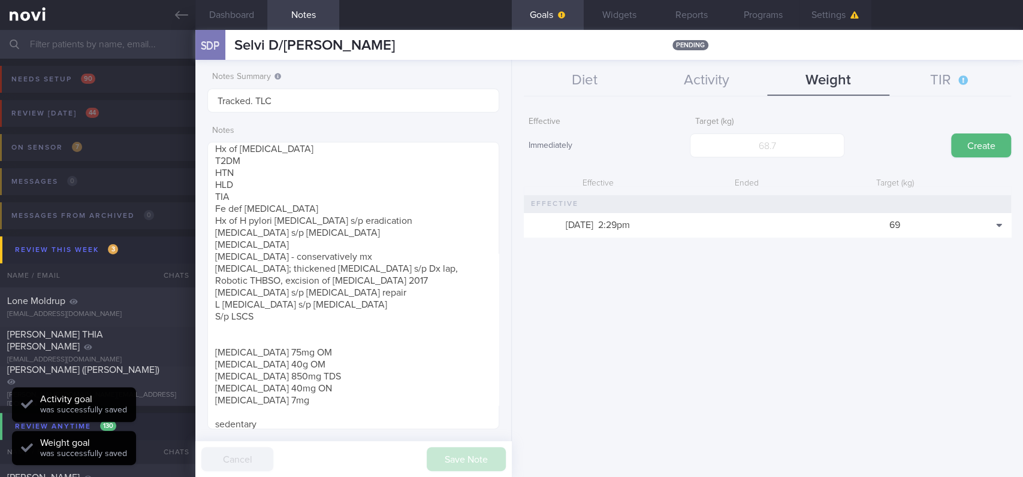
scroll to position [146, 258]
click at [935, 84] on button "TIR" at bounding box center [950, 81] width 122 height 30
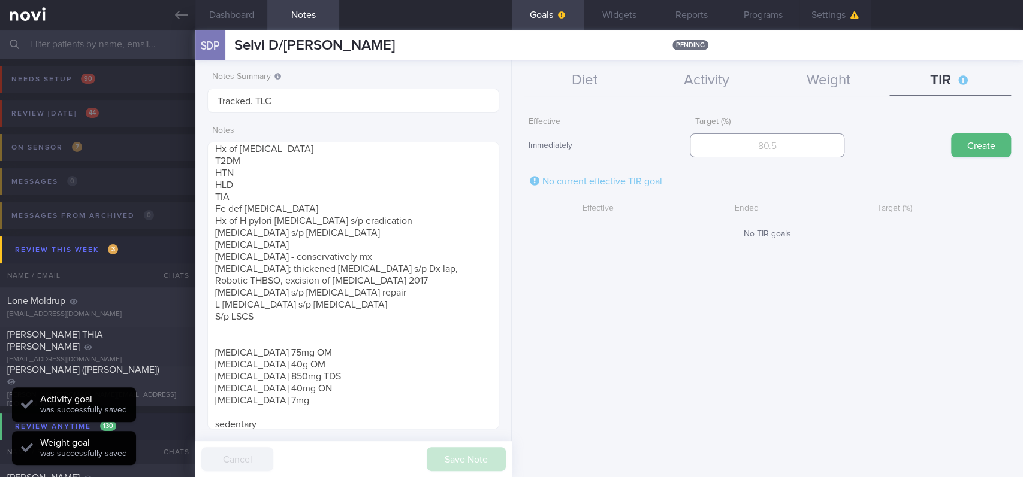
click at [782, 145] on input "number" at bounding box center [766, 146] width 155 height 24
type input "70"
drag, startPoint x: 979, startPoint y: 132, endPoint x: 982, endPoint y: 140, distance: 8.0
click at [958, 134] on div "Create" at bounding box center [933, 134] width 155 height 47
click at [958, 142] on button "Create" at bounding box center [981, 146] width 60 height 24
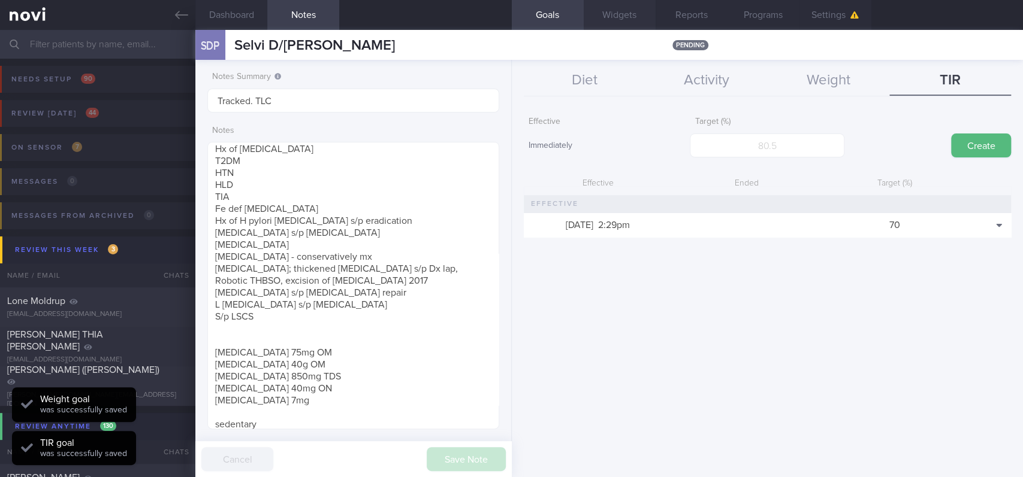
click at [617, 22] on button "Widgets" at bounding box center [619, 15] width 72 height 30
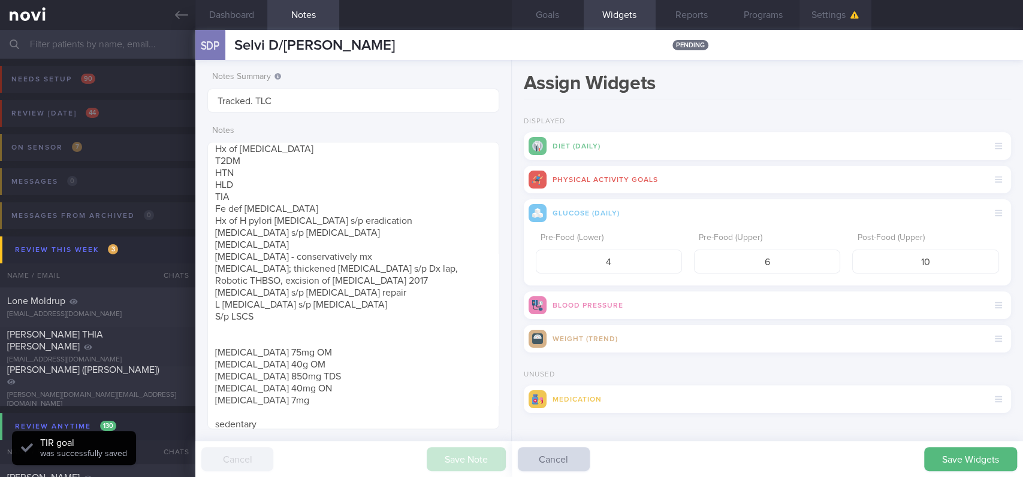
click at [842, 22] on button "Settings" at bounding box center [835, 15] width 72 height 30
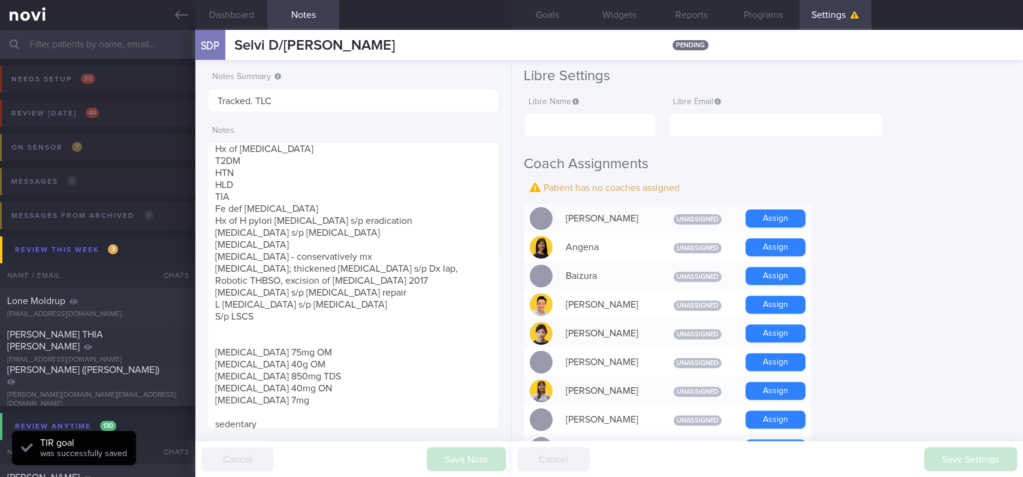
scroll to position [399, 0]
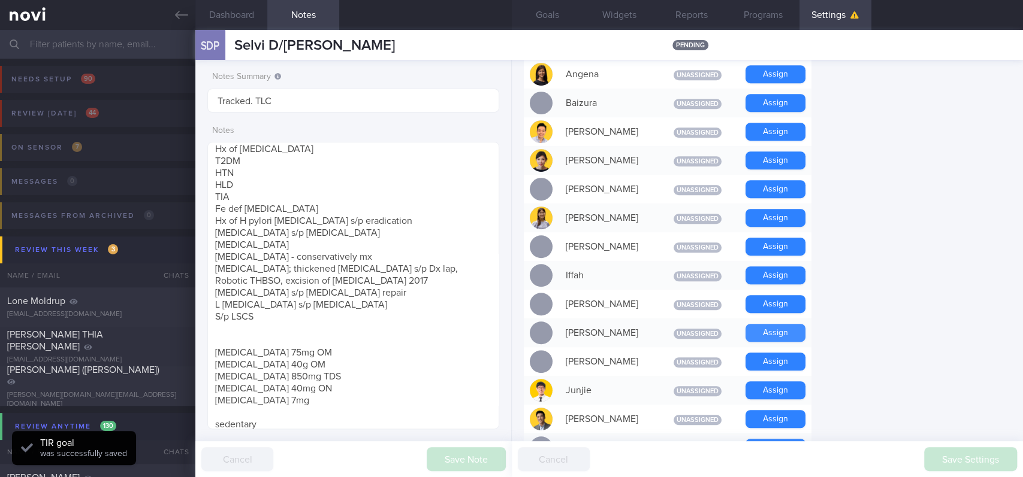
click at [780, 325] on button "Assign" at bounding box center [775, 333] width 60 height 18
click at [789, 391] on button "Assign" at bounding box center [775, 391] width 60 height 18
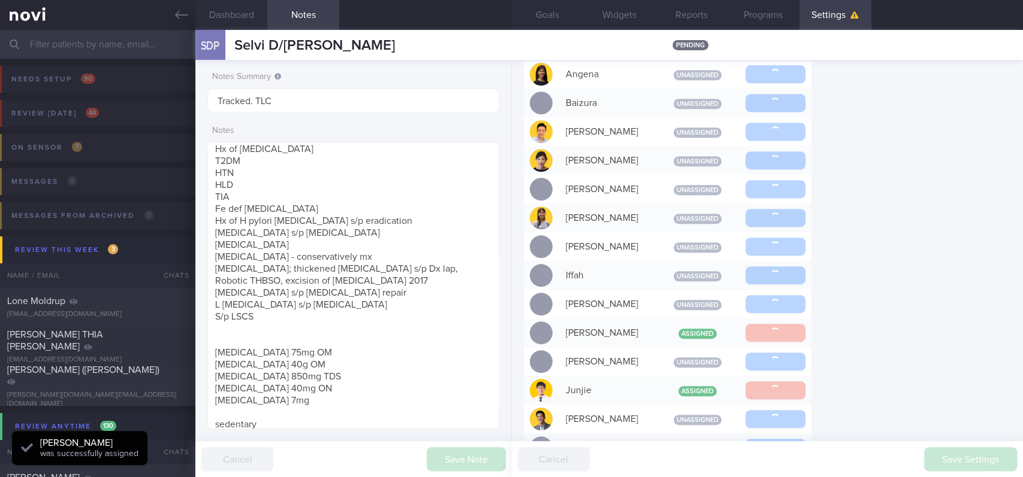
click at [932, 199] on form "Profile Display Name Selvi D/[PERSON_NAME] Email Login Method Unknown Plato mat…" at bounding box center [767, 380] width 487 height 1272
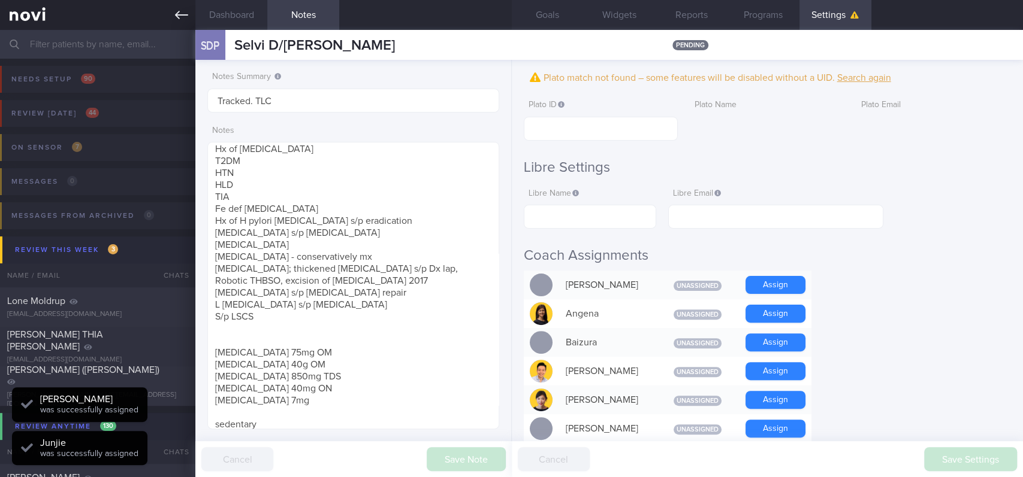
click at [183, 13] on icon at bounding box center [181, 14] width 13 height 13
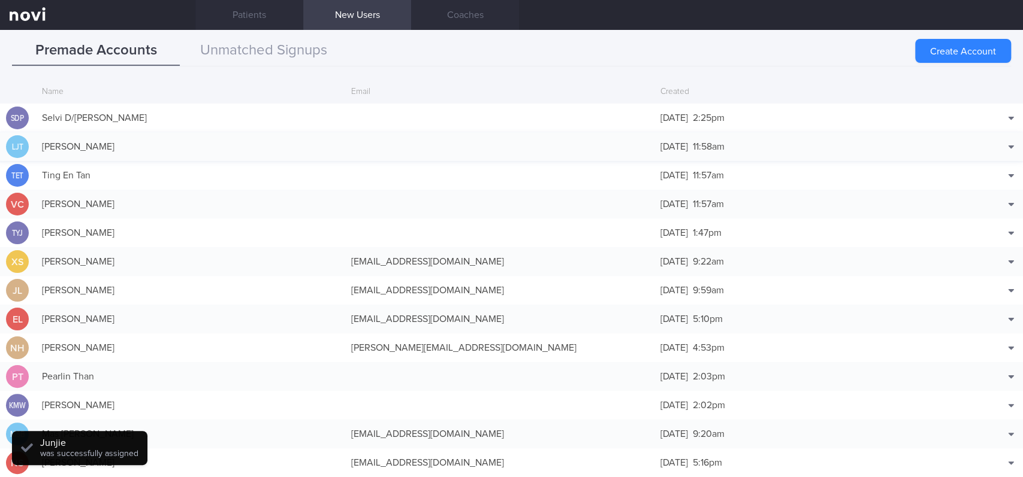
click at [294, 152] on div "[PERSON_NAME]" at bounding box center [190, 147] width 309 height 24
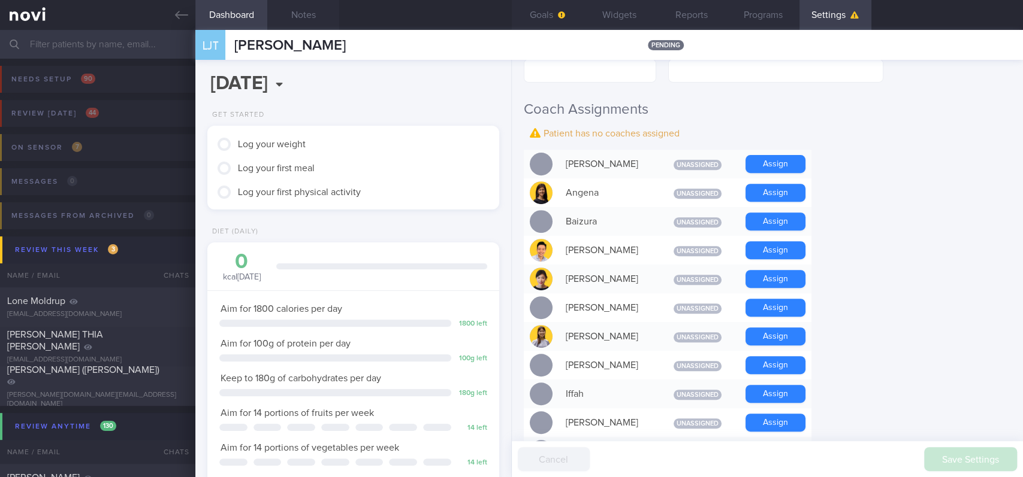
scroll to position [399, 0]
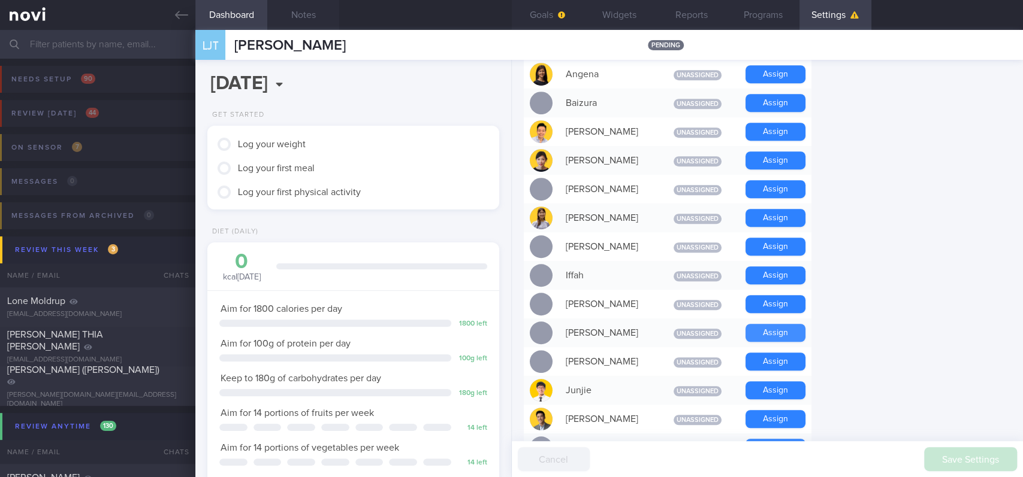
click at [772, 337] on button "Assign" at bounding box center [775, 333] width 60 height 18
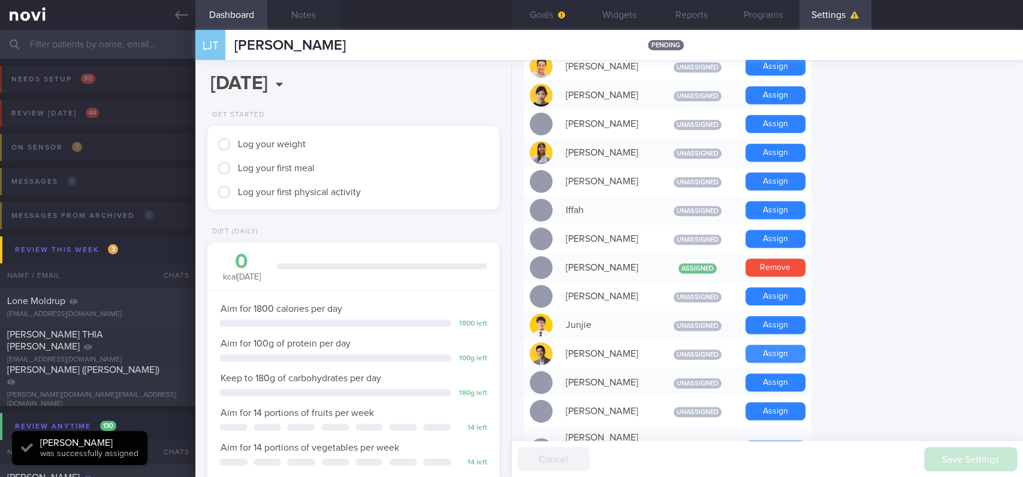
scroll to position [454, 0]
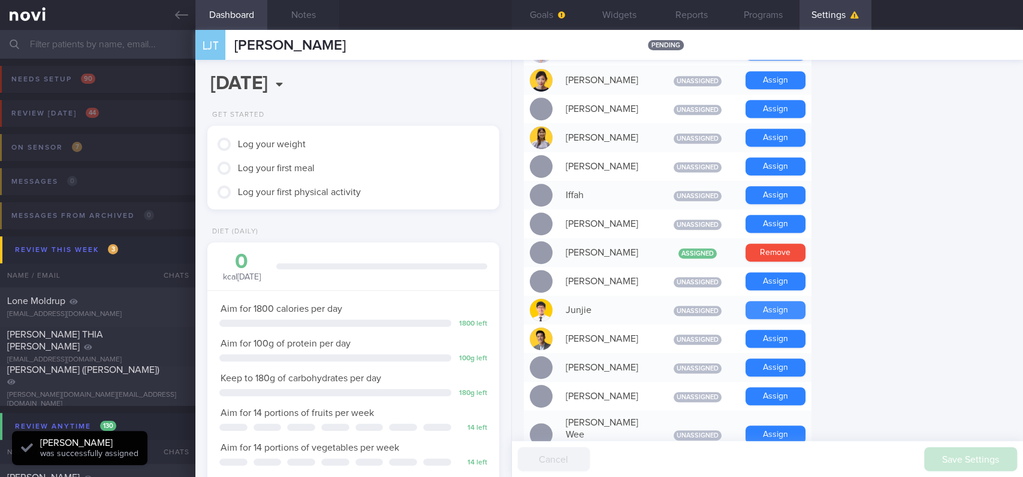
click at [759, 312] on button "Assign" at bounding box center [775, 310] width 60 height 18
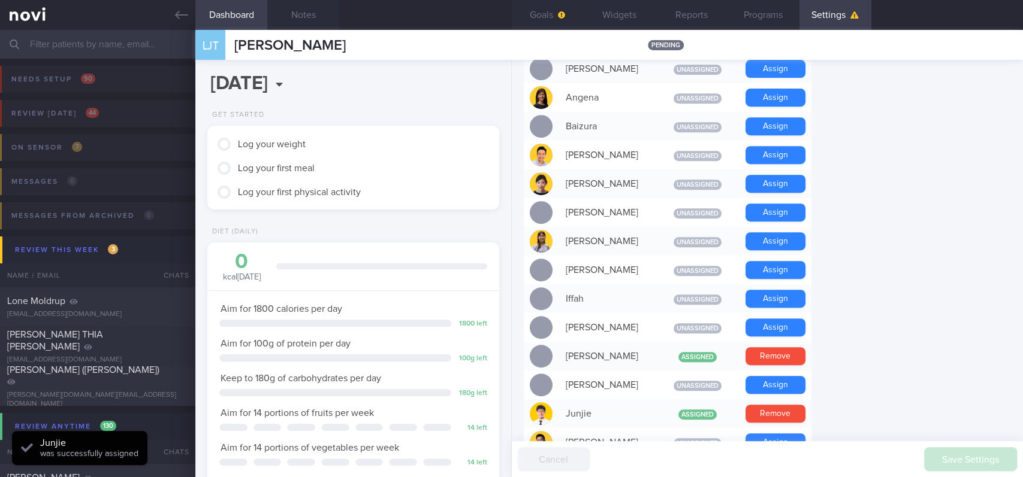
scroll to position [294, 0]
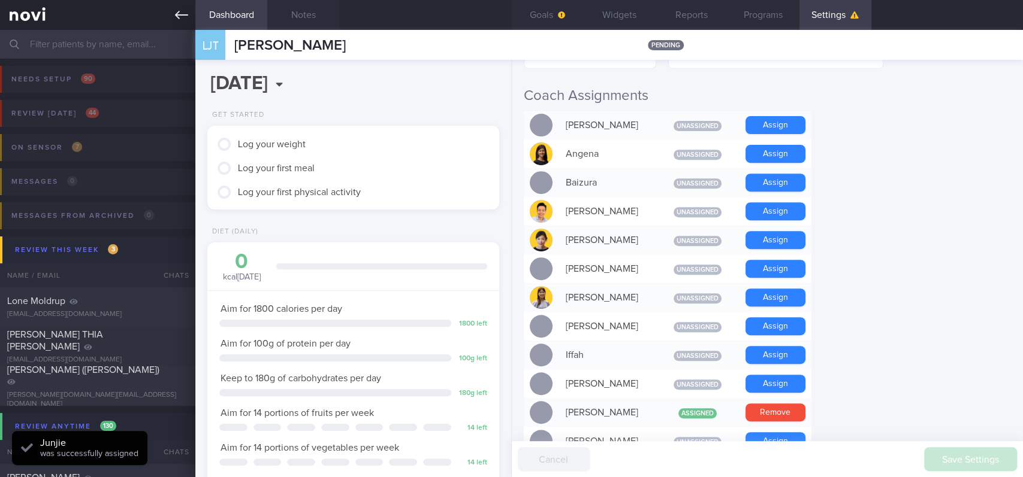
click at [160, 8] on link at bounding box center [97, 15] width 195 height 30
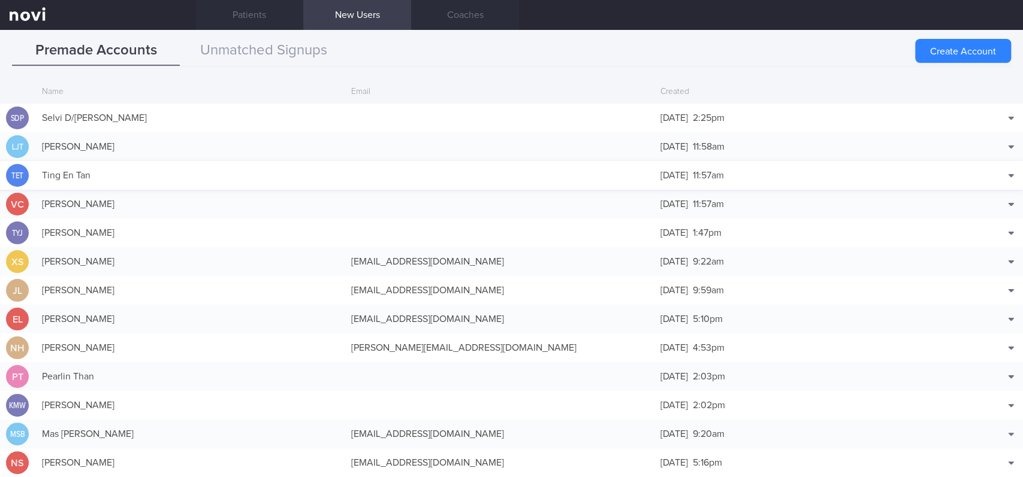
click at [173, 174] on div "Ting En Tan" at bounding box center [190, 176] width 309 height 24
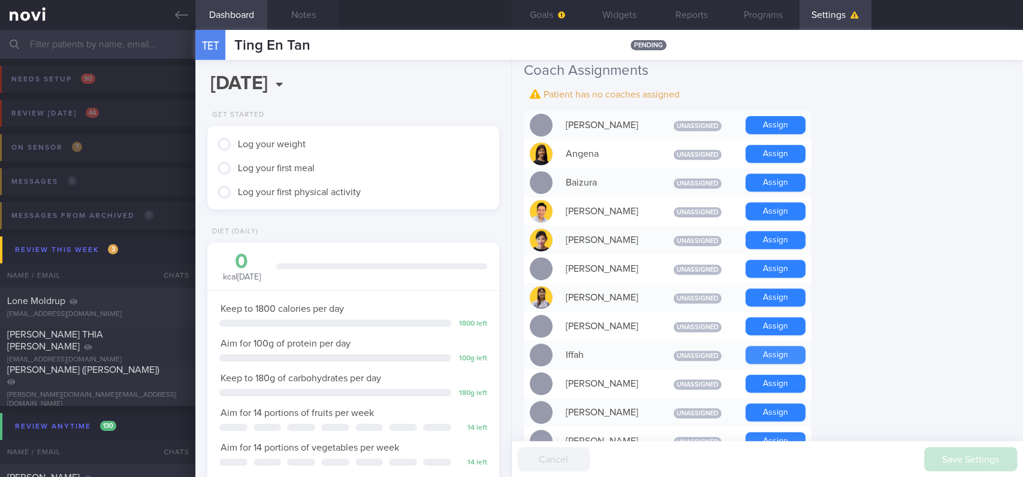
scroll to position [479, 0]
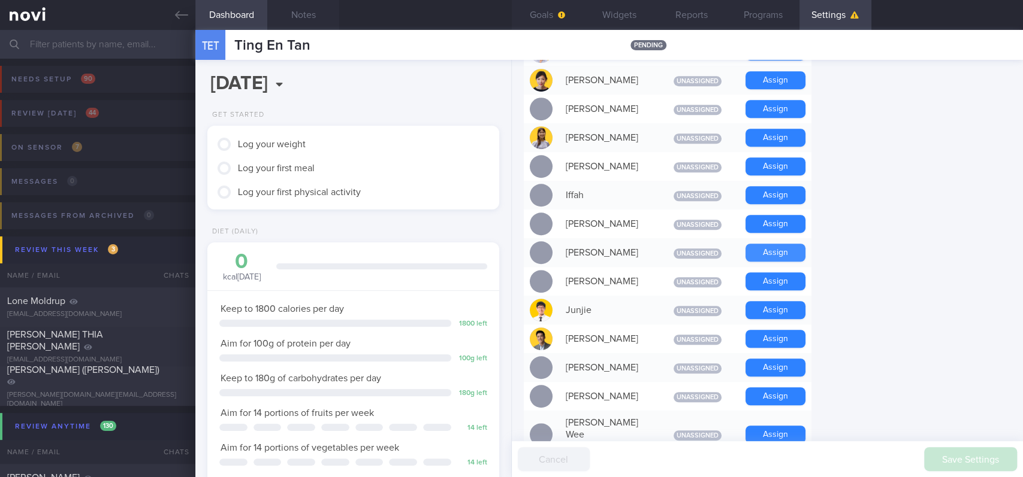
click at [769, 255] on button "Assign" at bounding box center [775, 253] width 60 height 18
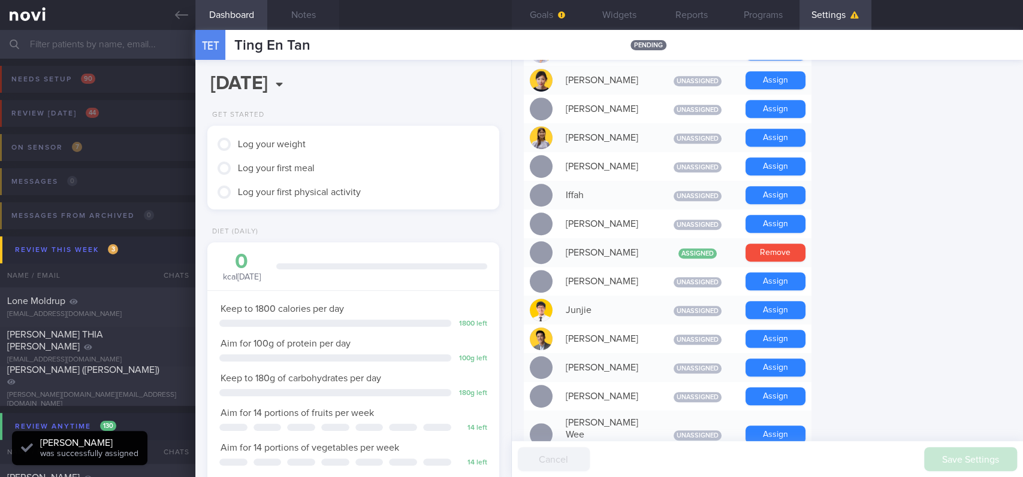
scroll to position [131, 262]
click at [787, 319] on button "Assign" at bounding box center [775, 310] width 60 height 18
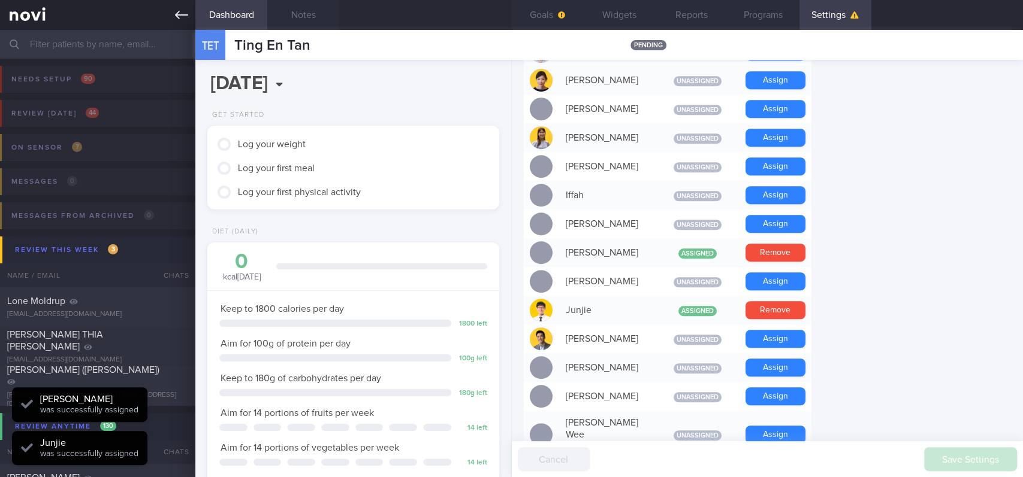
scroll to position [0, 0]
click at [177, 12] on icon at bounding box center [181, 14] width 13 height 13
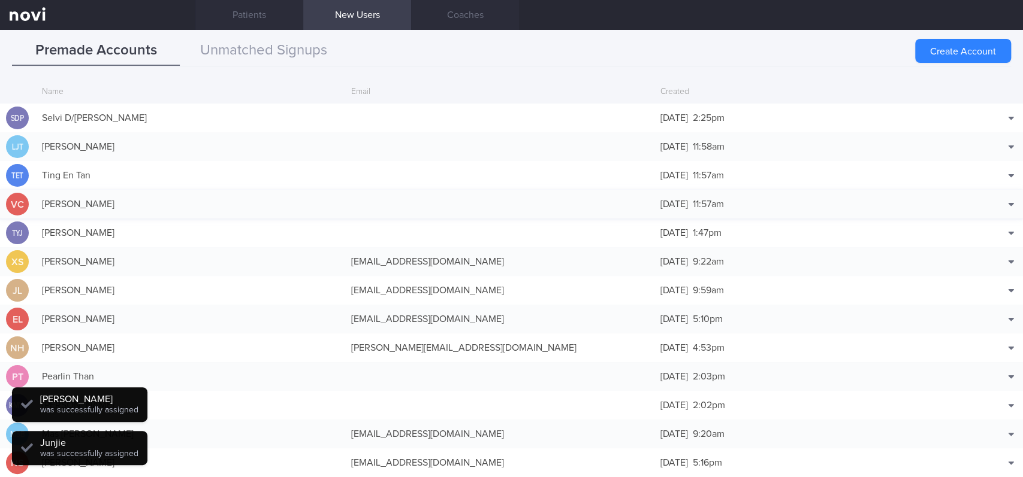
click at [146, 207] on div "[PERSON_NAME]" at bounding box center [190, 204] width 309 height 24
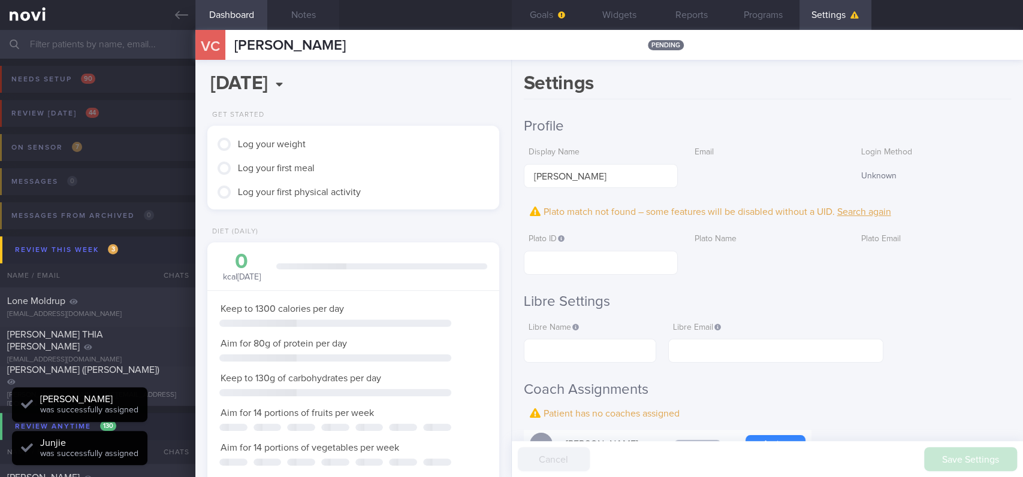
scroll to position [598896, 598764]
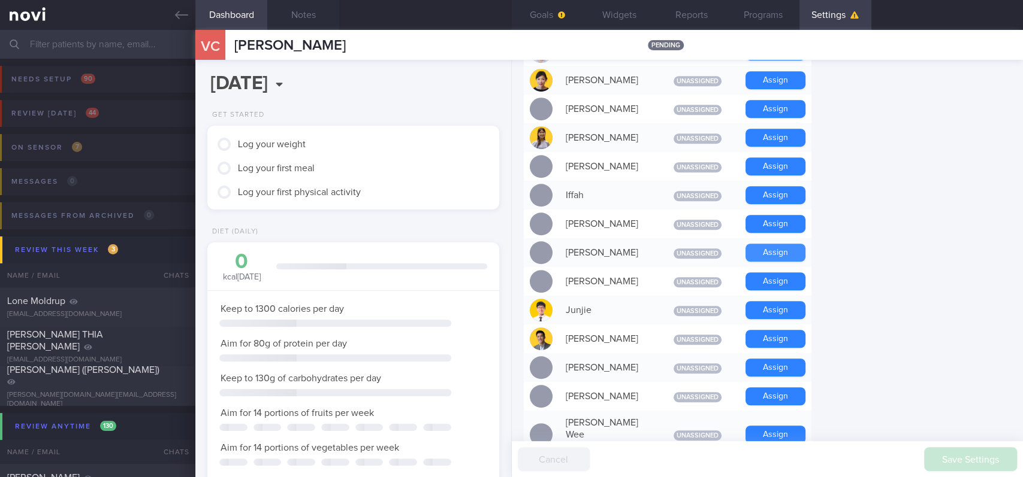
click at [751, 254] on button "Assign" at bounding box center [775, 253] width 60 height 18
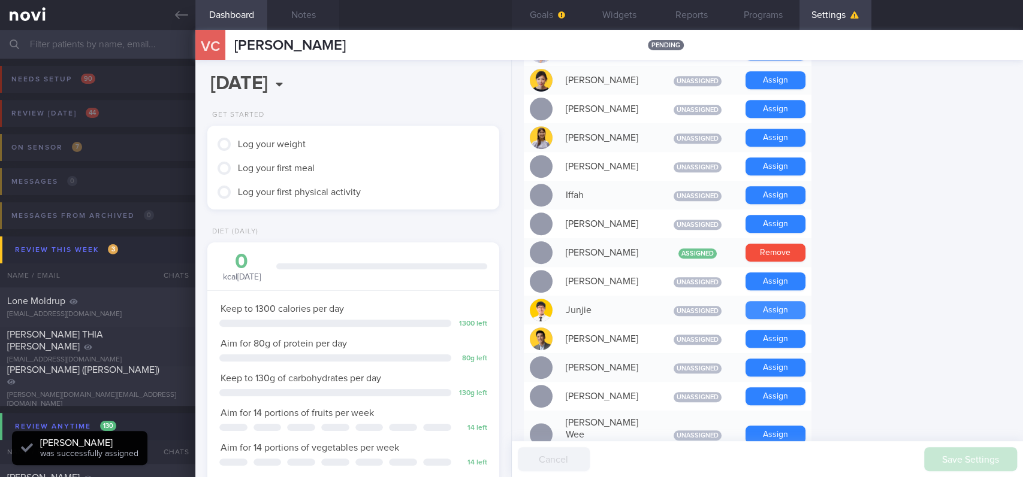
click at [780, 314] on button "Assign" at bounding box center [775, 310] width 60 height 18
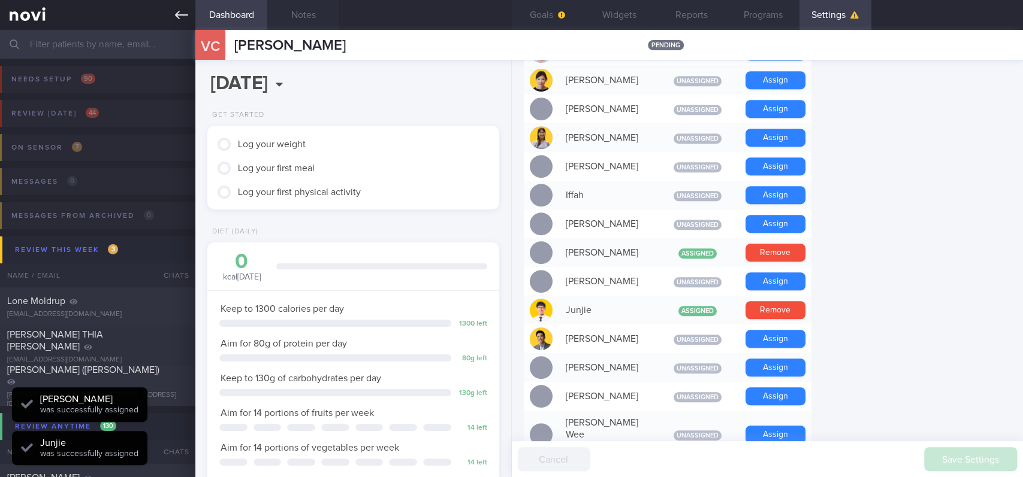
click at [172, 10] on link at bounding box center [97, 15] width 195 height 30
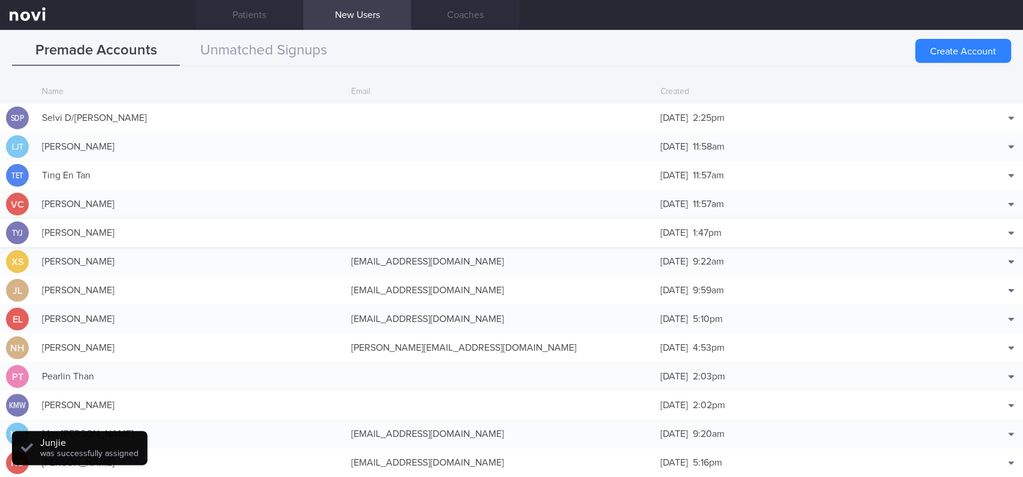
click at [316, 240] on div "[PERSON_NAME]" at bounding box center [190, 233] width 309 height 24
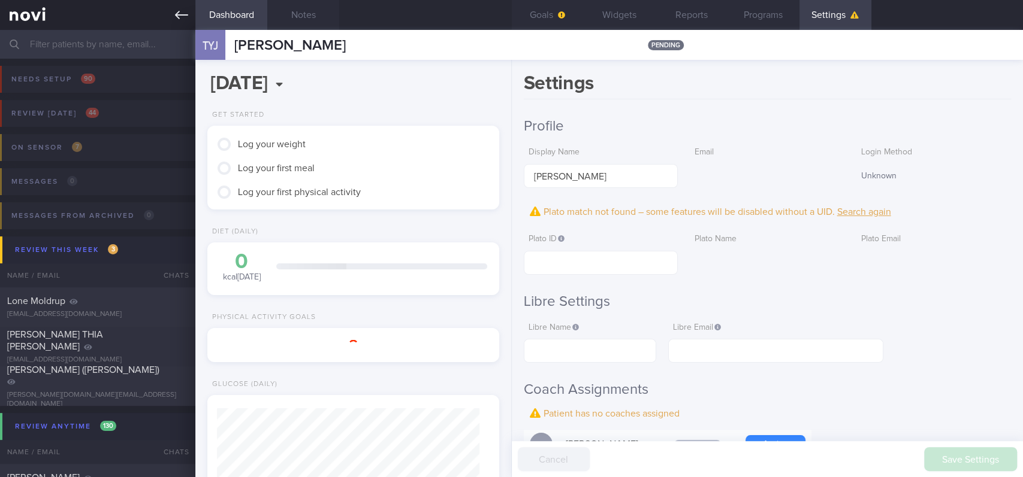
click at [183, 16] on icon at bounding box center [181, 14] width 13 height 13
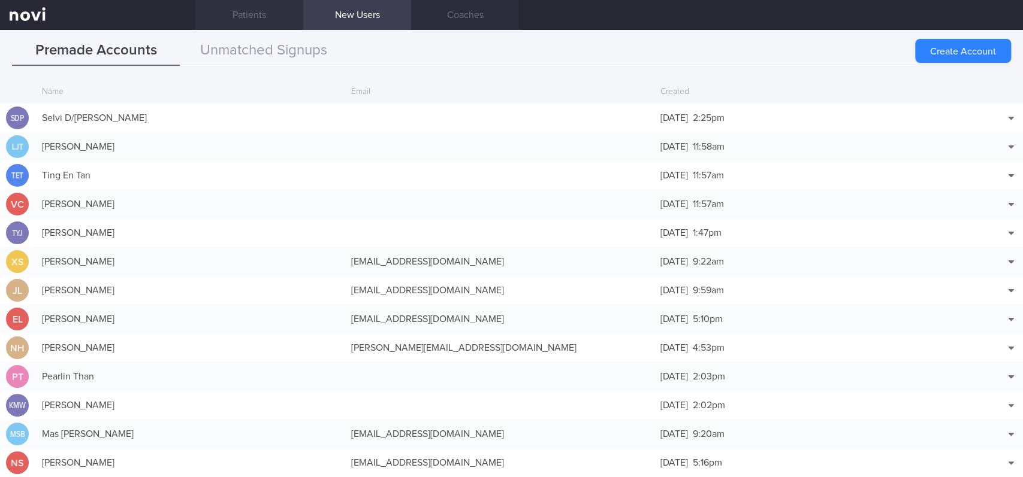
click at [234, 9] on link "Patients" at bounding box center [249, 15] width 108 height 30
